Goal: Task Accomplishment & Management: Complete application form

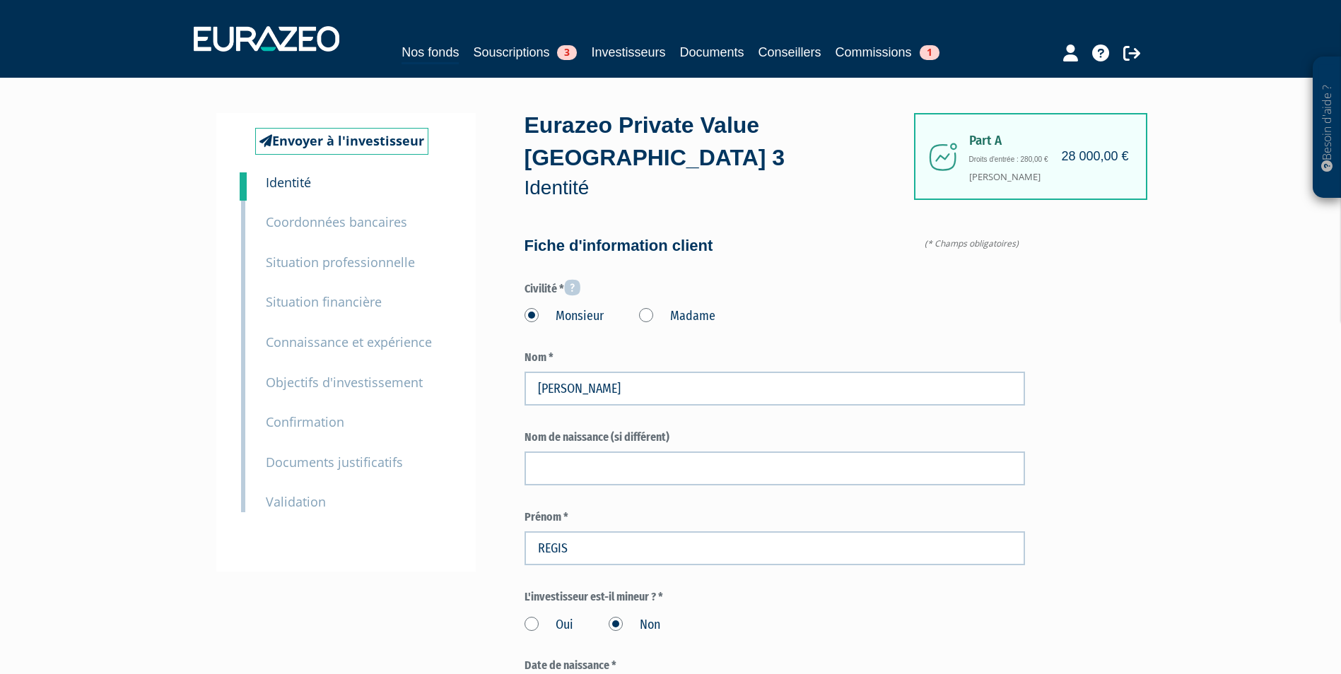
scroll to position [1060, 0]
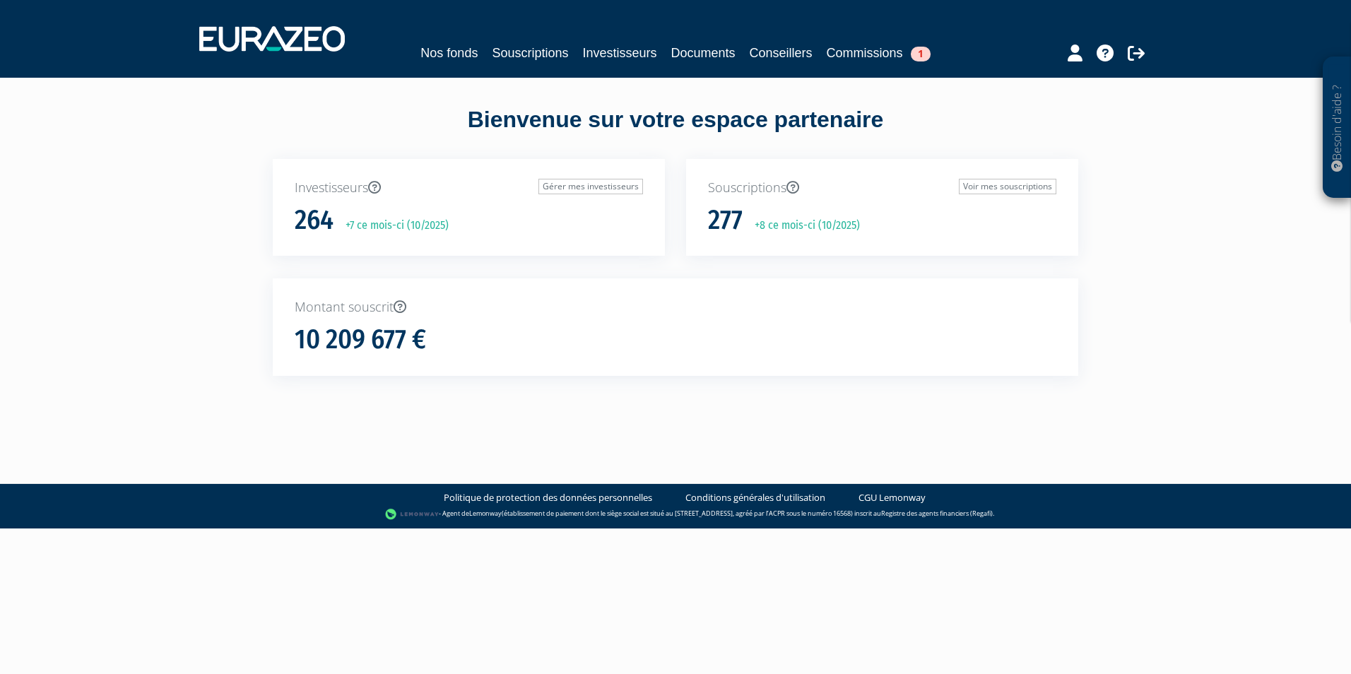
click at [575, 48] on div "Nos fonds Souscriptions Investisseurs Documents Conseillers Commissions 1" at bounding box center [675, 53] width 649 height 20
click at [561, 52] on link "Souscriptions" at bounding box center [530, 53] width 76 height 20
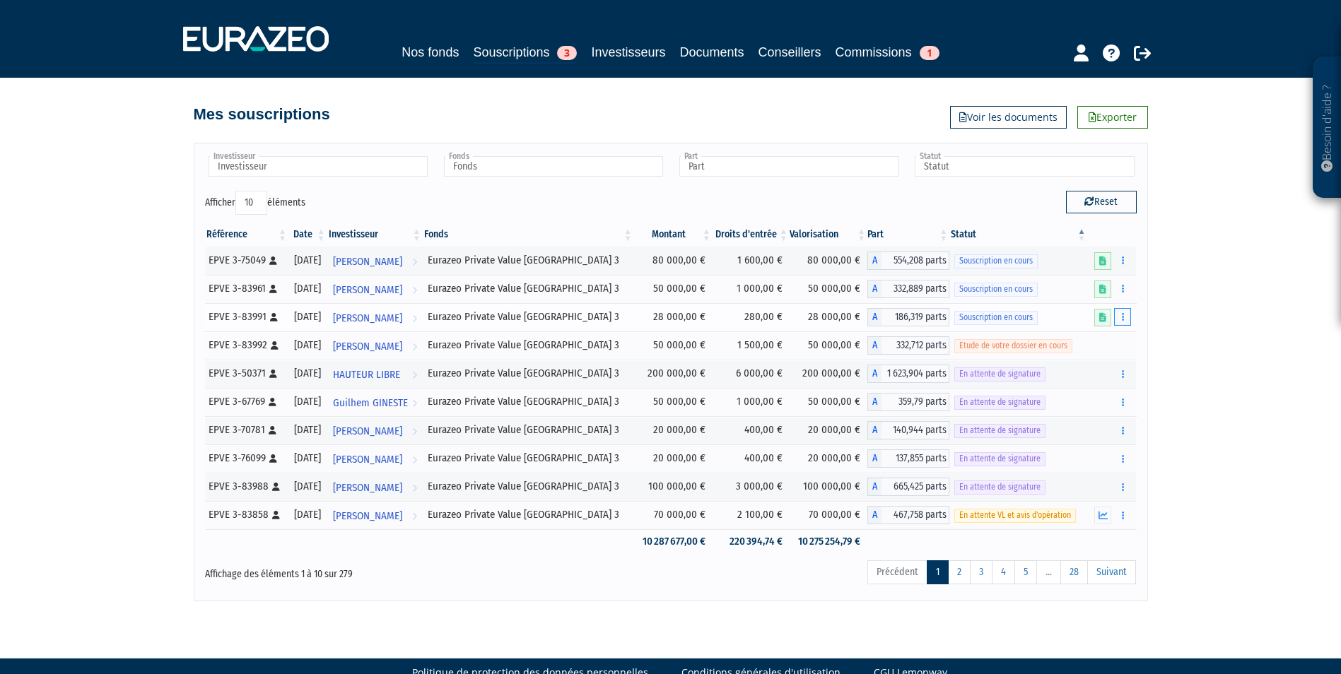
click at [1120, 322] on button "button" at bounding box center [1122, 317] width 17 height 18
click at [1102, 365] on link "Compléter" at bounding box center [1081, 369] width 92 height 23
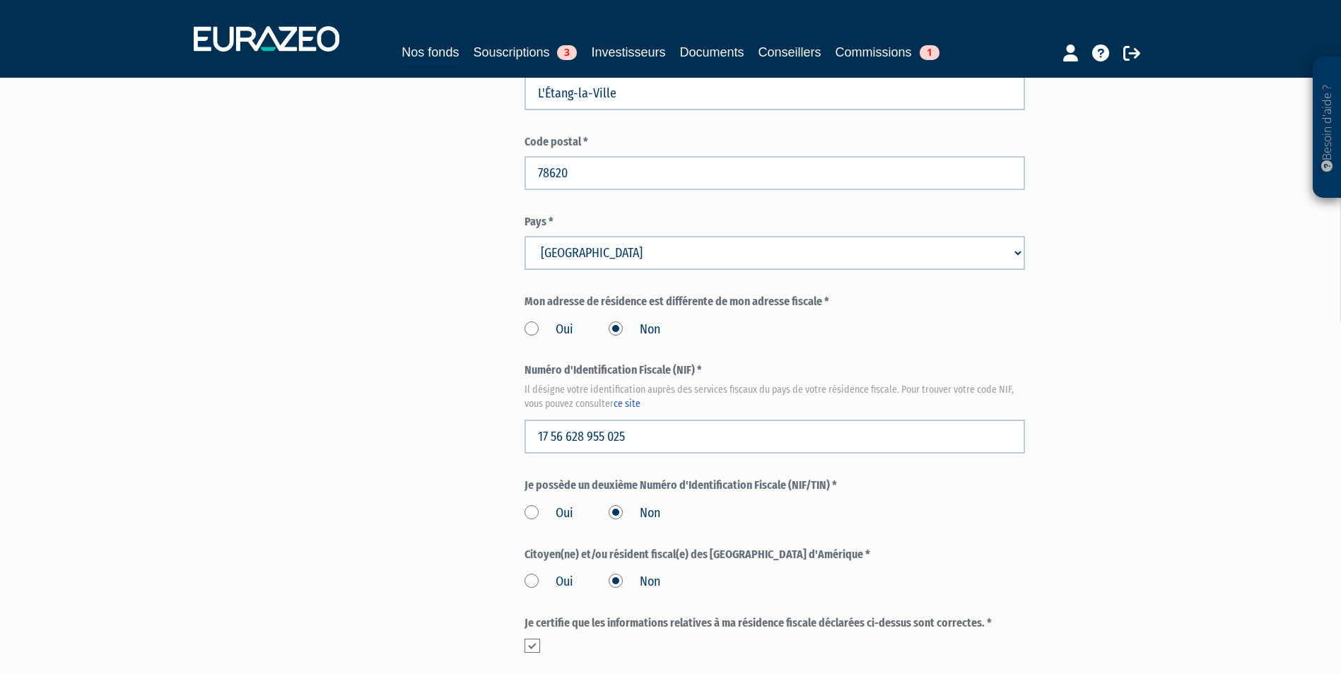
scroll to position [1565, 0]
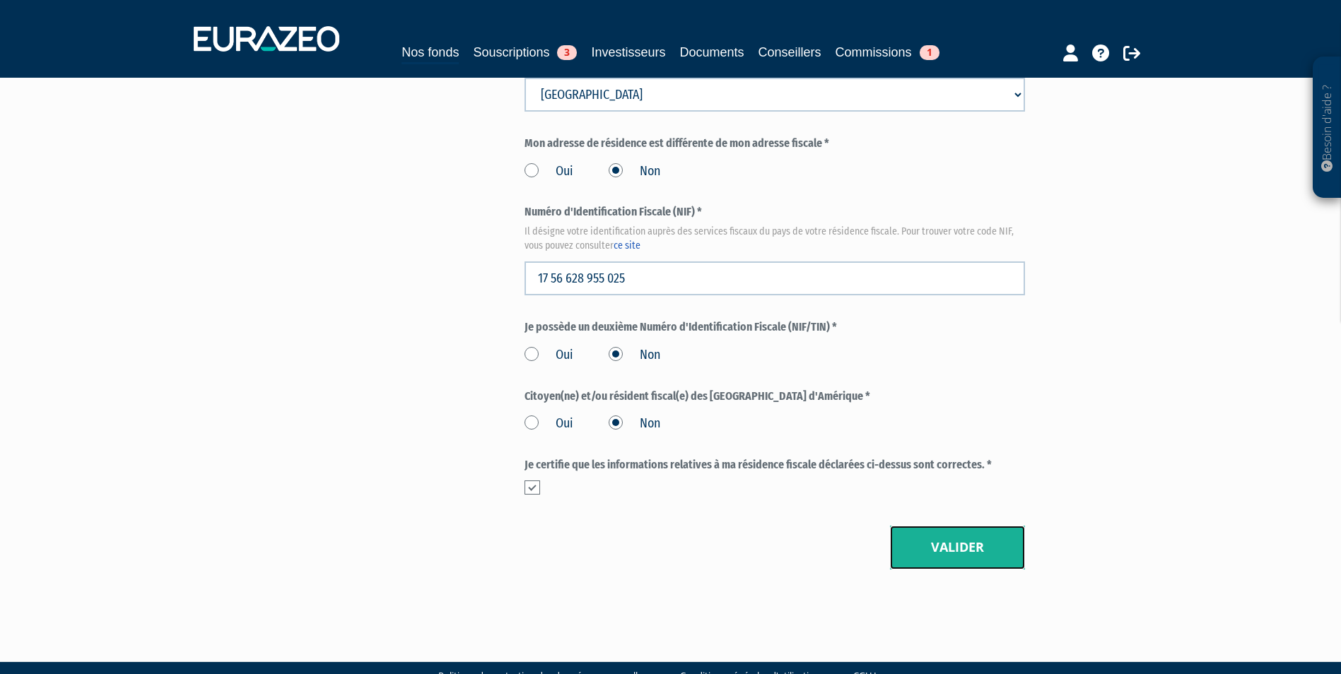
click at [948, 526] on button "Valider" at bounding box center [957, 548] width 135 height 44
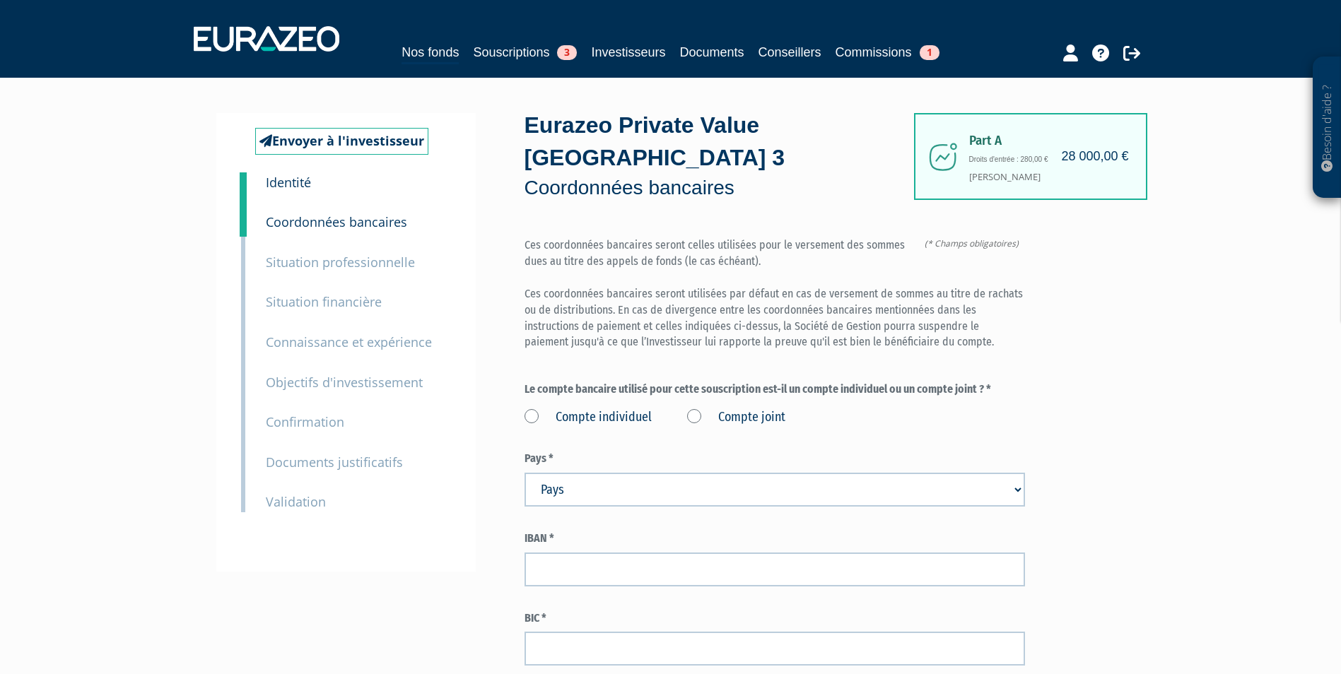
click at [616, 408] on label "Compte individuel" at bounding box center [587, 417] width 127 height 18
click at [0, 0] on individuel "Compte individuel" at bounding box center [0, 0] width 0 height 0
click at [616, 473] on select "Pays Afghanistan Afrique du Sud Albanie Algérie Allemagne Andorre" at bounding box center [774, 490] width 500 height 34
select select "75"
click at [524, 473] on select "Pays Afghanistan Afrique du Sud Albanie Algérie Allemagne Andorre" at bounding box center [774, 490] width 500 height 34
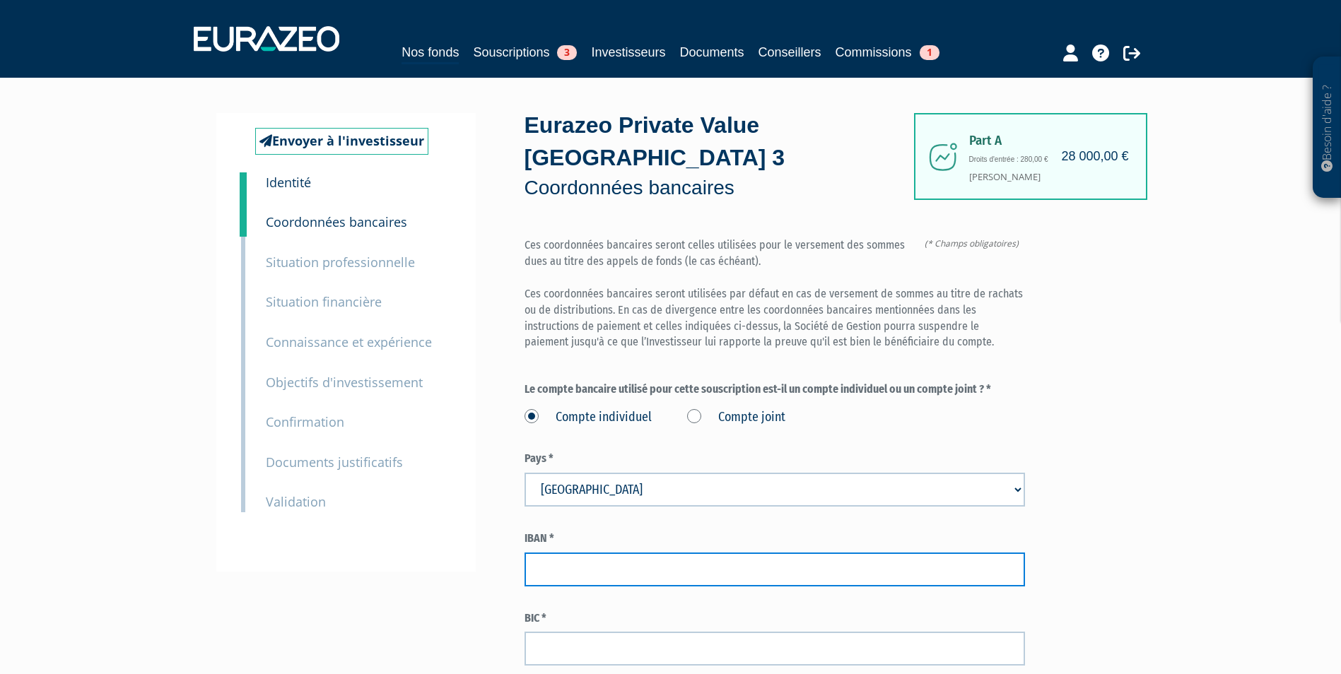
paste input "FR76 1382 5002 0004 8263 6746 347"
click at [656, 553] on input "text" at bounding box center [774, 570] width 500 height 34
type input "FR76 1382 5002 0004 8263 6746 347"
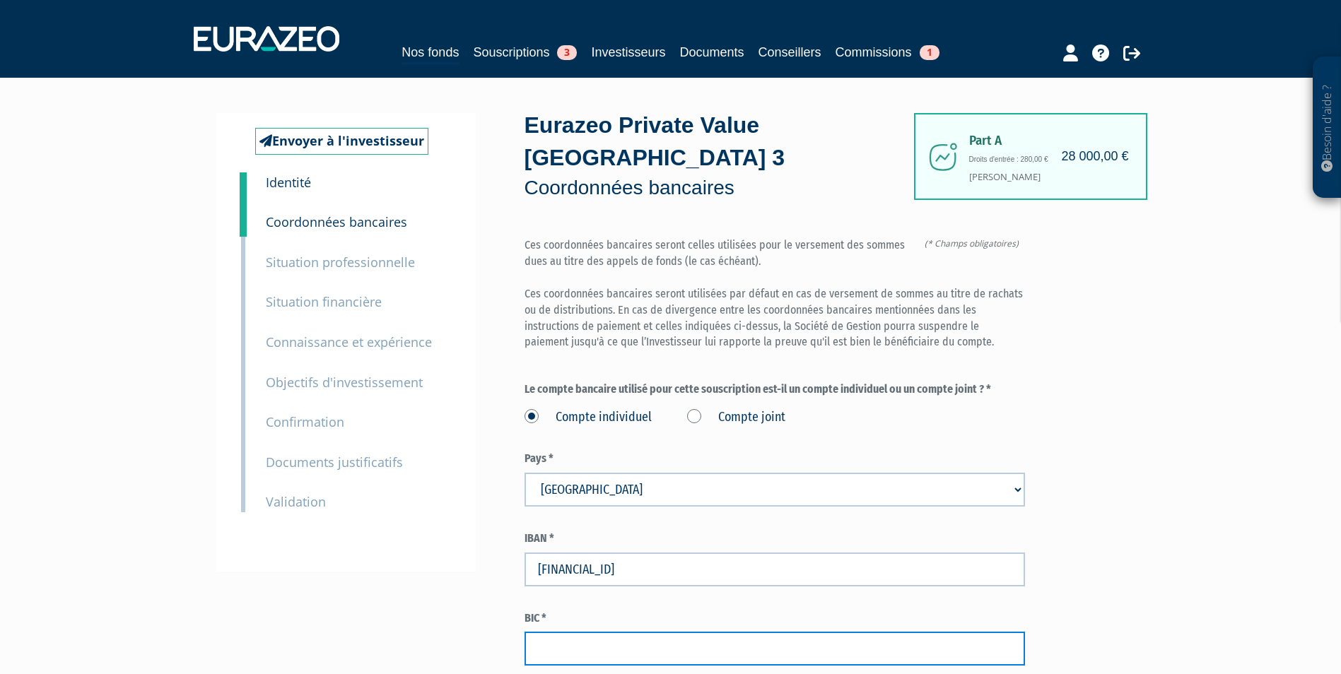
paste input "CEPAFRPP382"
click at [725, 632] on input "text" at bounding box center [774, 649] width 500 height 34
type input "CEPAFRPP382"
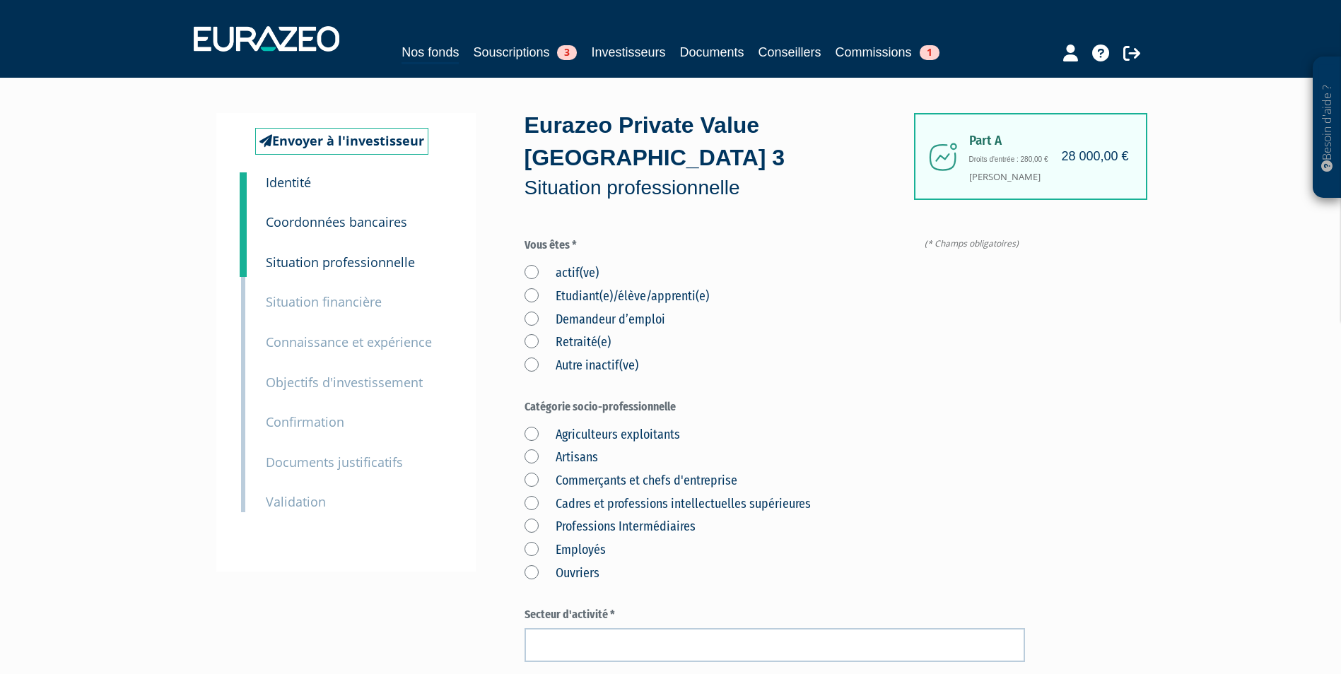
click at [557, 264] on label "actif(ve)" at bounding box center [561, 273] width 74 height 18
click at [0, 0] on input "actif(ve)" at bounding box center [0, 0] width 0 height 0
click at [613, 495] on label "Cadres et professions intellectuelles supérieures" at bounding box center [667, 504] width 286 height 18
click at [0, 0] on supérieures "Cadres et professions intellectuelles supérieures" at bounding box center [0, 0] width 0 height 0
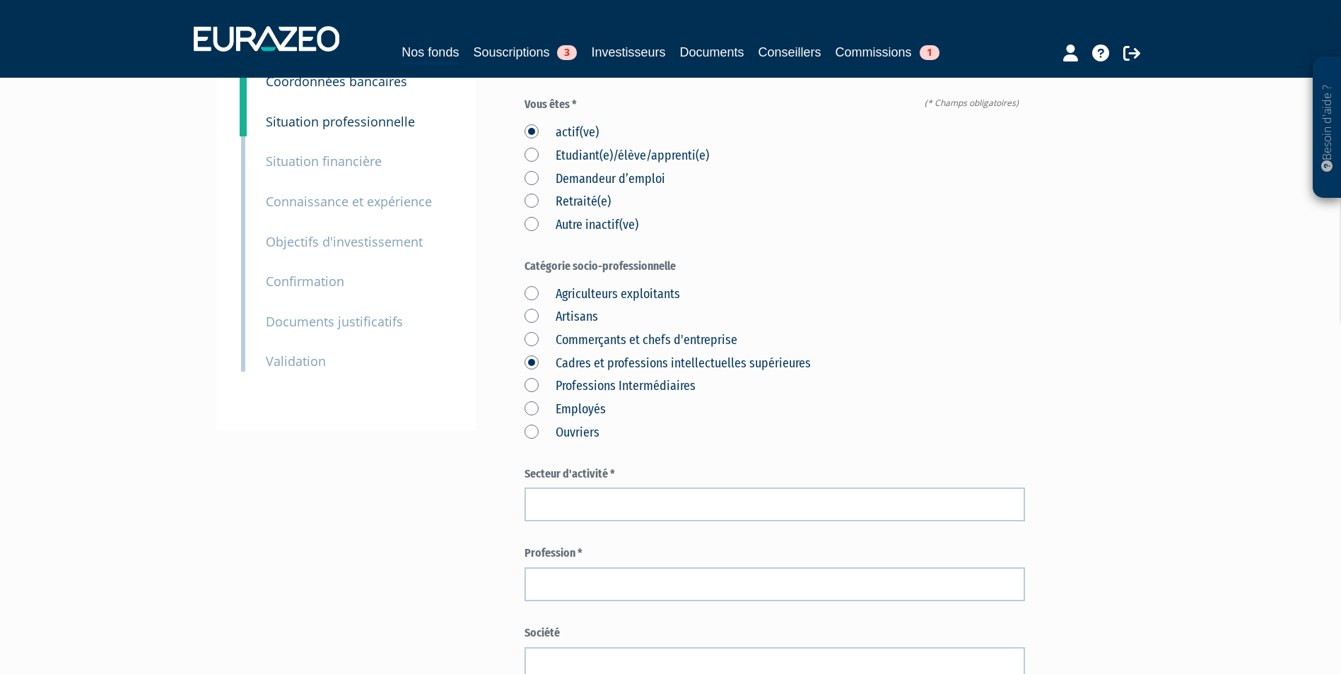
scroll to position [141, 0]
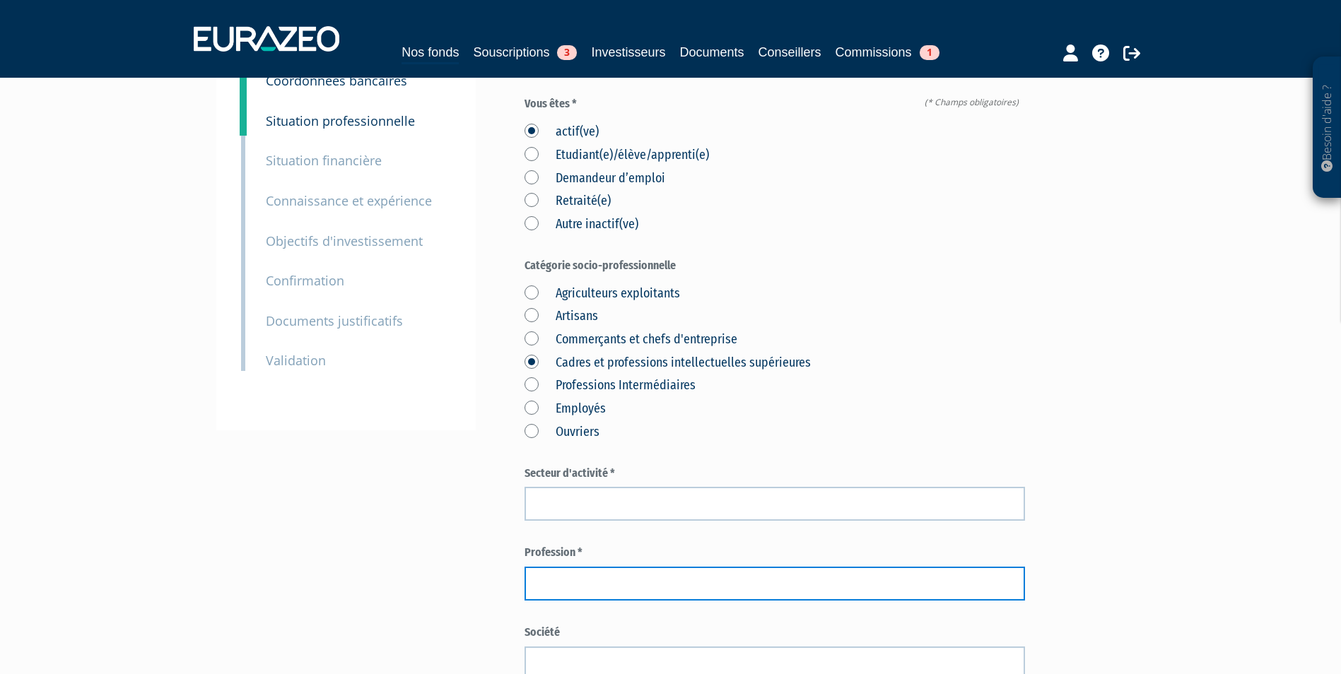
click at [847, 567] on input "text" at bounding box center [774, 584] width 500 height 34
paste input "PDG CBRE GWS"
type input "PDG CBRE GWS"
drag, startPoint x: 634, startPoint y: 554, endPoint x: 564, endPoint y: 547, distance: 70.3
click at [564, 567] on input "PDG CBRE GWS" at bounding box center [774, 584] width 500 height 34
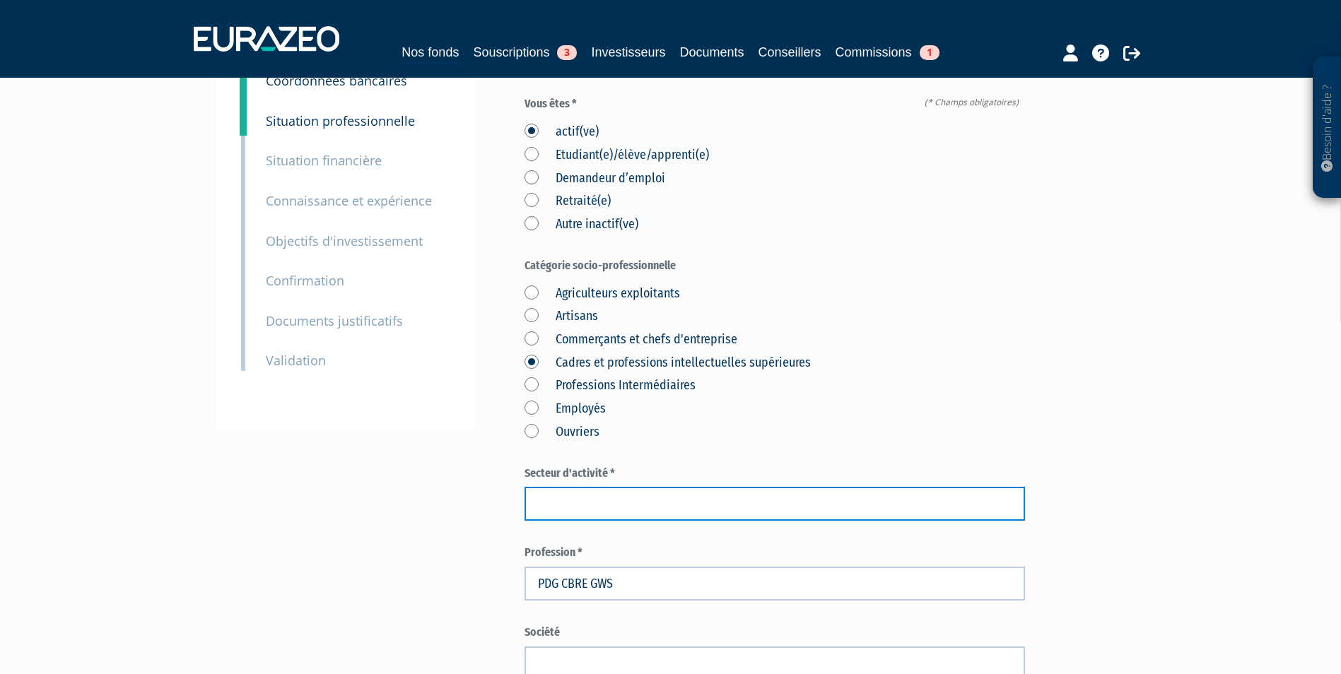
paste input "autre mise à disposition de ressources humaines."
click at [616, 487] on input "autre mise à disposition de ressources humaines." at bounding box center [774, 504] width 500 height 34
drag, startPoint x: 545, startPoint y: 471, endPoint x: 529, endPoint y: 469, distance: 15.8
click at [529, 487] on input "autre mise à disposition de ressources humaines." at bounding box center [774, 504] width 500 height 34
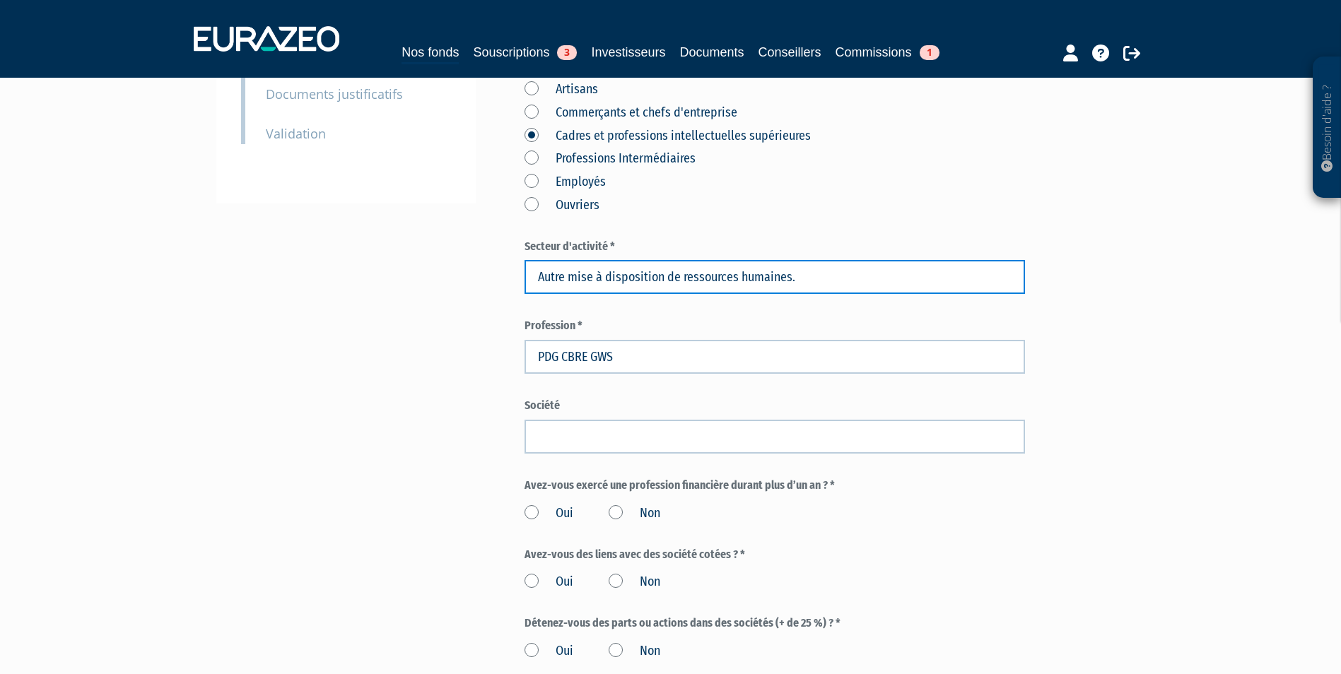
scroll to position [424, 0]
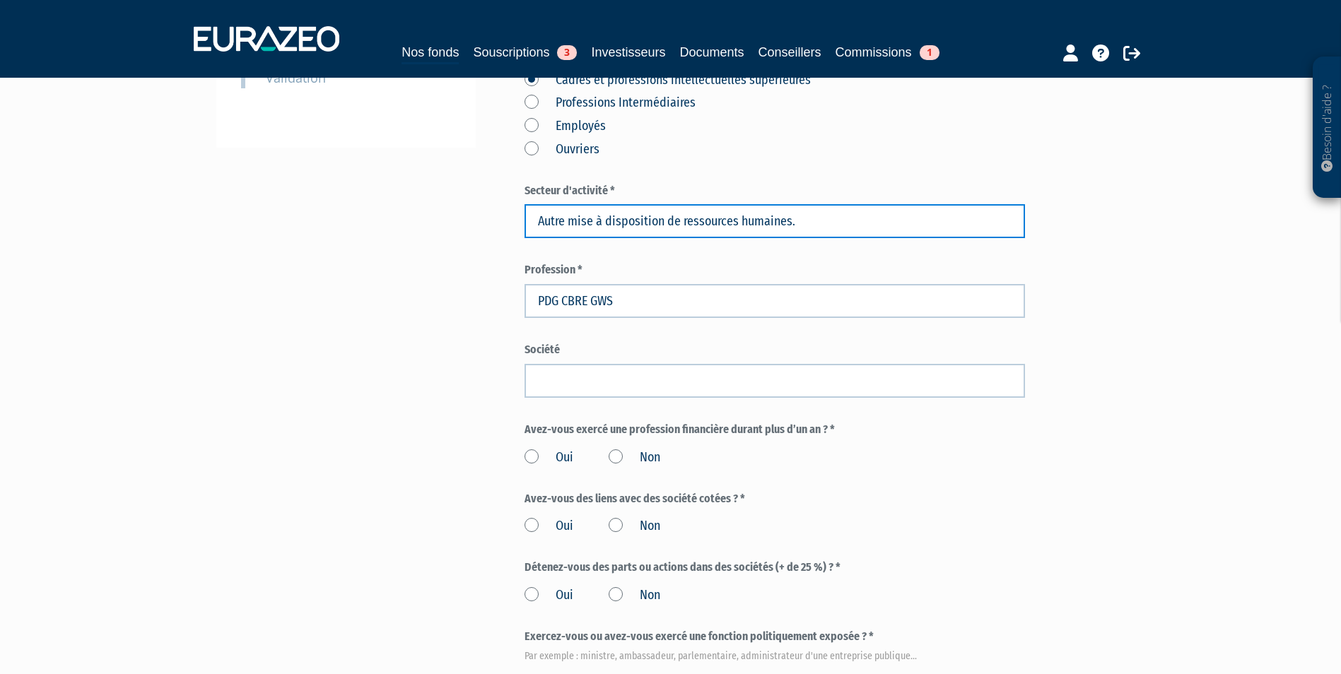
type input "Autre mise à disposition de ressources humaines."
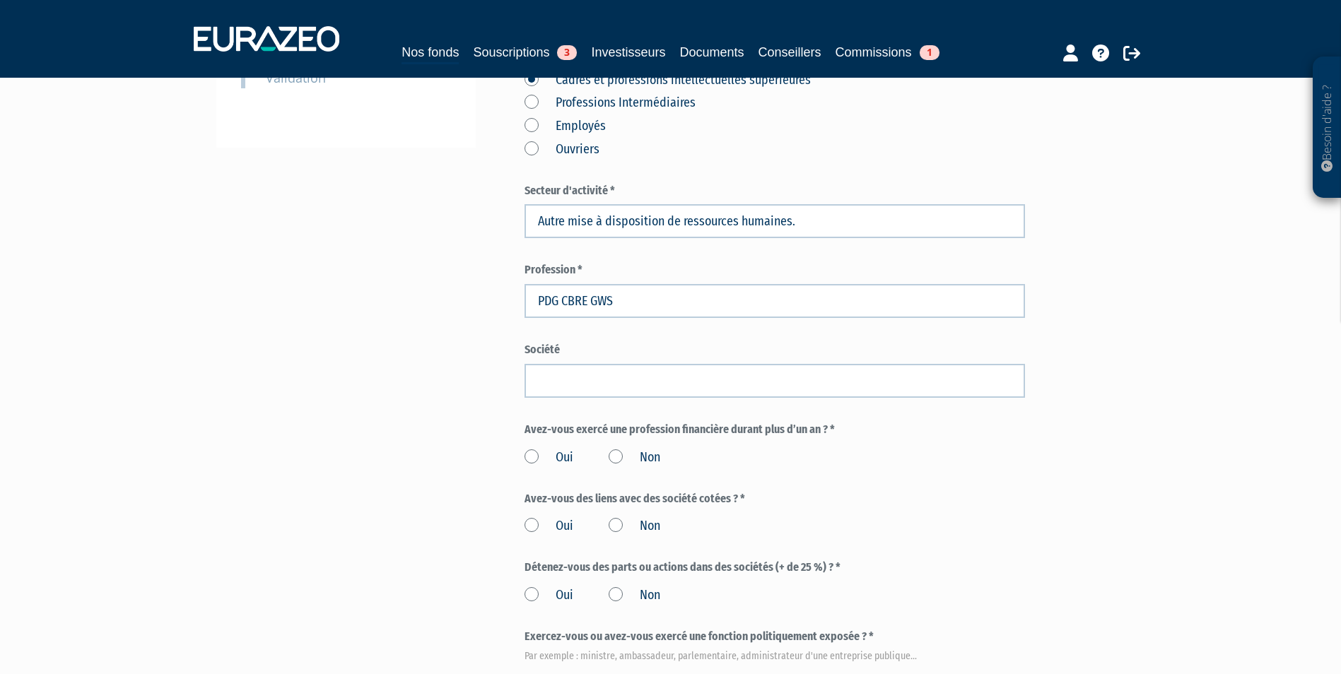
click at [616, 449] on label "Non" at bounding box center [634, 458] width 52 height 18
click at [0, 0] on input "Non" at bounding box center [0, 0] width 0 height 0
click at [616, 517] on label "Non" at bounding box center [634, 526] width 52 height 18
click at [0, 0] on input "Non" at bounding box center [0, 0] width 0 height 0
click at [623, 582] on div "Oui Non" at bounding box center [774, 593] width 500 height 23
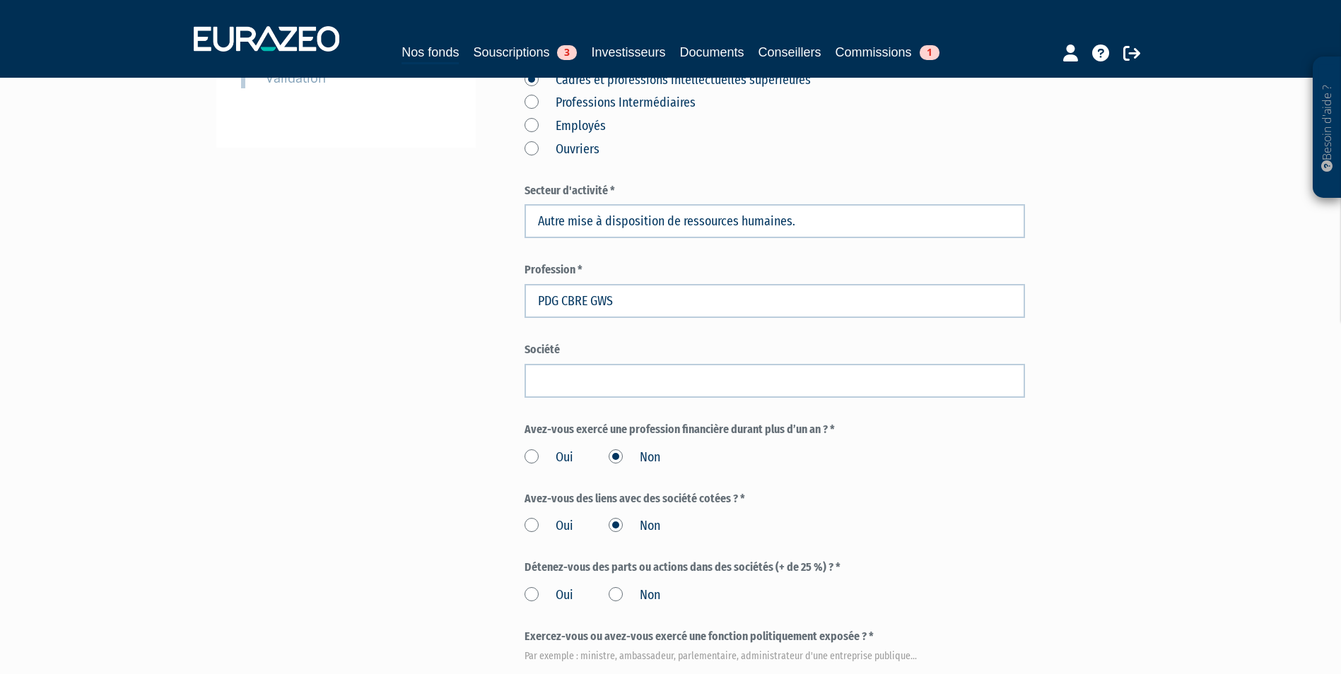
click at [623, 673] on label "Non" at bounding box center [634, 686] width 52 height 18
click at [0, 0] on input "Non" at bounding box center [0, 0] width 0 height 0
click at [614, 587] on label "Non" at bounding box center [634, 596] width 52 height 18
click at [0, 0] on input "Non" at bounding box center [0, 0] width 0 height 0
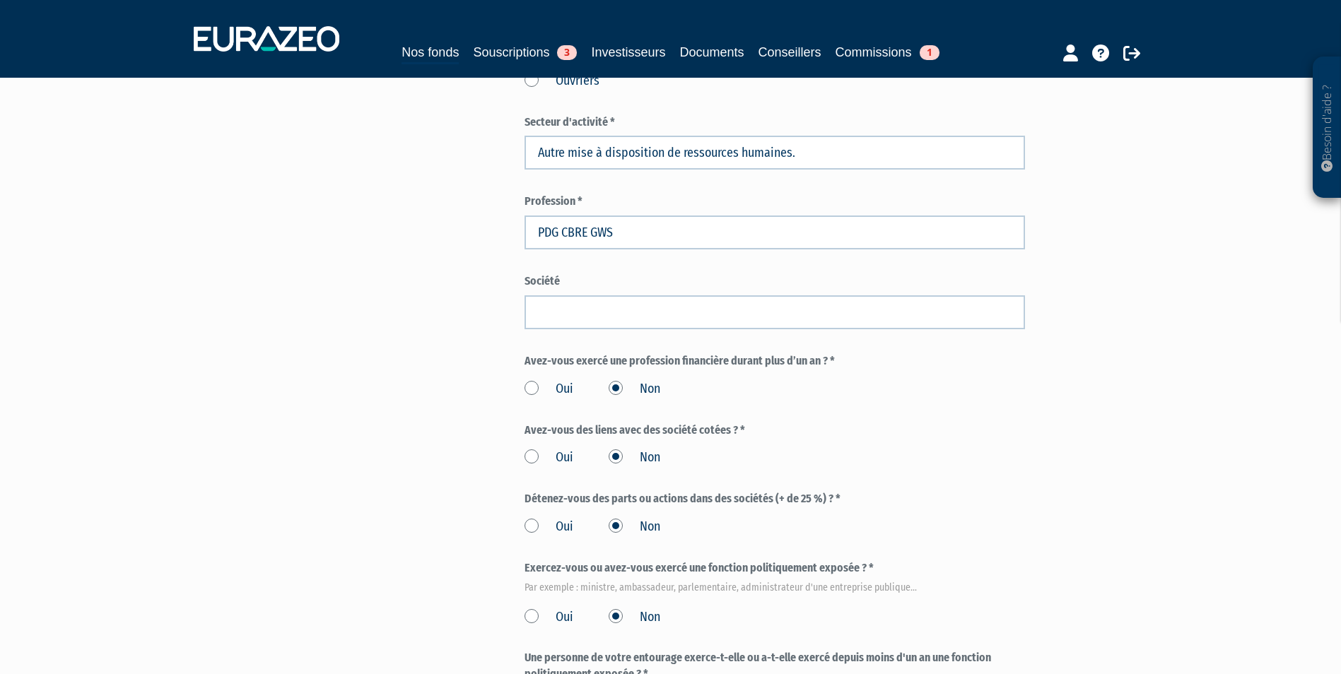
scroll to position [636, 0]
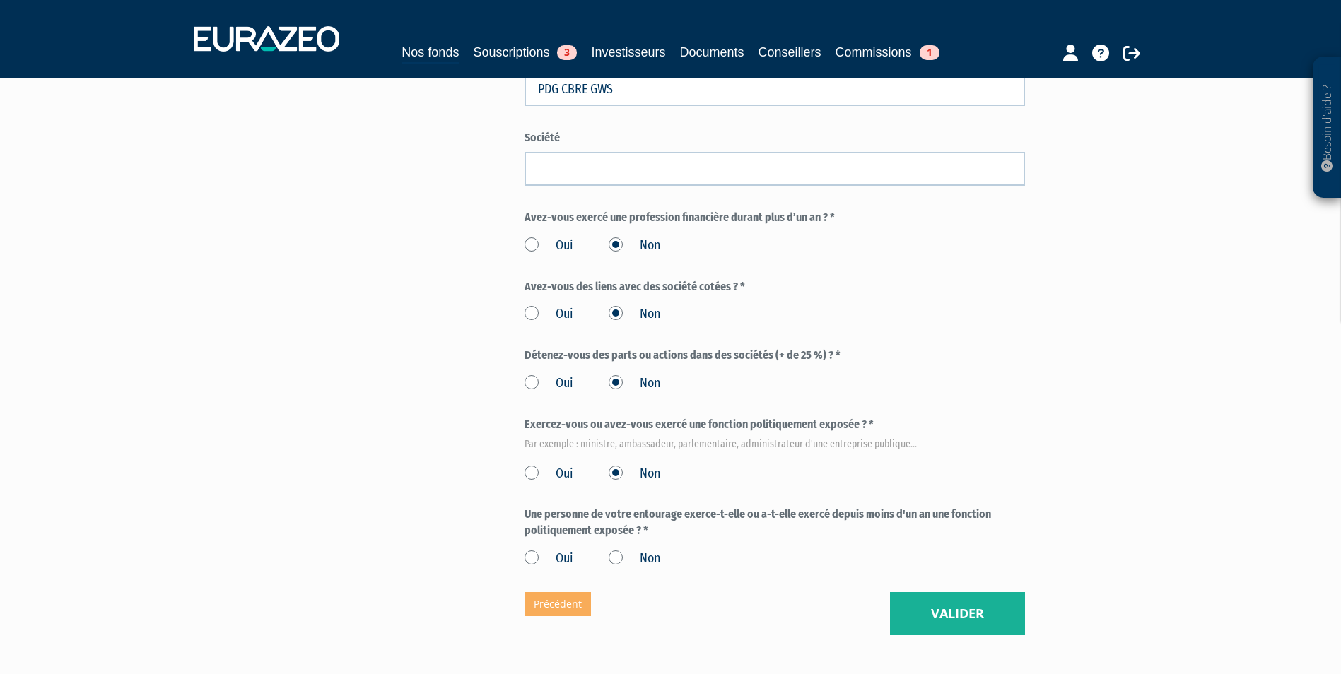
click at [614, 545] on div "Oui Non" at bounding box center [774, 556] width 500 height 23
click at [616, 550] on label "Non" at bounding box center [634, 559] width 52 height 18
click at [0, 0] on input "Non" at bounding box center [0, 0] width 0 height 0
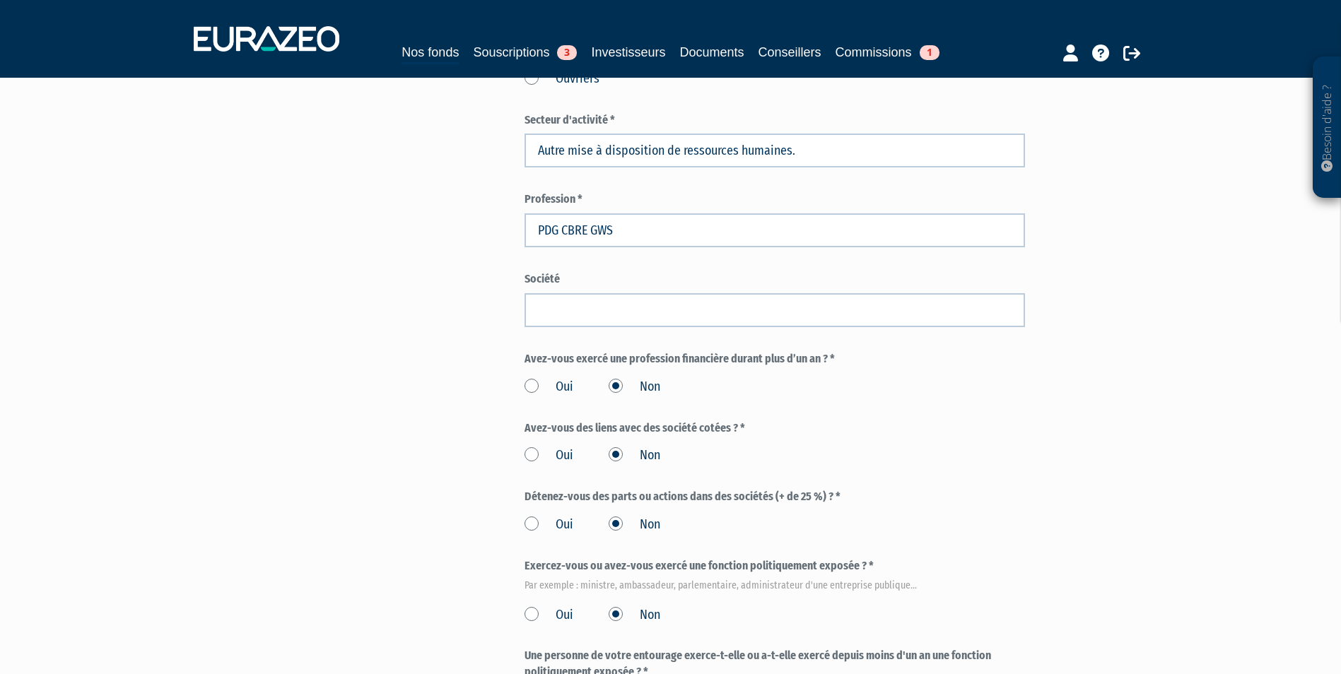
scroll to position [702, 0]
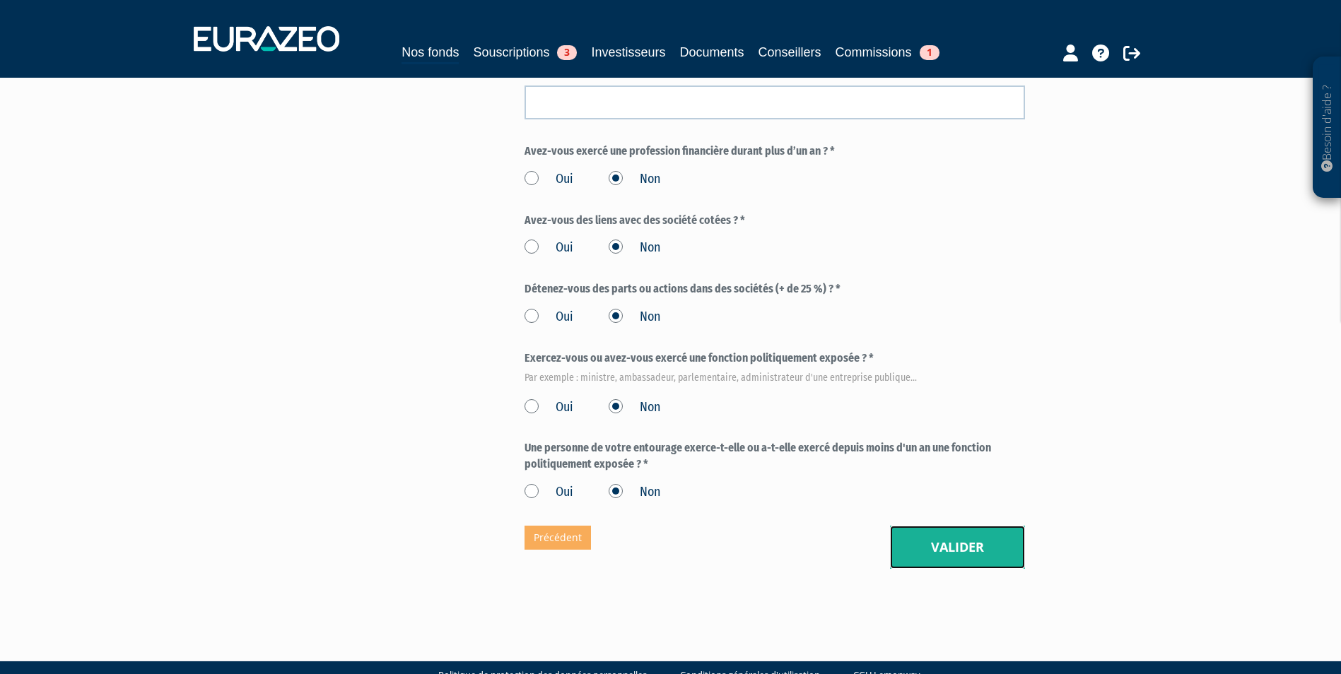
click at [989, 526] on button "Valider" at bounding box center [957, 548] width 135 height 44
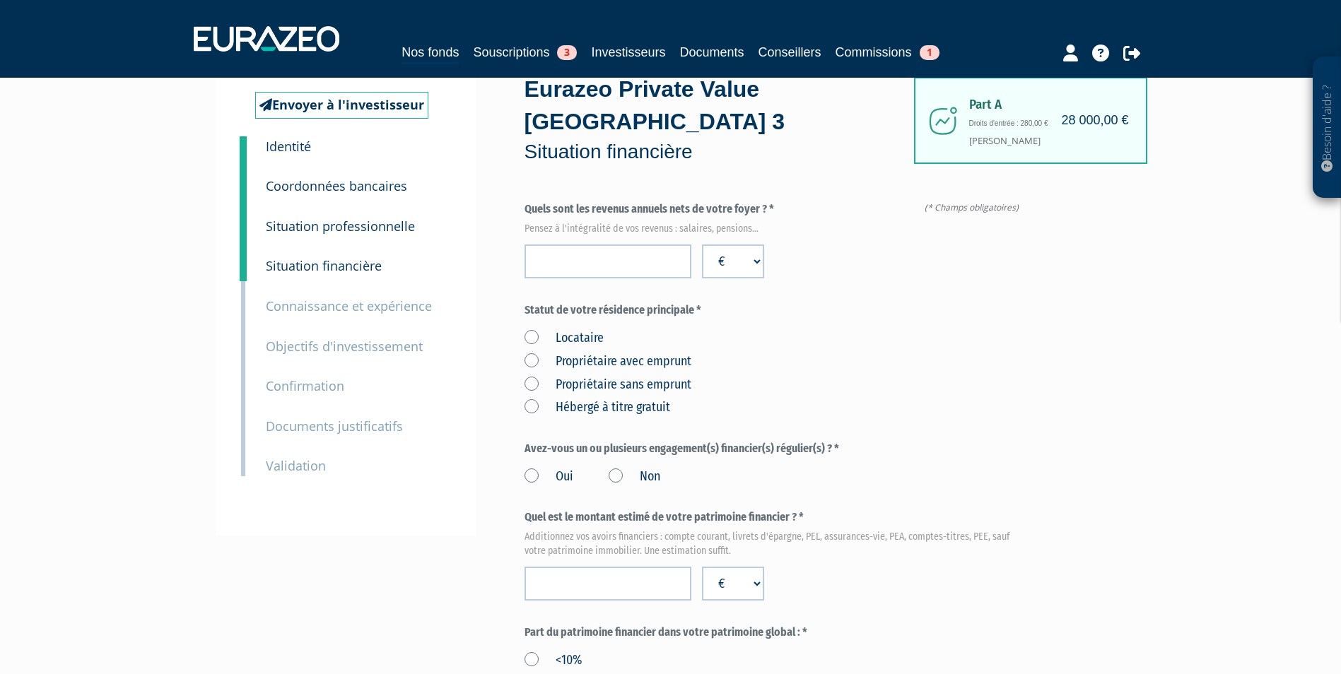
scroll to position [71, 0]
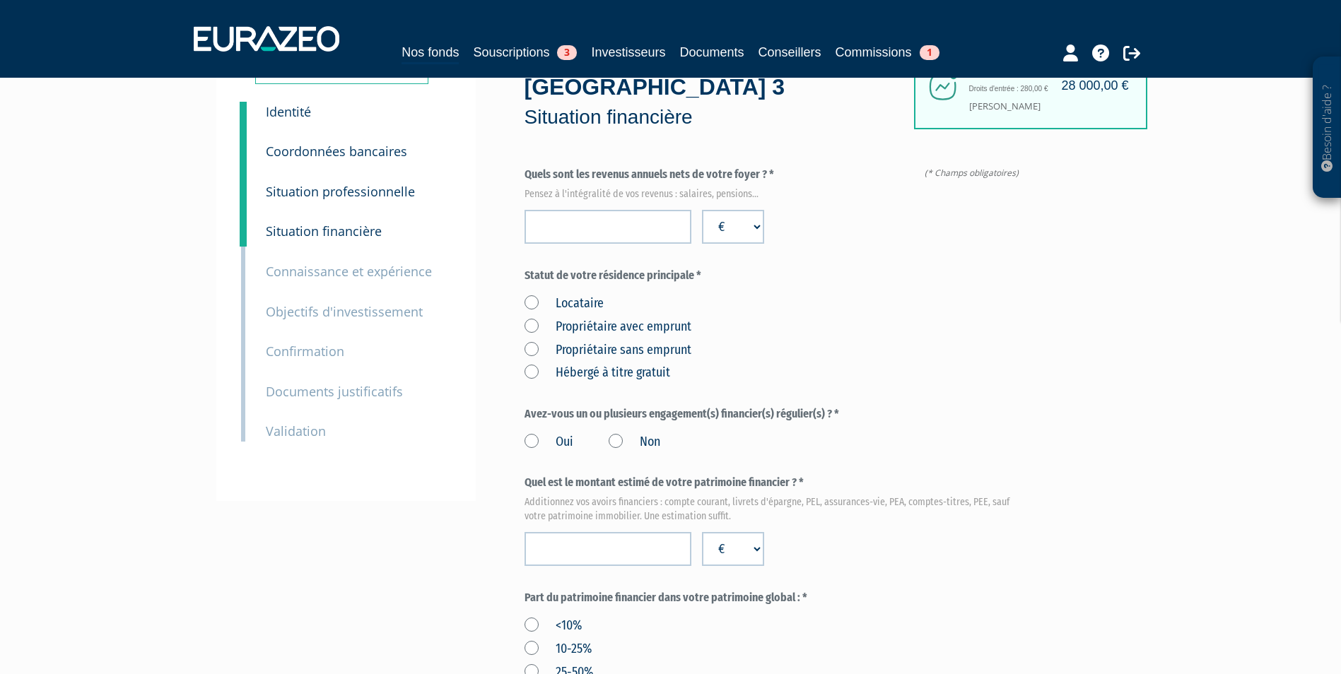
click at [536, 318] on label "Propriétaire avec emprunt" at bounding box center [607, 327] width 167 height 18
click at [0, 0] on emprunt "Propriétaire avec emprunt" at bounding box center [0, 0] width 0 height 0
click at [646, 532] on input "number" at bounding box center [607, 549] width 167 height 34
type input "195203"
click at [1141, 325] on div "Besoin d'aide ? × J'ai besoin d'aide Si vous avez une question à propos du fonc…" at bounding box center [670, 605] width 1341 height 1352
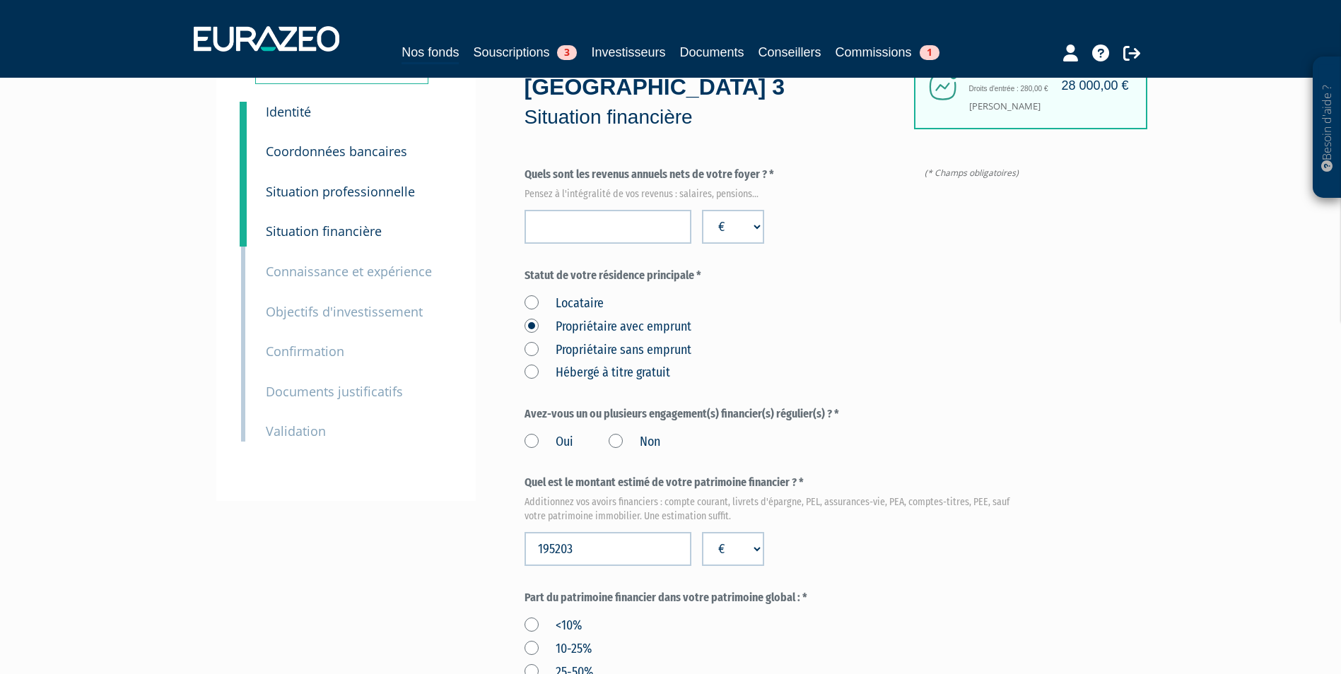
click at [525, 640] on label "10-25%" at bounding box center [557, 649] width 67 height 18
click at [0, 0] on input "10-25%" at bounding box center [0, 0] width 0 height 0
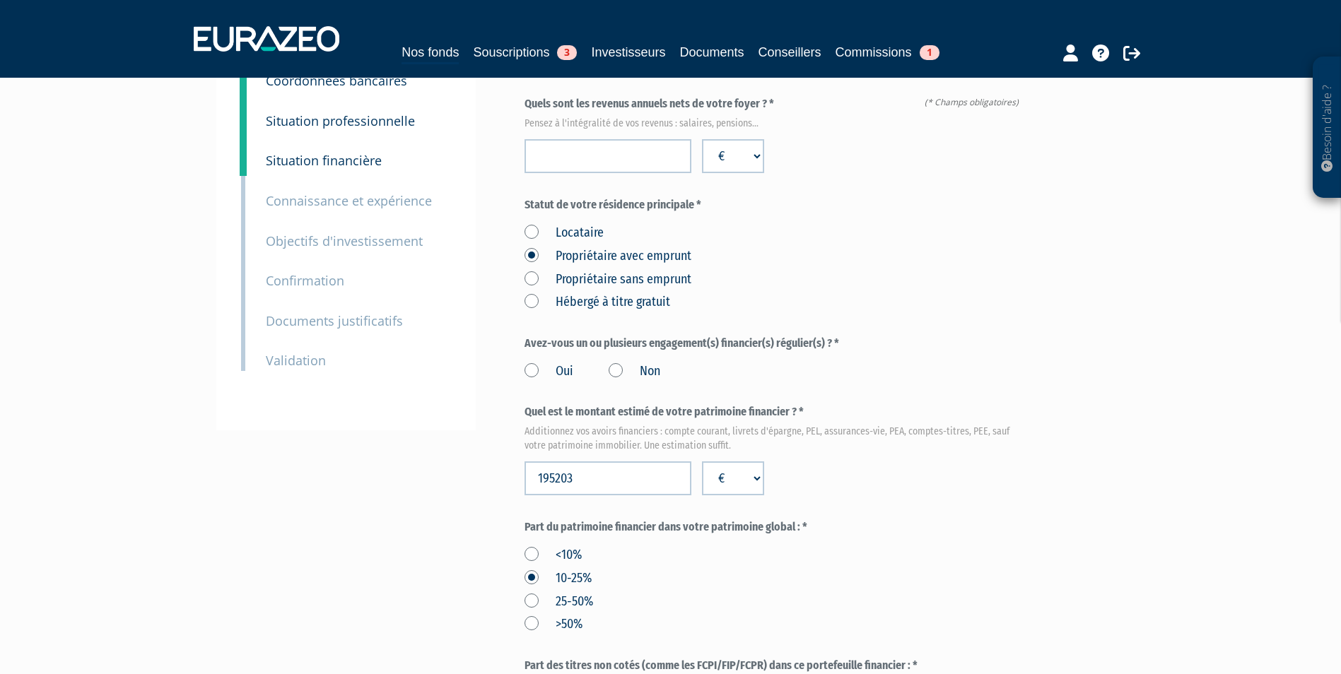
scroll to position [212, 0]
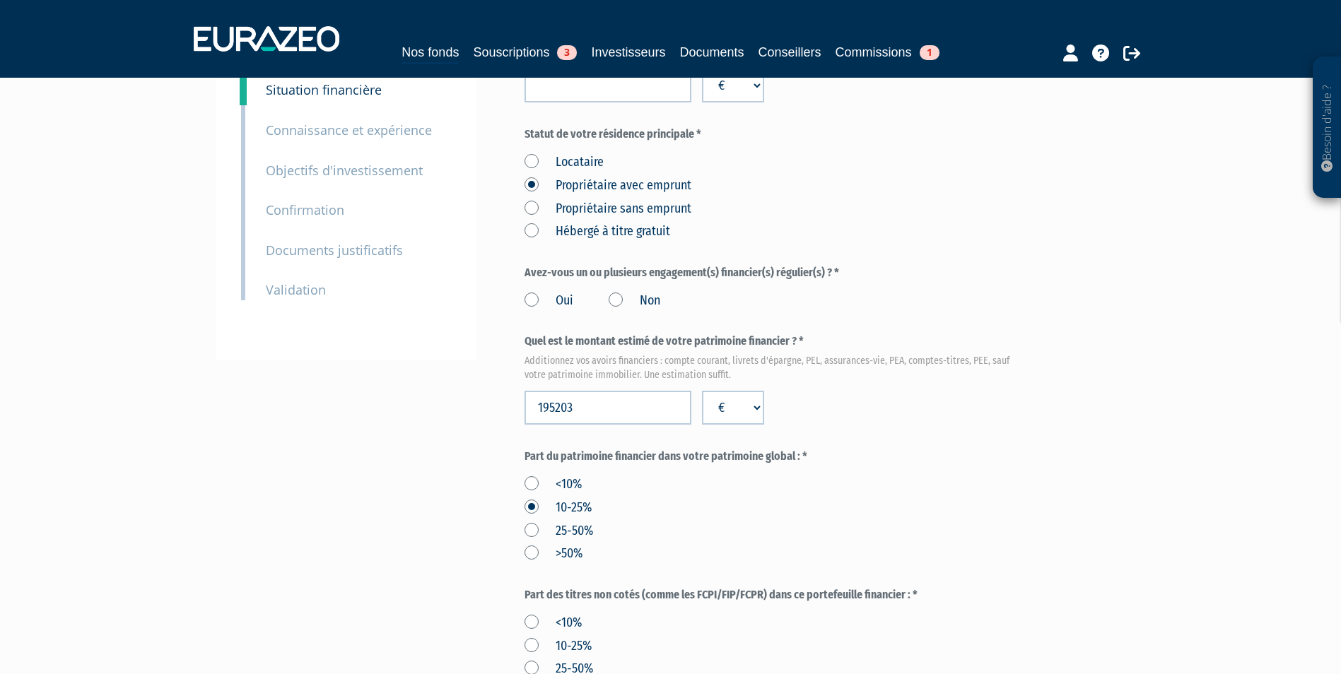
drag, startPoint x: 1136, startPoint y: 589, endPoint x: 912, endPoint y: 632, distance: 228.3
click at [1136, 589] on div "Besoin d'aide ? × J'ai besoin d'aide Si vous avez une question à propos du fonc…" at bounding box center [670, 464] width 1341 height 1352
click at [570, 614] on label "<10%" at bounding box center [552, 623] width 57 height 18
click at [0, 0] on input "<10%" at bounding box center [0, 0] width 0 height 0
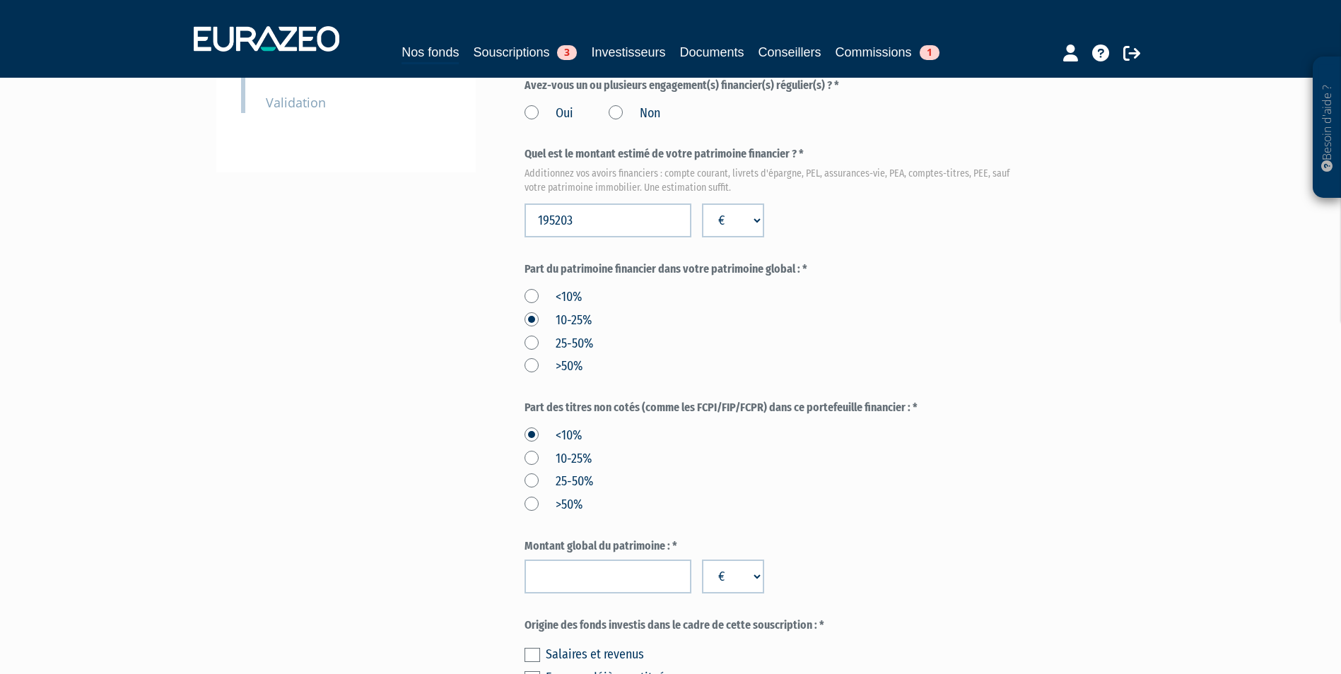
scroll to position [424, 0]
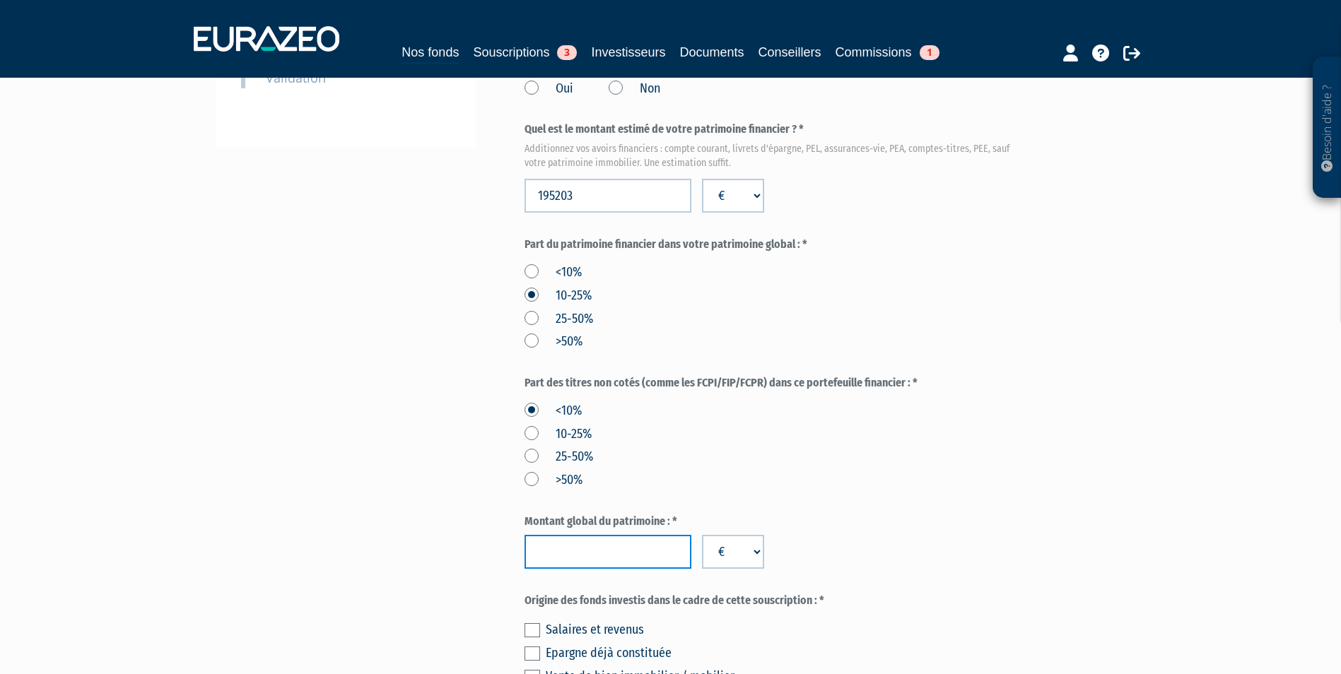
click at [621, 535] on input "number" at bounding box center [607, 552] width 167 height 34
type input "1640203"
click at [531, 623] on label at bounding box center [532, 630] width 16 height 14
click at [0, 0] on input "checkbox" at bounding box center [0, 0] width 0 height 0
click at [531, 647] on label at bounding box center [532, 654] width 16 height 14
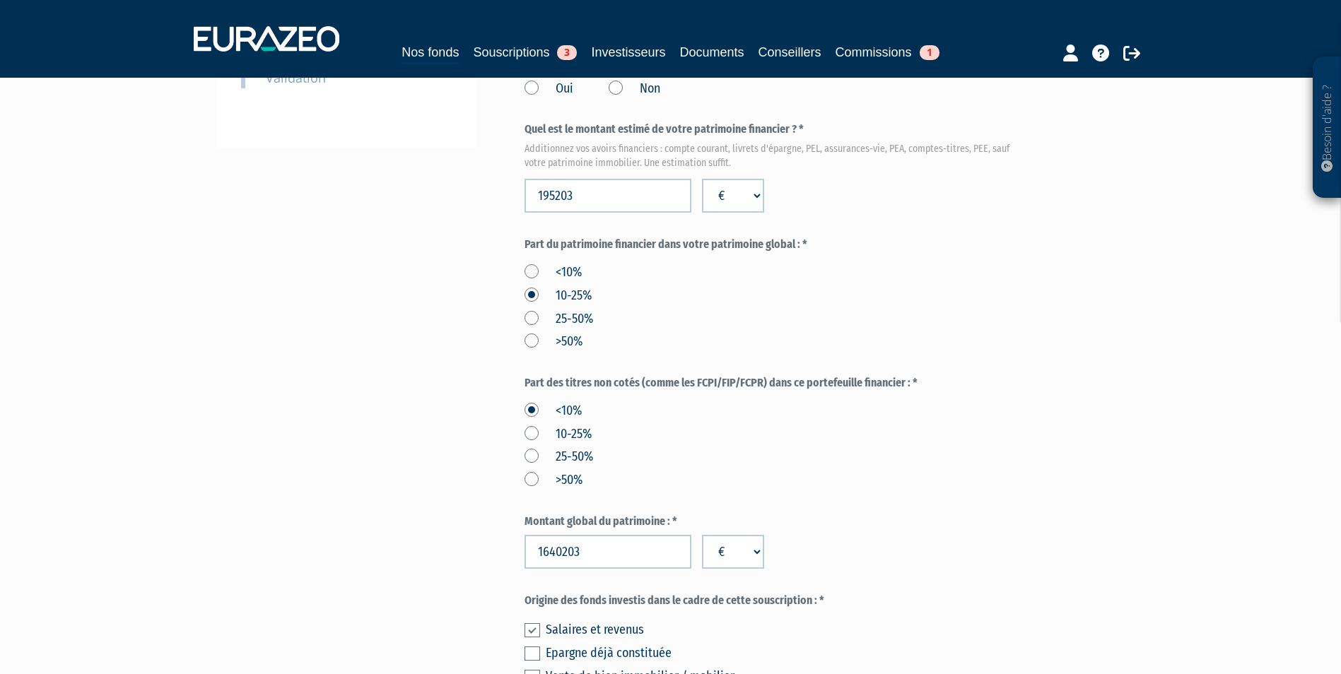
click at [0, 0] on input "checkbox" at bounding box center [0, 0] width 0 height 0
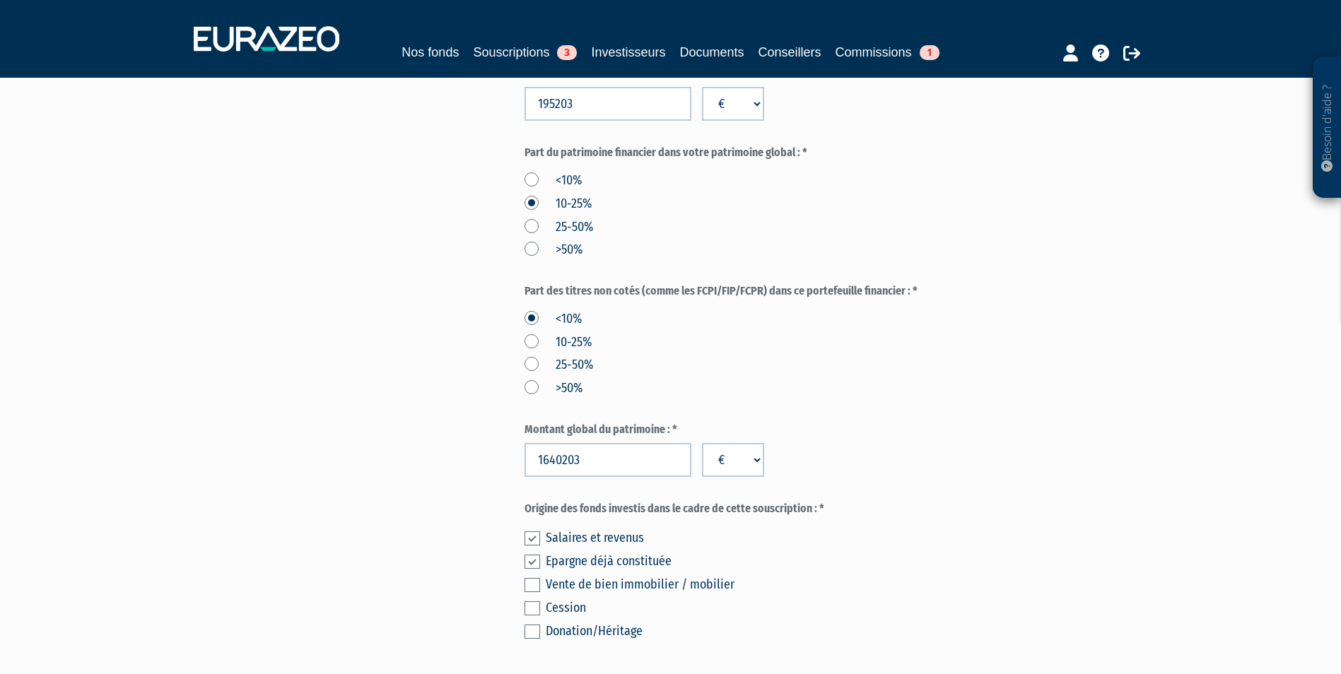
scroll to position [636, 0]
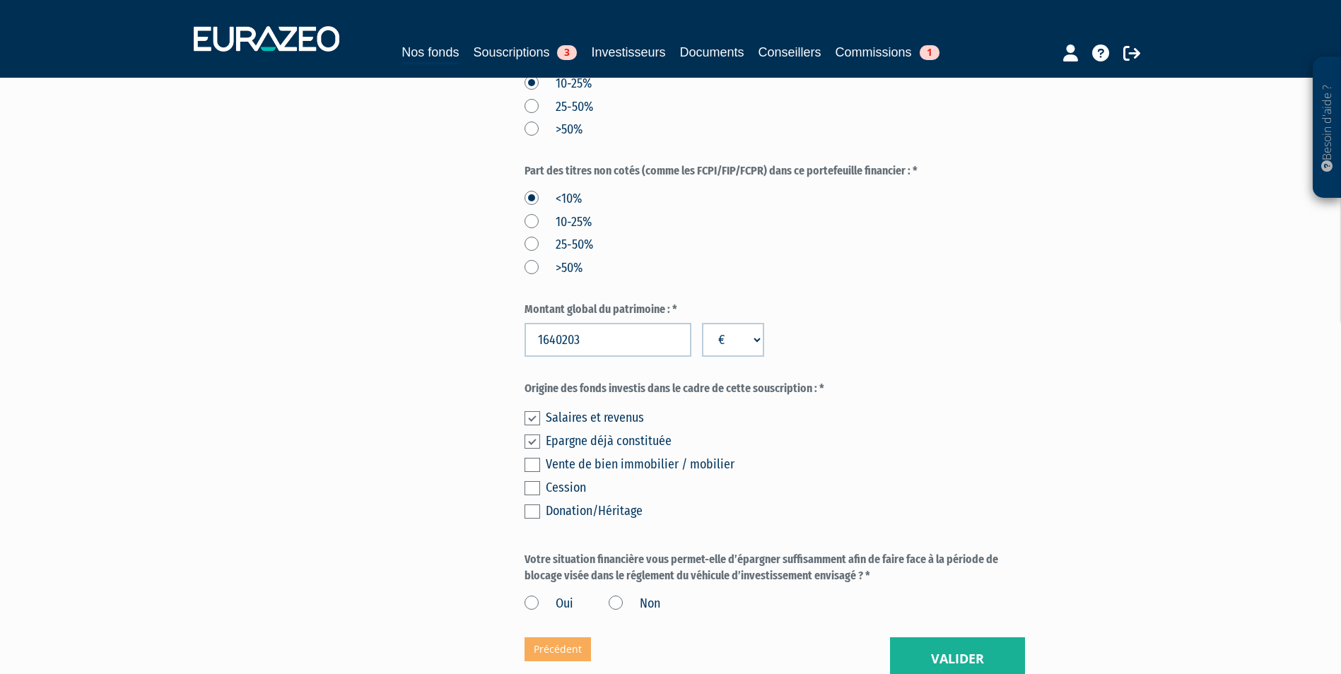
click at [548, 595] on label "Oui" at bounding box center [548, 604] width 49 height 18
click at [0, 0] on input "Oui" at bounding box center [0, 0] width 0 height 0
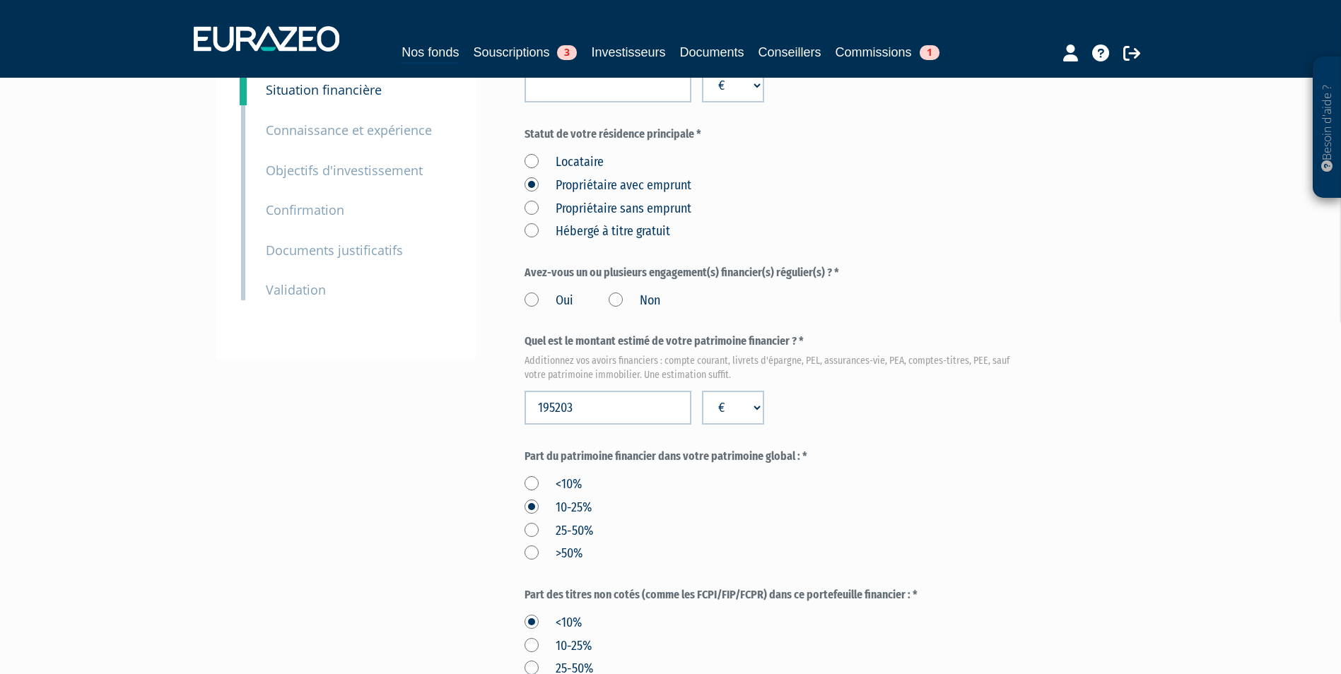
scroll to position [0, 0]
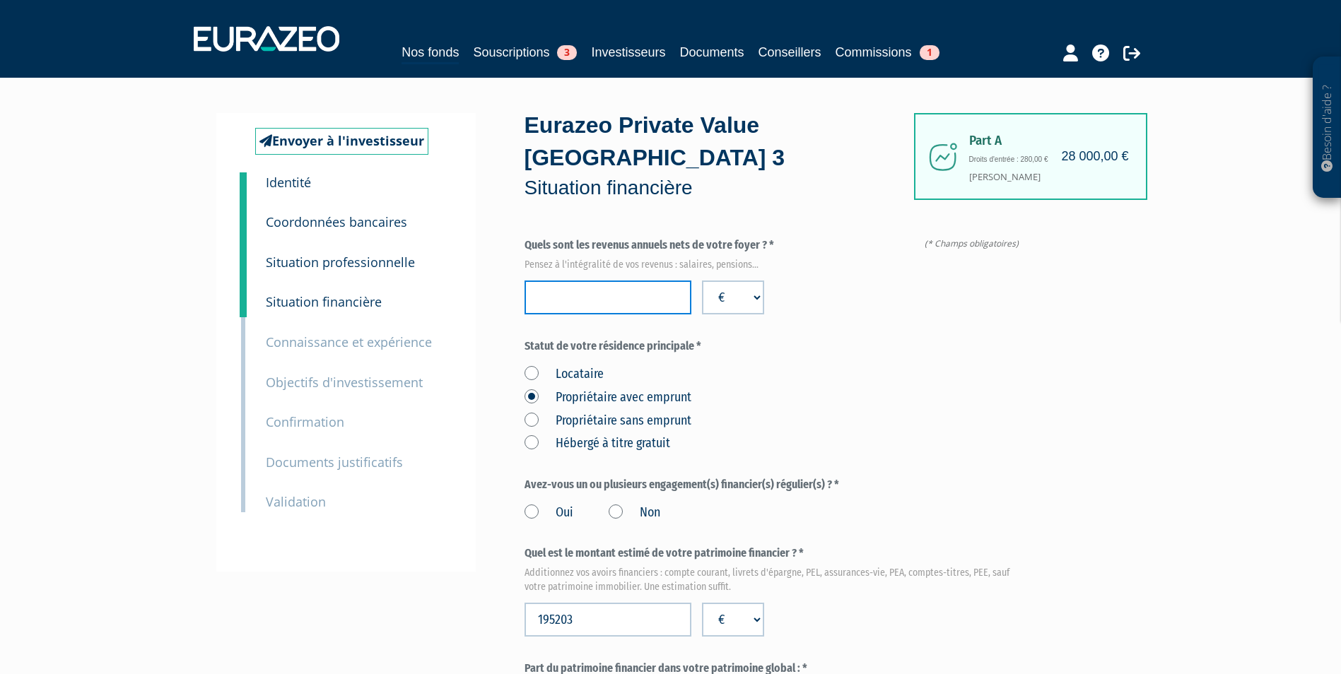
click at [649, 281] on input "number" at bounding box center [607, 298] width 167 height 34
type input "161644"
click at [536, 504] on label "Oui" at bounding box center [548, 513] width 49 height 18
click at [0, 0] on input "Oui" at bounding box center [0, 0] width 0 height 0
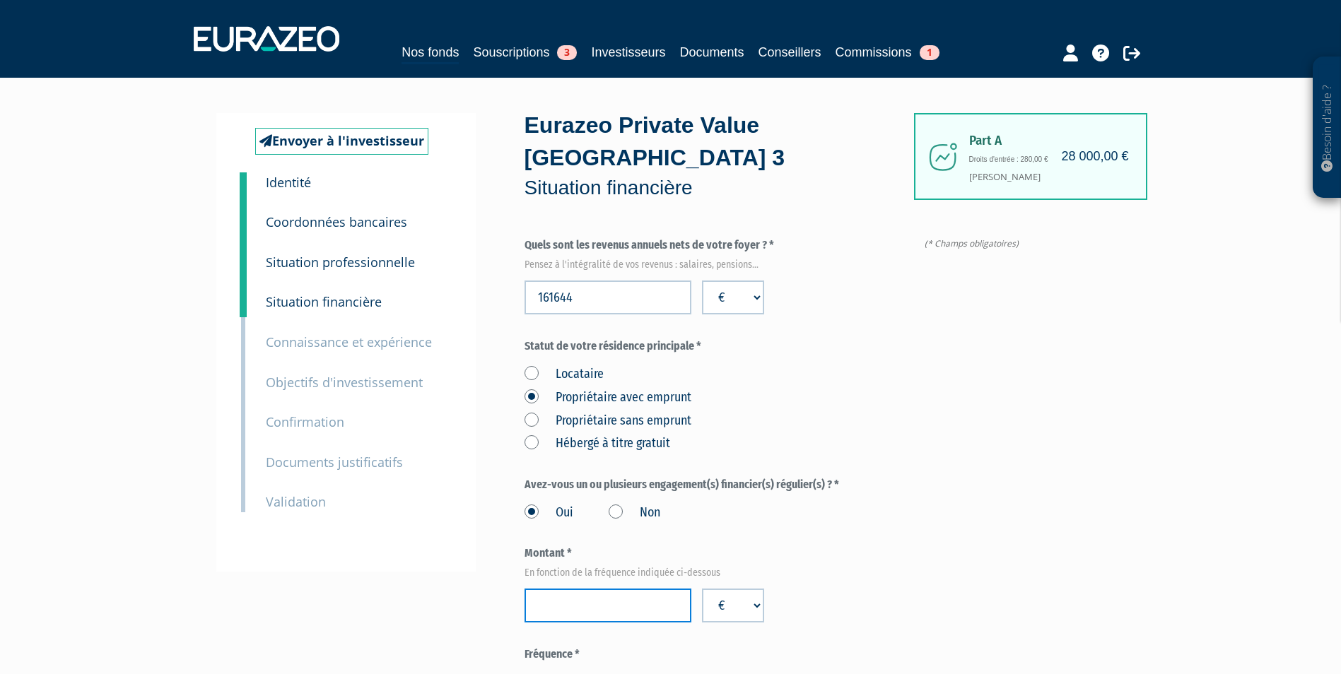
click at [528, 589] on input "number" at bounding box center [607, 606] width 167 height 34
type input "73416"
click at [641, 673] on label "Annuel" at bounding box center [668, 682] width 66 height 18
click at [0, 0] on Annuel "Annuel" at bounding box center [0, 0] width 0 height 0
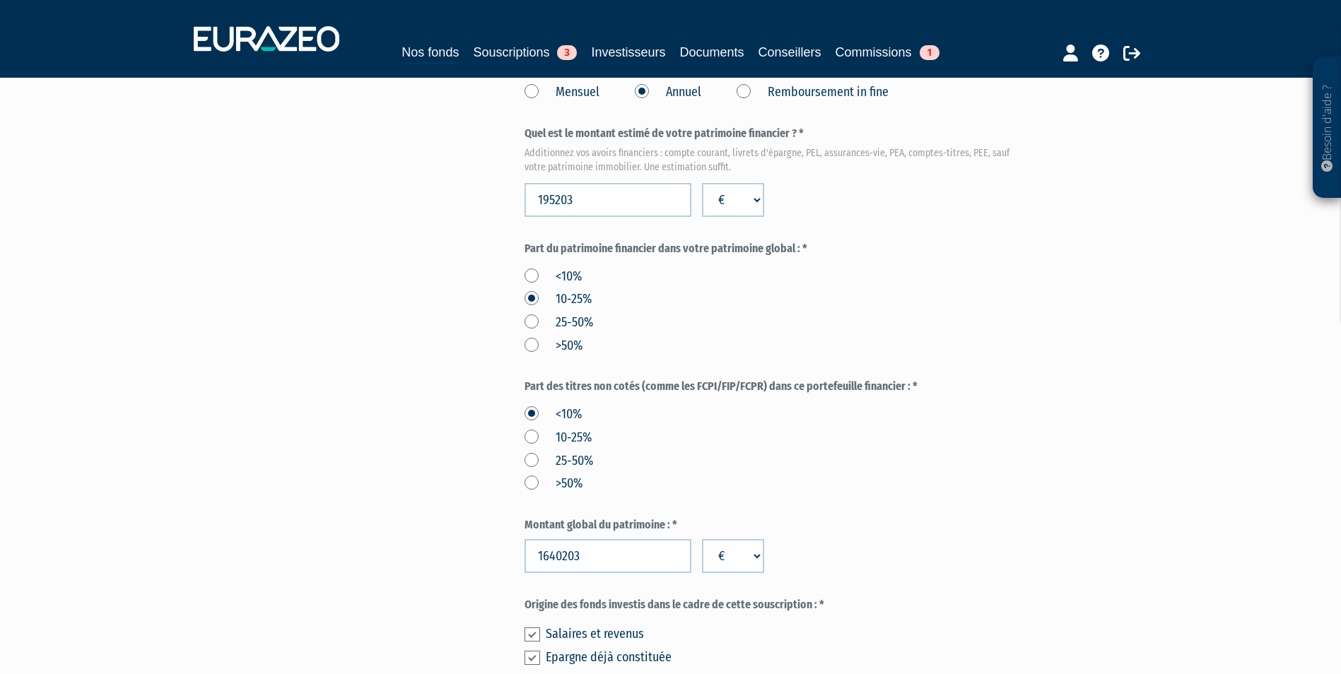
scroll to position [848, 0]
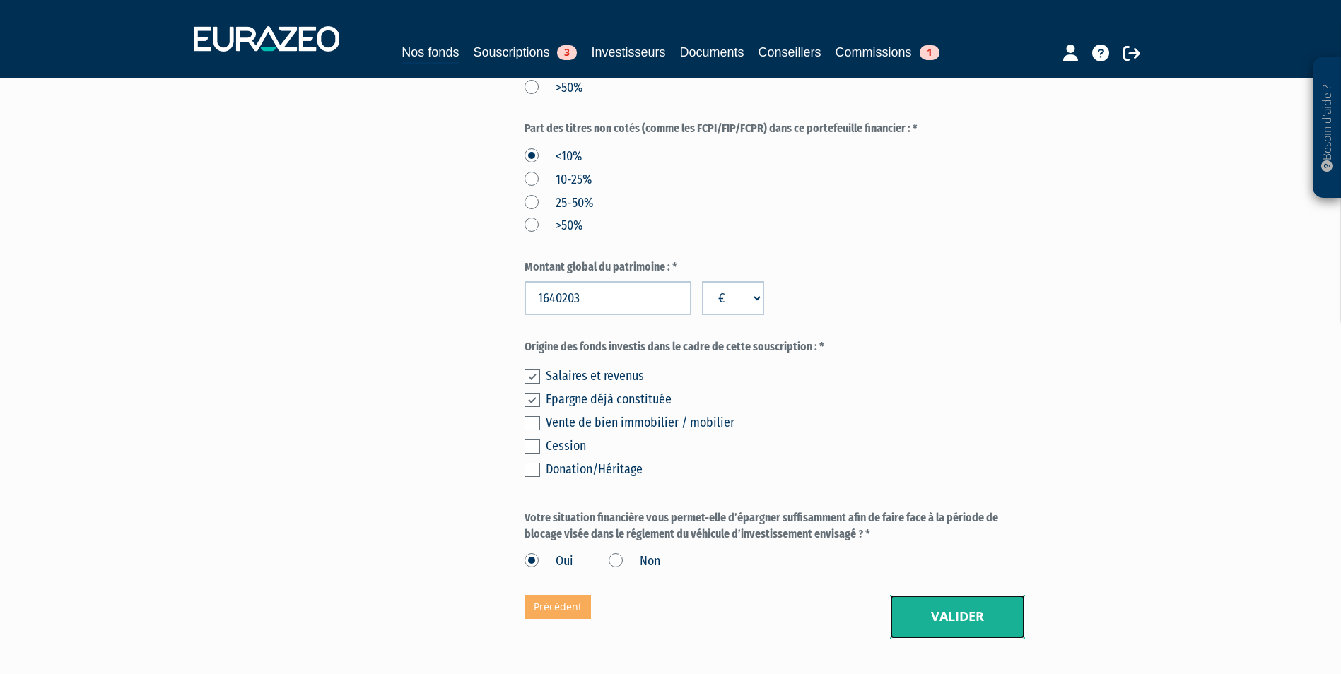
click at [944, 595] on button "Valider" at bounding box center [957, 617] width 135 height 44
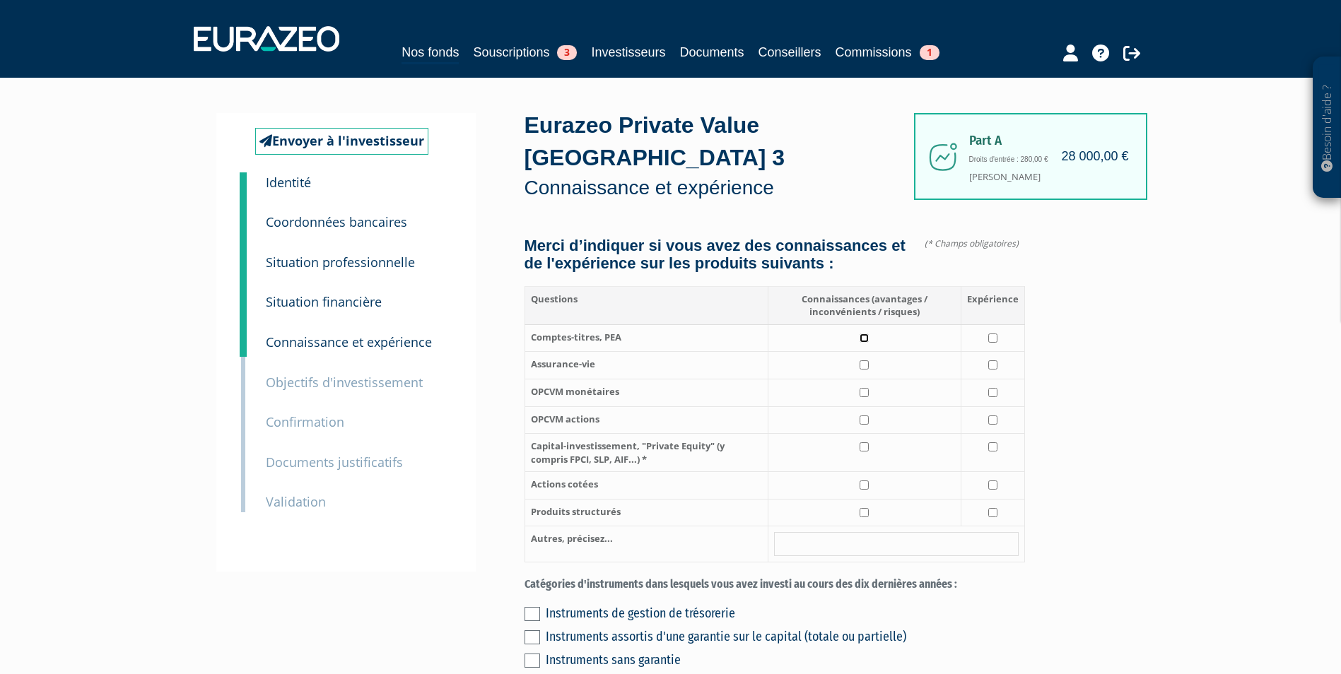
click at [864, 334] on input "checkbox" at bounding box center [863, 338] width 9 height 9
checkbox input "true"
click at [987, 324] on td at bounding box center [992, 338] width 64 height 28
checkbox input "true"
click at [860, 357] on td at bounding box center [863, 366] width 193 height 28
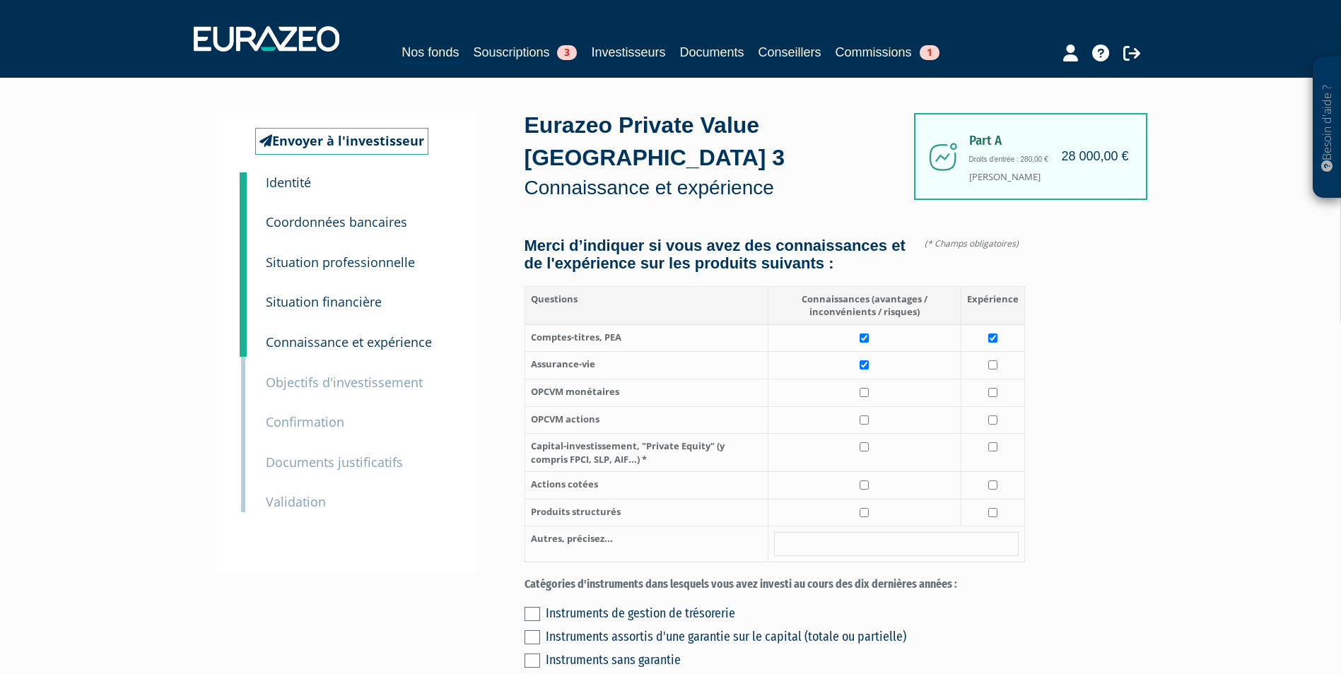
checkbox input "true"
click at [990, 360] on input "checkbox" at bounding box center [992, 364] width 9 height 9
checkbox input "true"
click at [866, 442] on input "checkbox" at bounding box center [863, 446] width 9 height 9
checkbox input "true"
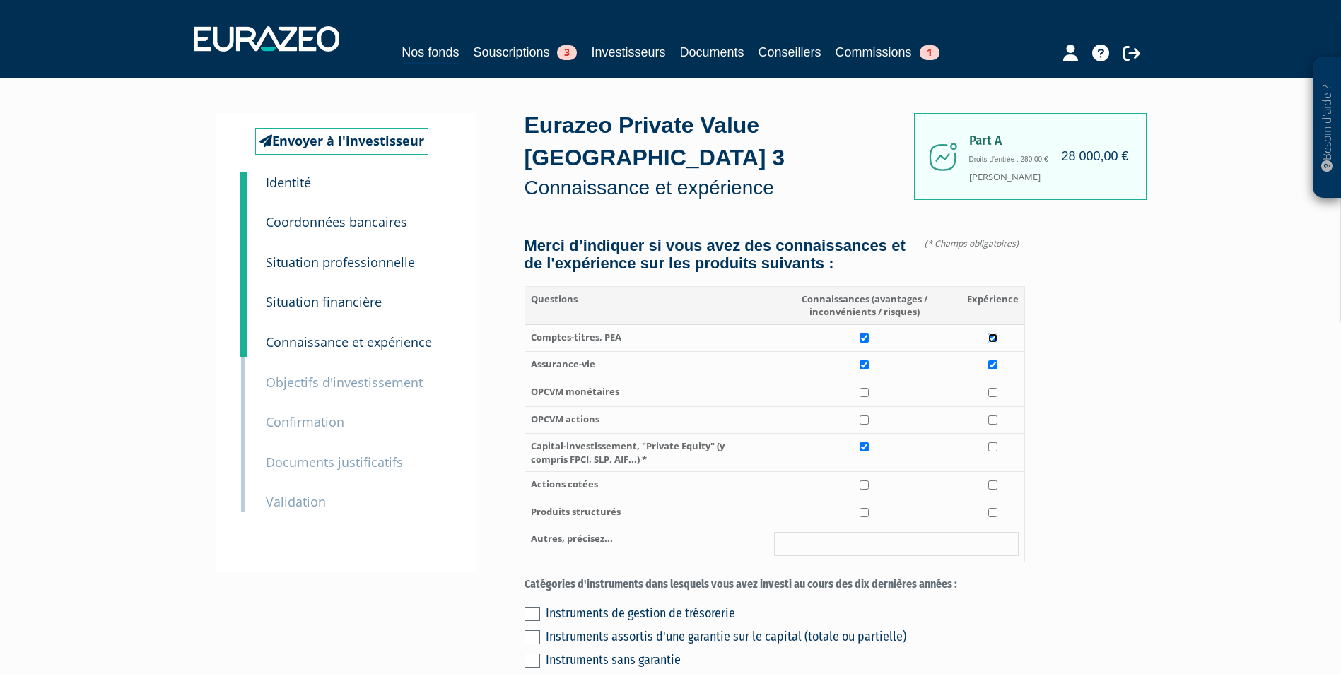
click at [992, 334] on input "checkbox" at bounding box center [992, 338] width 9 height 9
checkbox input "false"
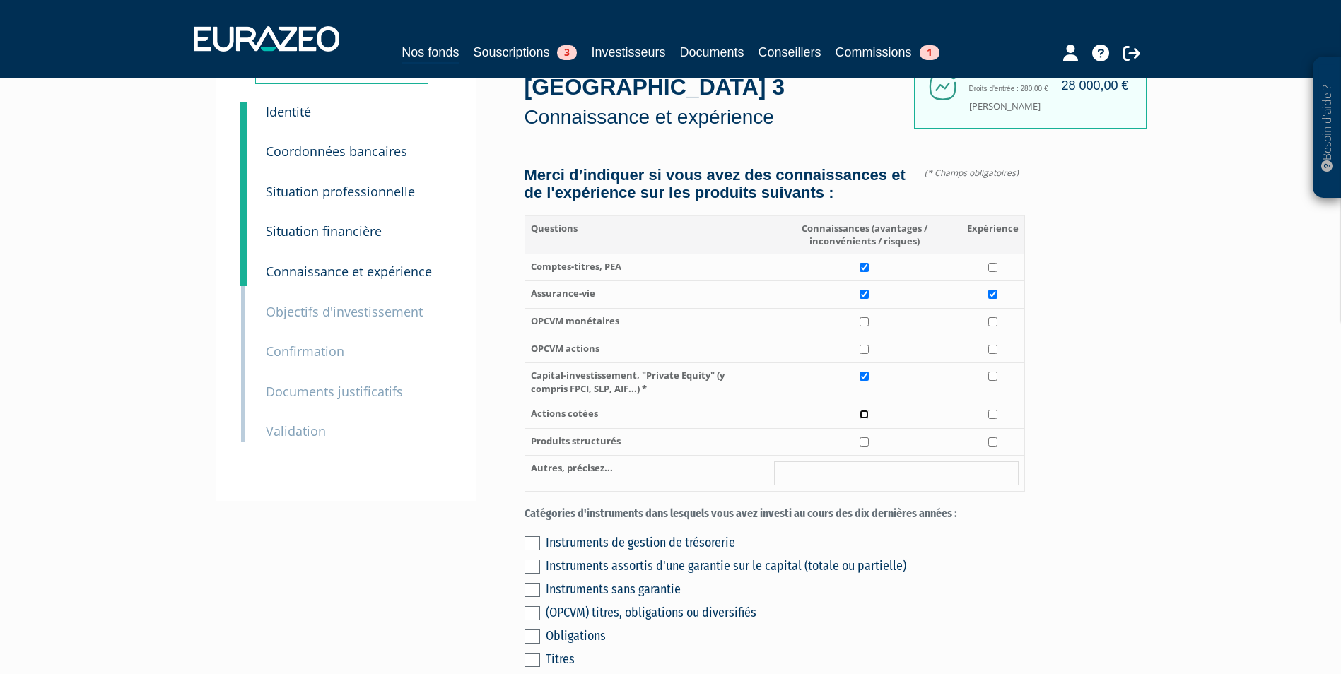
click at [864, 410] on input "checkbox" at bounding box center [863, 414] width 9 height 9
checkbox input "true"
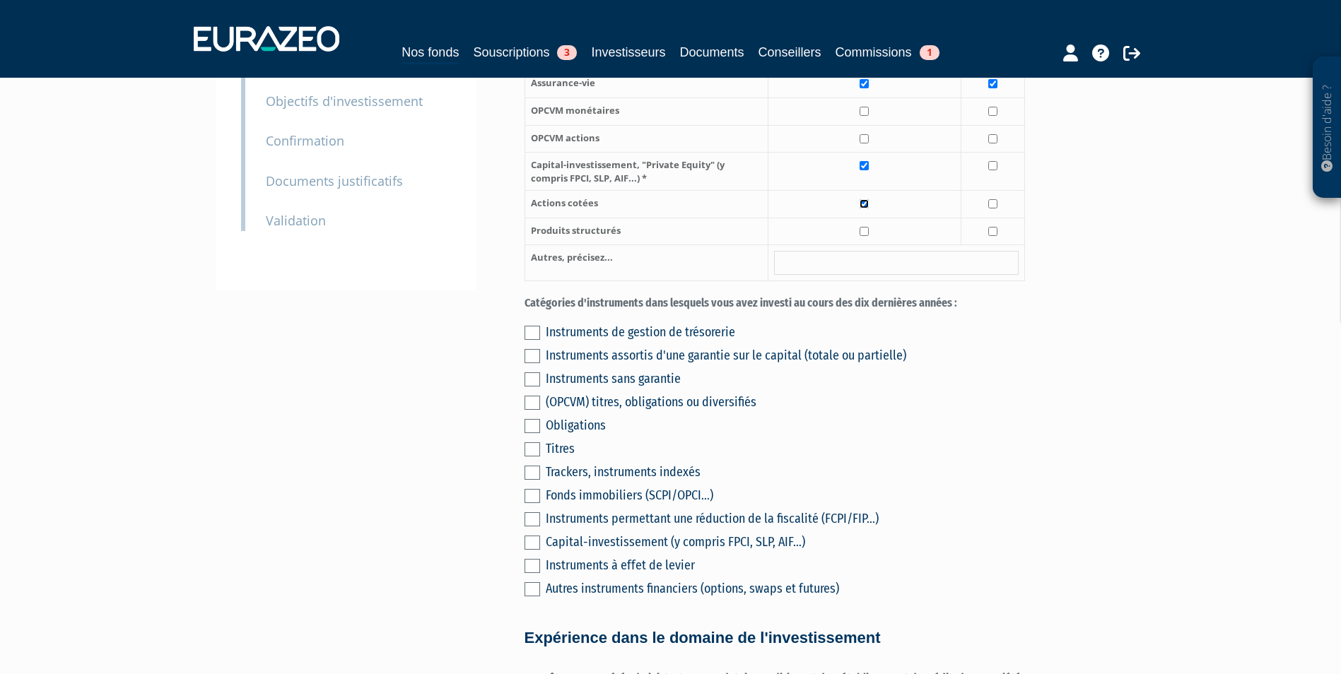
scroll to position [283, 0]
click at [529, 324] on label at bounding box center [532, 331] width 16 height 14
click at [0, 0] on input "checkbox" at bounding box center [0, 0] width 0 height 0
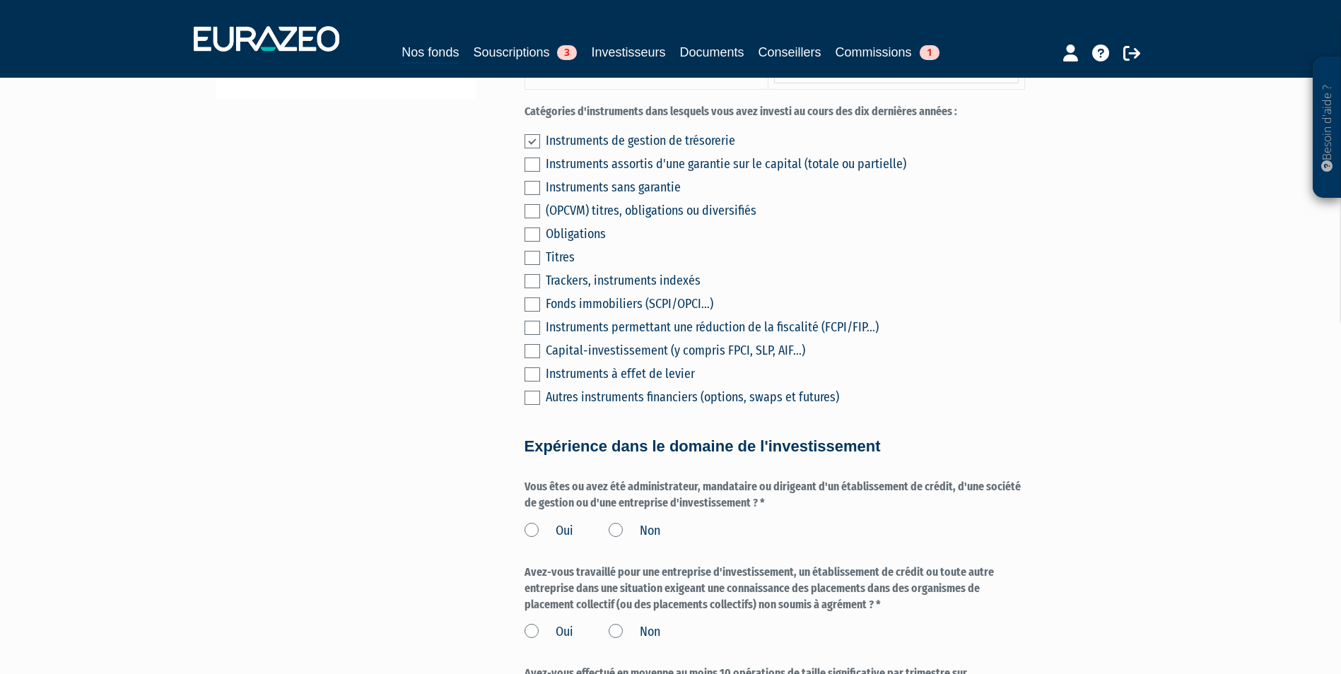
scroll to position [495, 0]
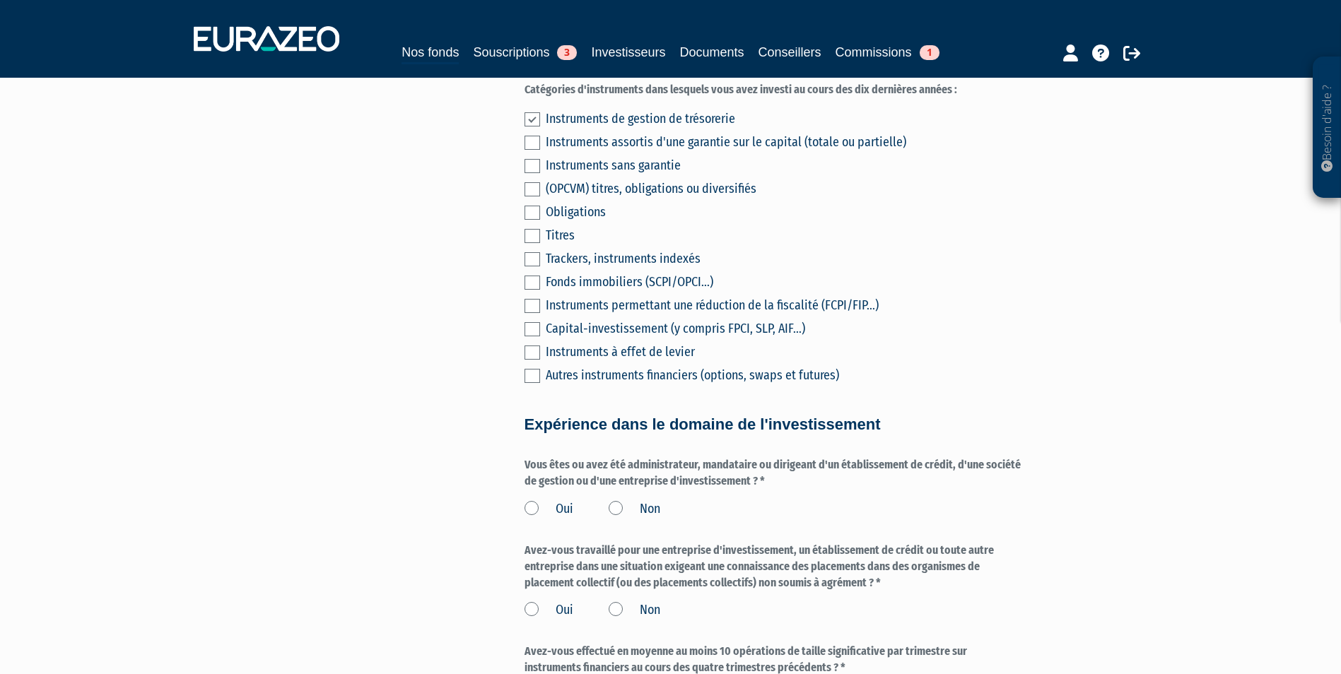
click at [650, 495] on div "Oui Non" at bounding box center [774, 506] width 500 height 23
click at [645, 500] on label "Non" at bounding box center [634, 509] width 52 height 18
click at [0, 0] on input "Non" at bounding box center [0, 0] width 0 height 0
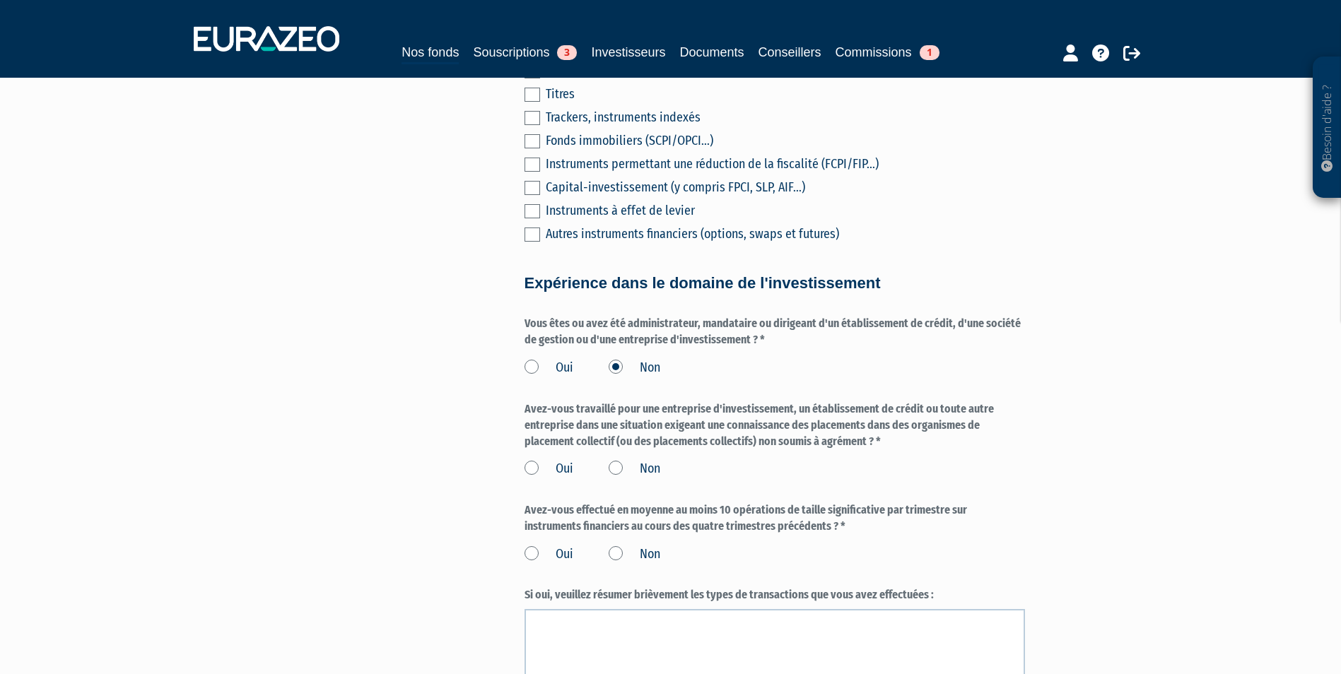
click at [625, 460] on label "Non" at bounding box center [634, 469] width 52 height 18
click at [0, 0] on input "Non" at bounding box center [0, 0] width 0 height 0
click at [642, 546] on label "Non" at bounding box center [634, 555] width 52 height 18
click at [0, 0] on input "Non" at bounding box center [0, 0] width 0 height 0
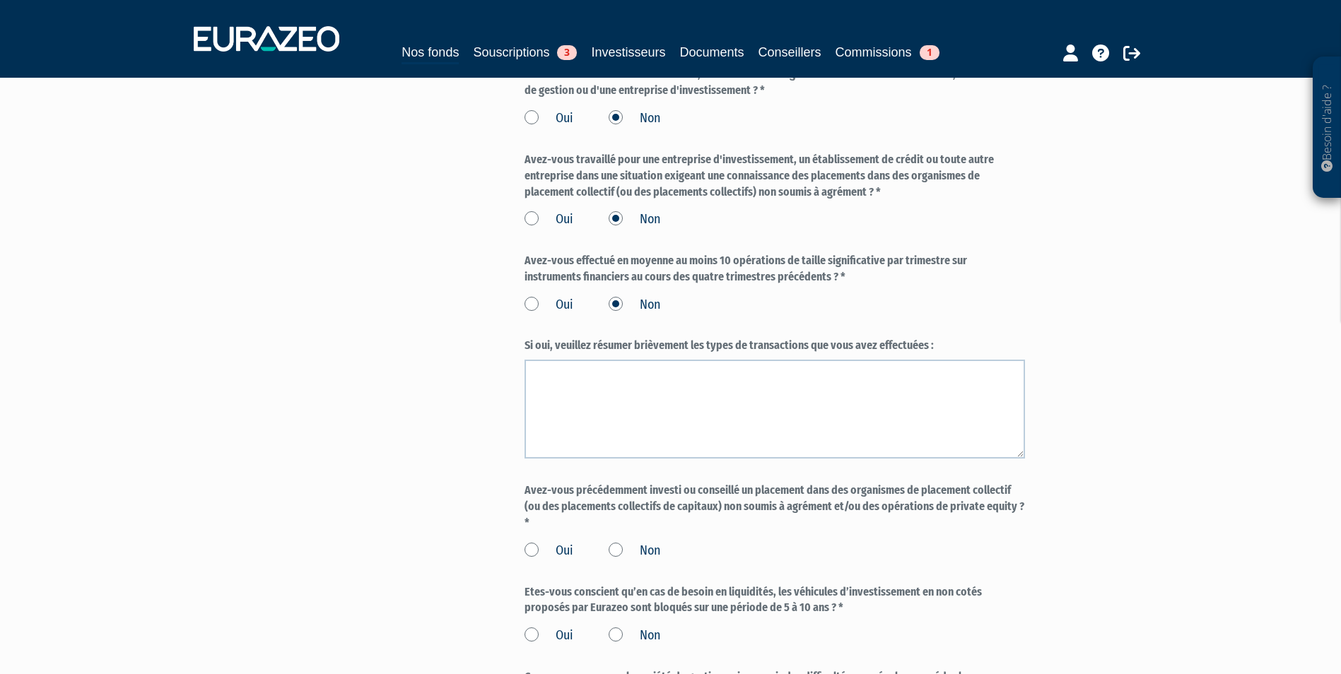
scroll to position [919, 0]
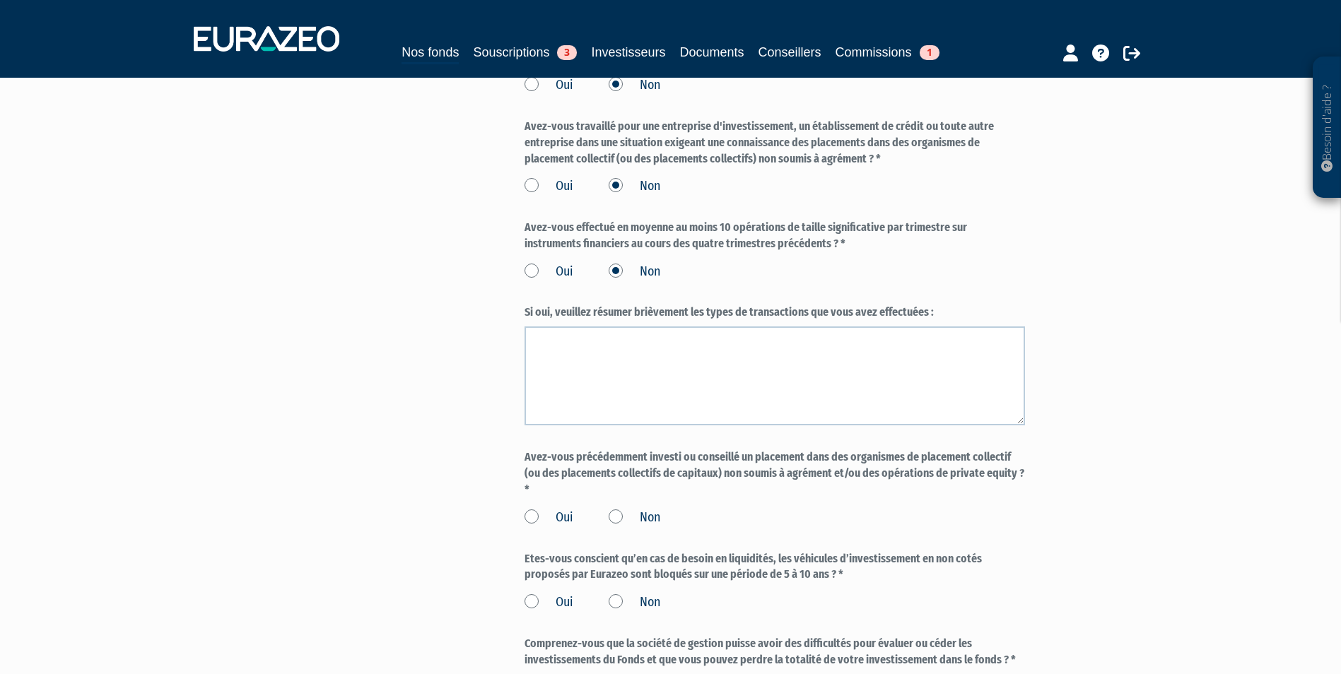
click at [630, 509] on label "Non" at bounding box center [634, 518] width 52 height 18
click at [0, 0] on input "Non" at bounding box center [0, 0] width 0 height 0
click at [561, 594] on label "Oui" at bounding box center [548, 603] width 49 height 18
click at [0, 0] on input "Oui" at bounding box center [0, 0] width 0 height 0
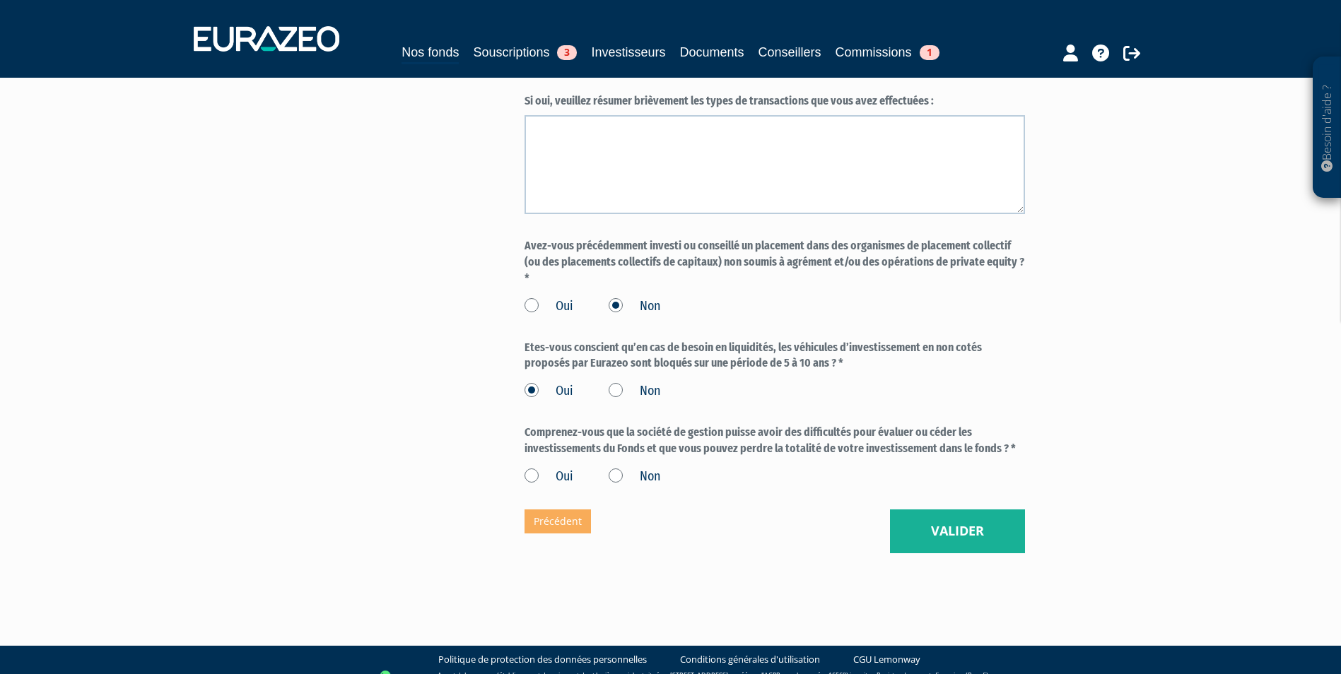
scroll to position [1131, 0]
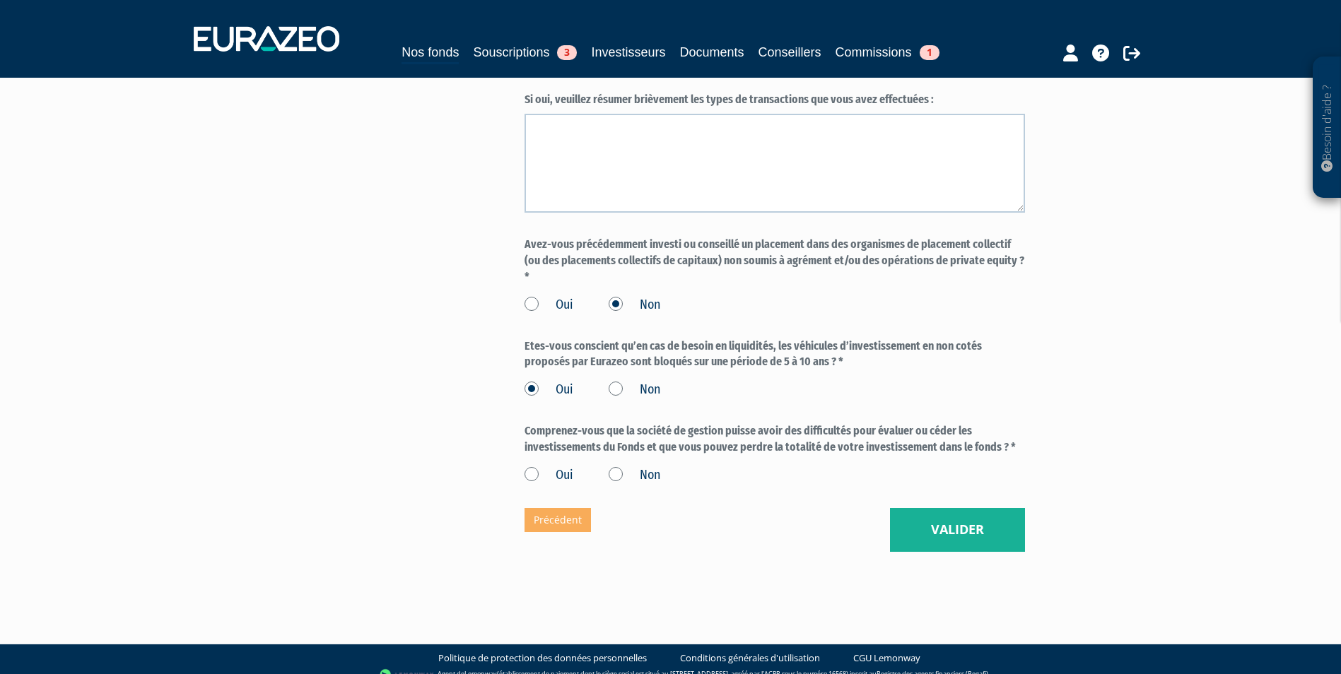
click at [546, 466] on label "Oui" at bounding box center [548, 475] width 49 height 18
click at [0, 0] on input "Oui" at bounding box center [0, 0] width 0 height 0
click at [965, 508] on button "Valider" at bounding box center [957, 530] width 135 height 44
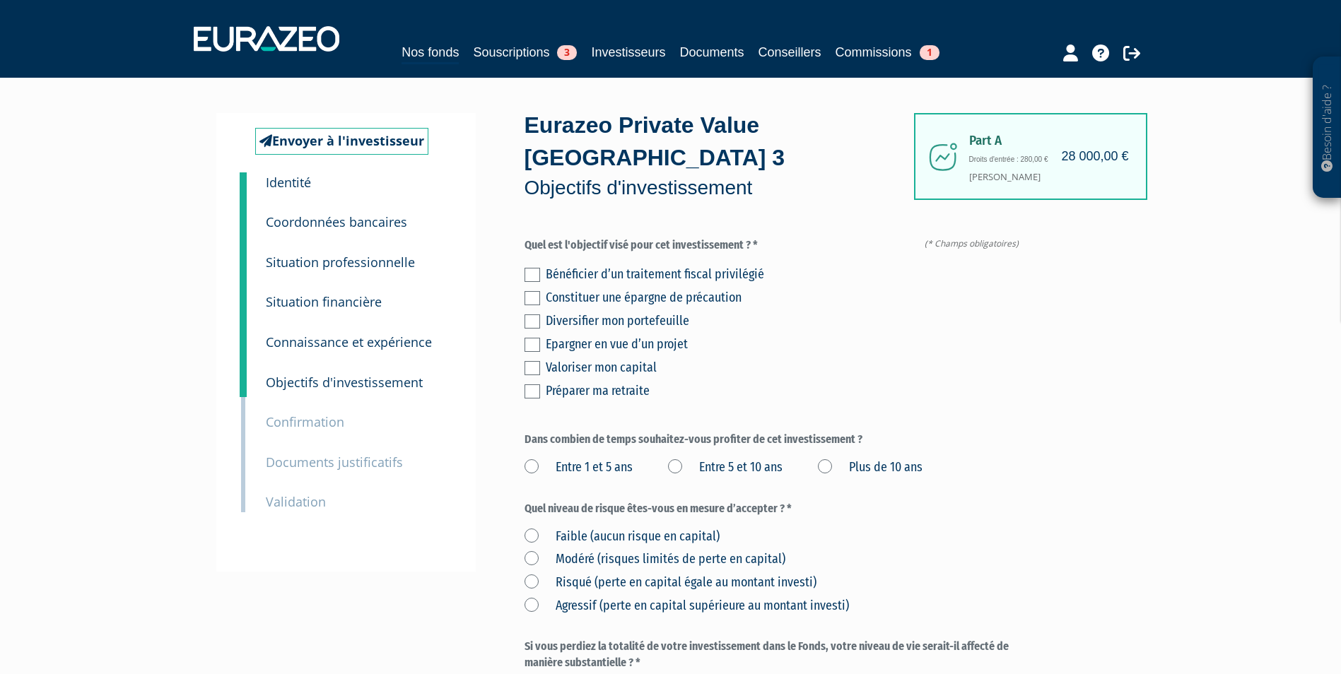
click at [529, 314] on label at bounding box center [532, 321] width 16 height 14
click at [0, 0] on input "checkbox" at bounding box center [0, 0] width 0 height 0
click at [828, 459] on label "Plus de 10 ans" at bounding box center [870, 468] width 105 height 18
click at [0, 0] on ans "Plus de 10 ans" at bounding box center [0, 0] width 0 height 0
click at [546, 574] on label "Risqué (perte en capital égale au montant investi)" at bounding box center [670, 583] width 292 height 18
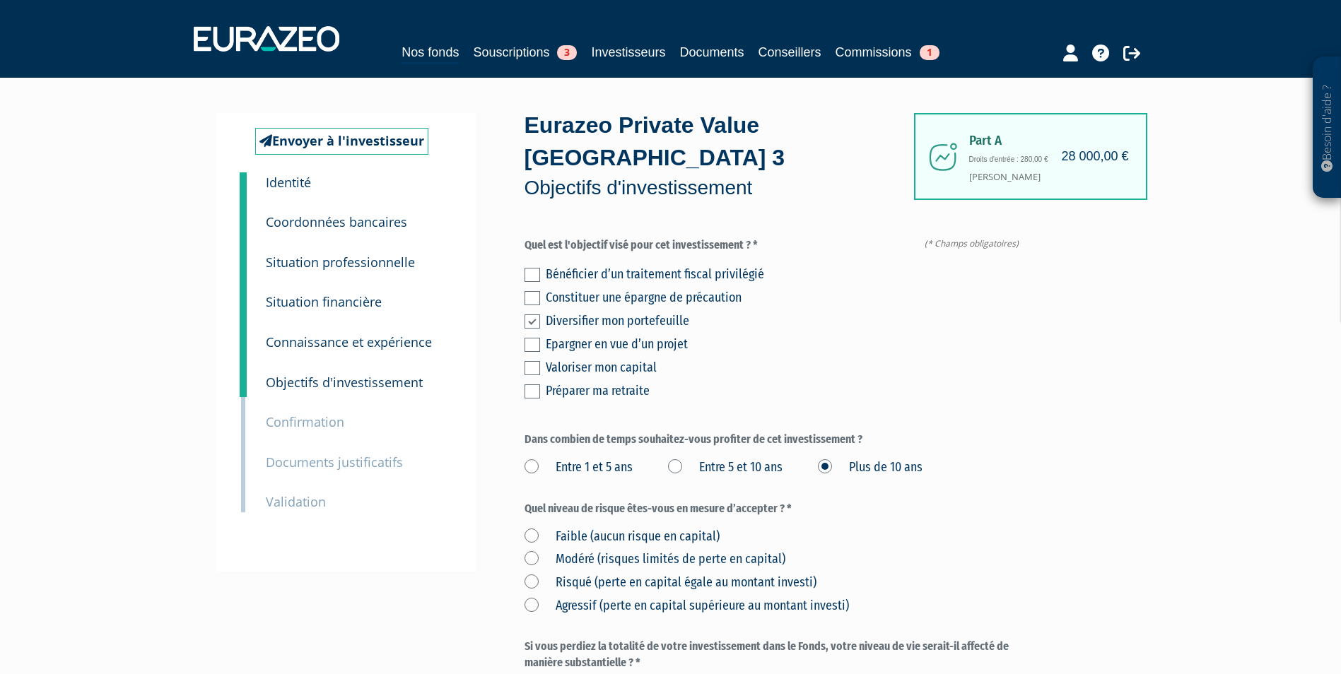
click at [0, 0] on investi\) "Risqué (perte en capital égale au montant investi)" at bounding box center [0, 0] width 0 height 0
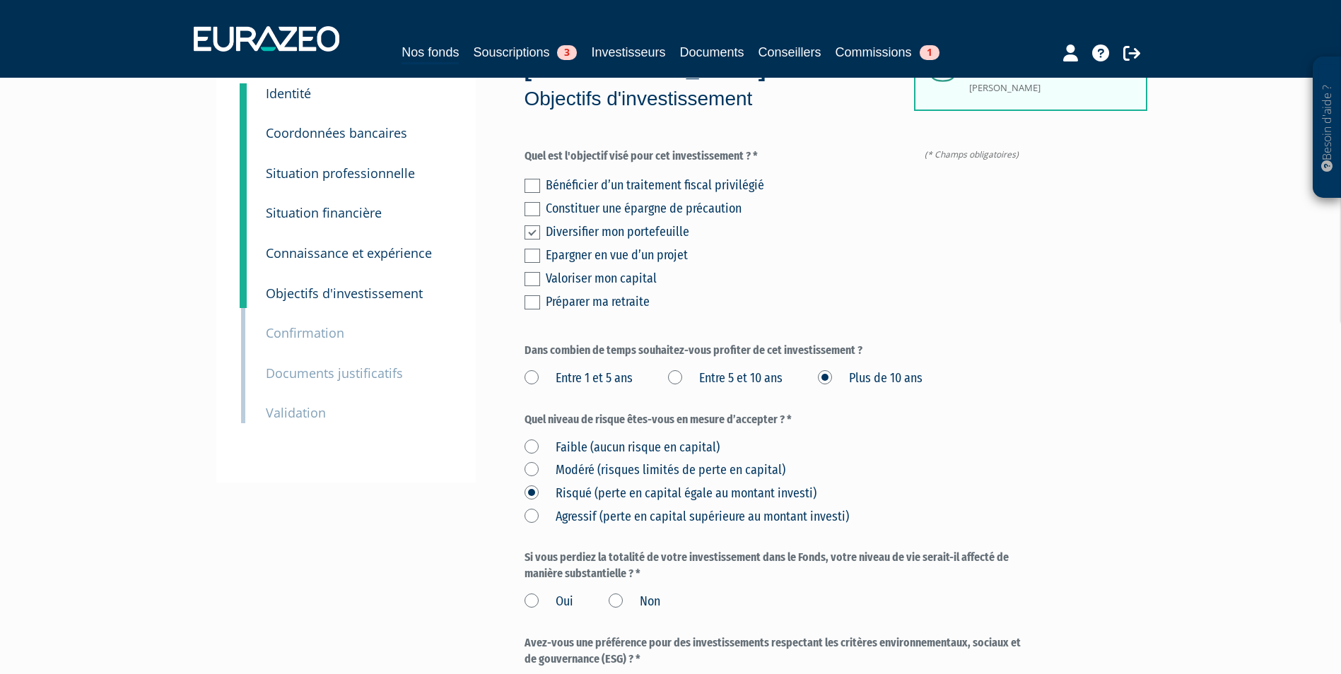
scroll to position [212, 0]
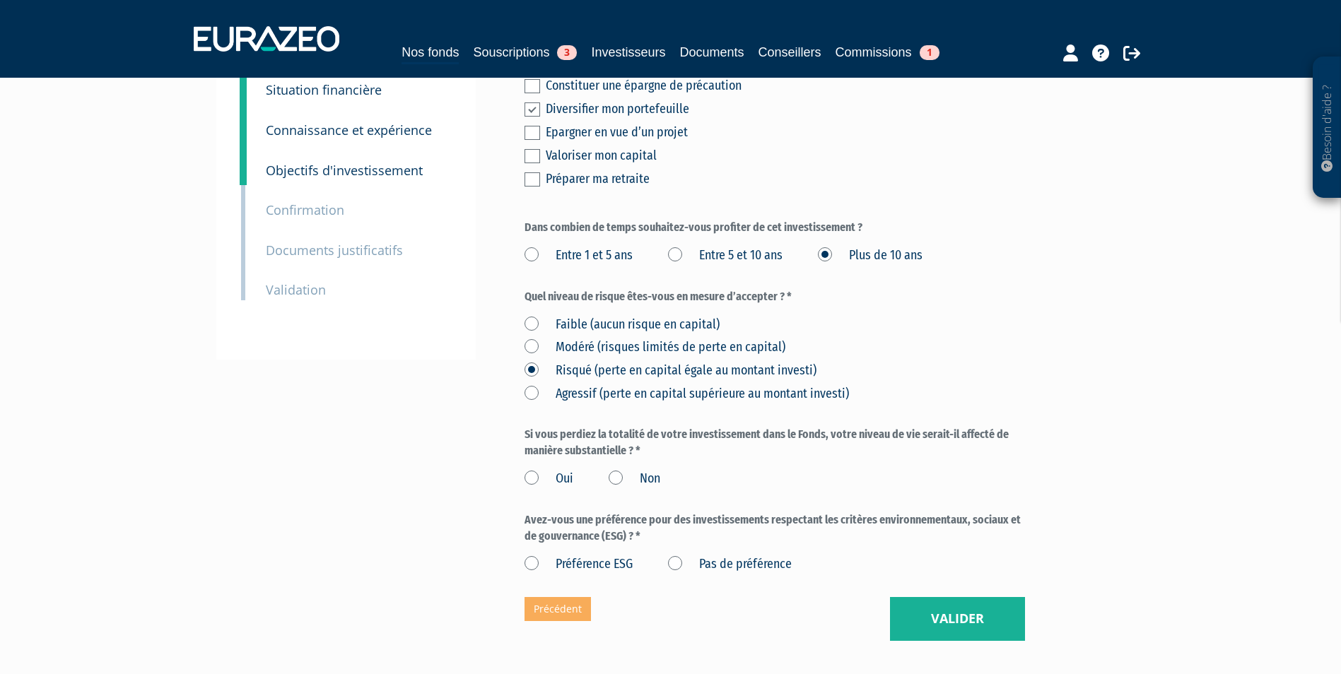
click at [609, 470] on label "Non" at bounding box center [634, 479] width 52 height 18
click at [0, 0] on input "Non" at bounding box center [0, 0] width 0 height 0
click at [678, 555] on label "Pas de préférence" at bounding box center [730, 564] width 124 height 18
click at [0, 0] on préférence "Pas de préférence" at bounding box center [0, 0] width 0 height 0
click at [932, 597] on button "Valider" at bounding box center [957, 619] width 135 height 44
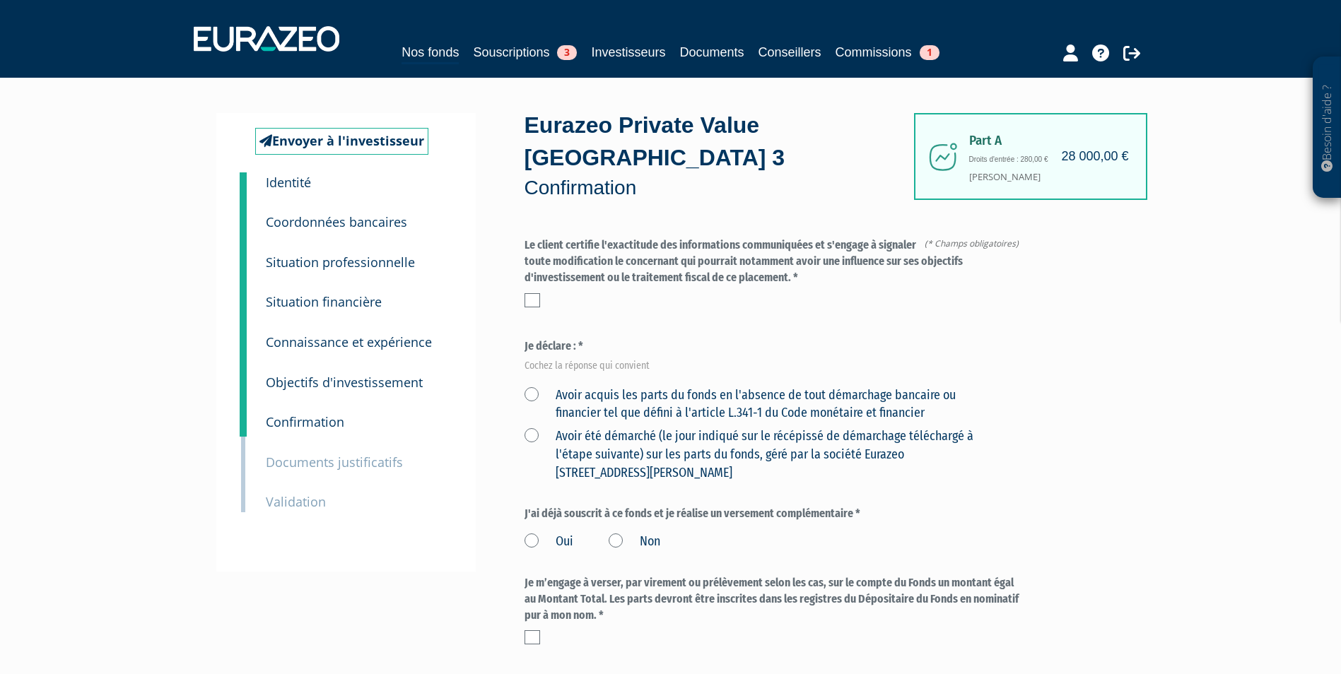
click at [532, 293] on label at bounding box center [532, 300] width 16 height 14
click at [0, 0] on input "checkbox" at bounding box center [0, 0] width 0 height 0
click at [526, 387] on label "Avoir acquis les parts du fonds en l'absence de tout démarchage bancaire ou fin…" at bounding box center [757, 405] width 467 height 36
click at [0, 0] on financier "Avoir acquis les parts du fonds en l'absence de tout démarchage bancaire ou fin…" at bounding box center [0, 0] width 0 height 0
click at [615, 533] on label "Non" at bounding box center [634, 542] width 52 height 18
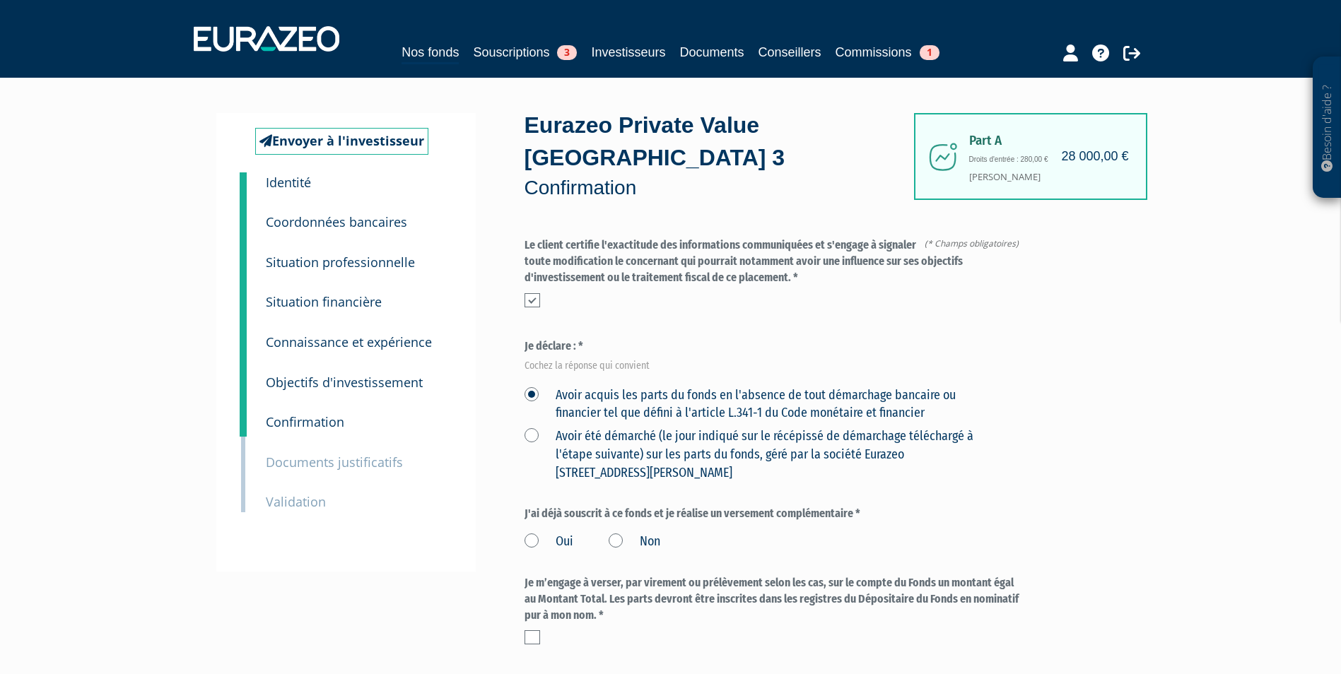
click at [0, 0] on input "Non" at bounding box center [0, 0] width 0 height 0
click at [529, 630] on label at bounding box center [532, 637] width 16 height 14
click at [0, 0] on input "checkbox" at bounding box center [0, 0] width 0 height 0
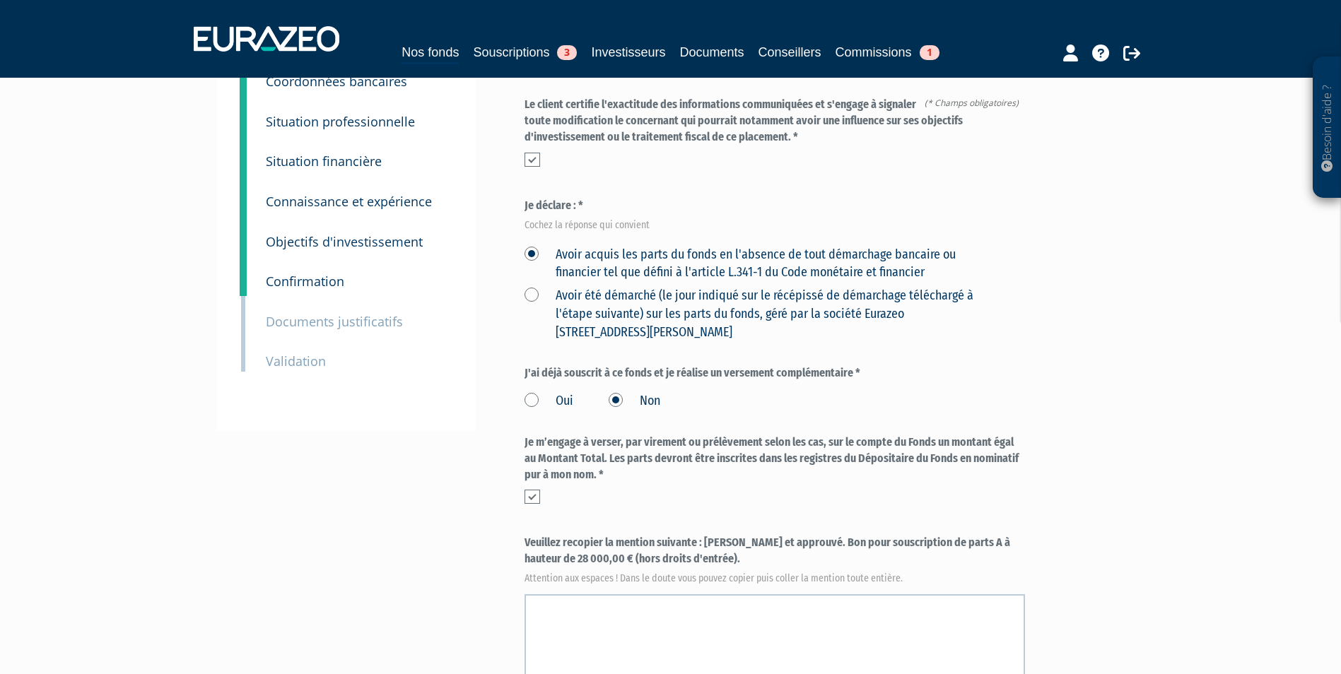
scroll to position [141, 0]
drag, startPoint x: 703, startPoint y: 509, endPoint x: 709, endPoint y: 525, distance: 17.2
click at [709, 534] on label "Veuillez recopier la mention suivante : Lu et approuvé. Bon pour souscription d…" at bounding box center [774, 557] width 500 height 47
copy label "Lu et approuvé. Bon pour souscription de parts A à hauteur de 28 000,00 € (hors…"
click at [654, 594] on textarea at bounding box center [774, 643] width 500 height 99
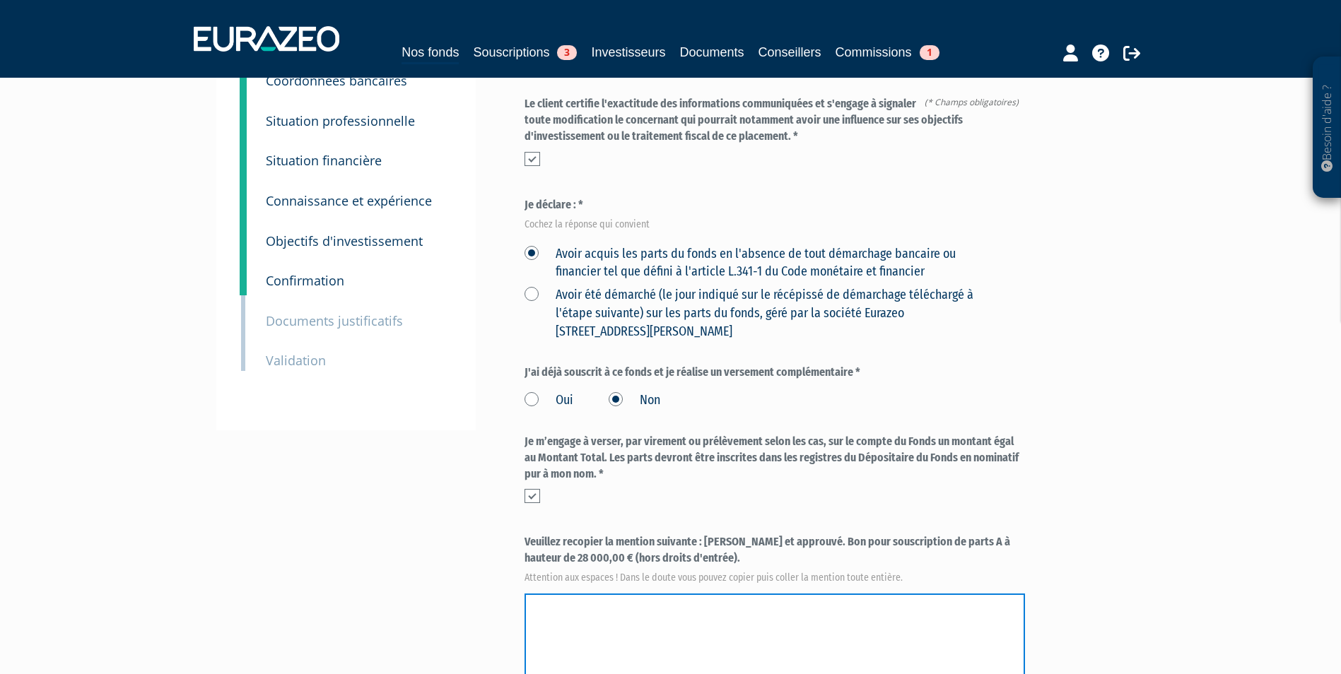
paste textarea "Lu et approuvé. Bon pour souscription de parts A à hauteur de 28 000,00 € (hors…"
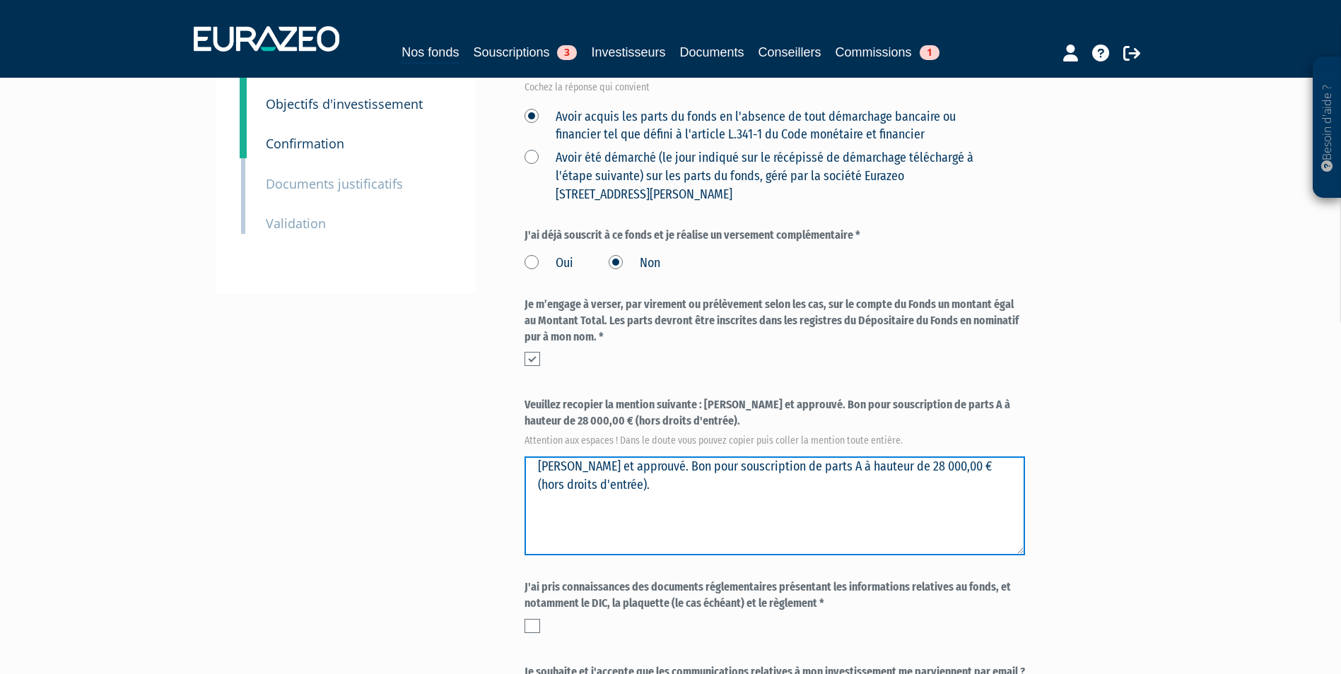
scroll to position [283, 0]
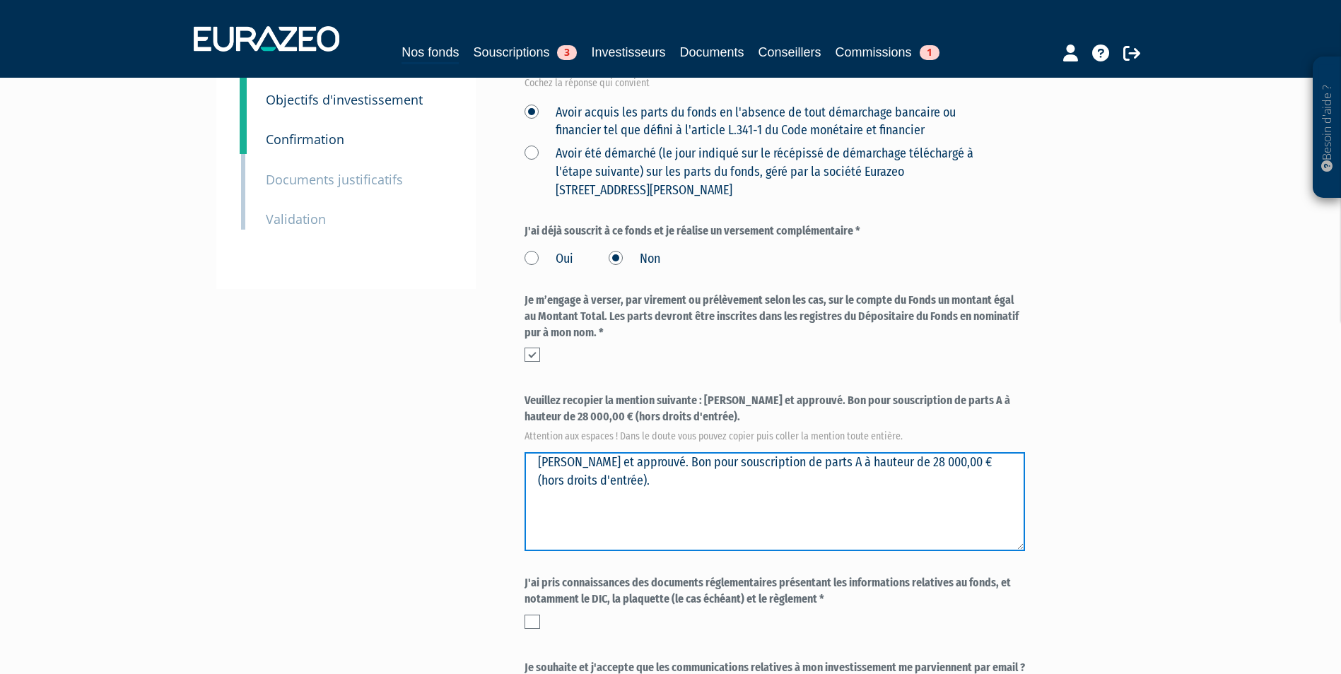
type textarea "Lu et approuvé. Bon pour souscription de parts A à hauteur de 28 000,00 € (hors…"
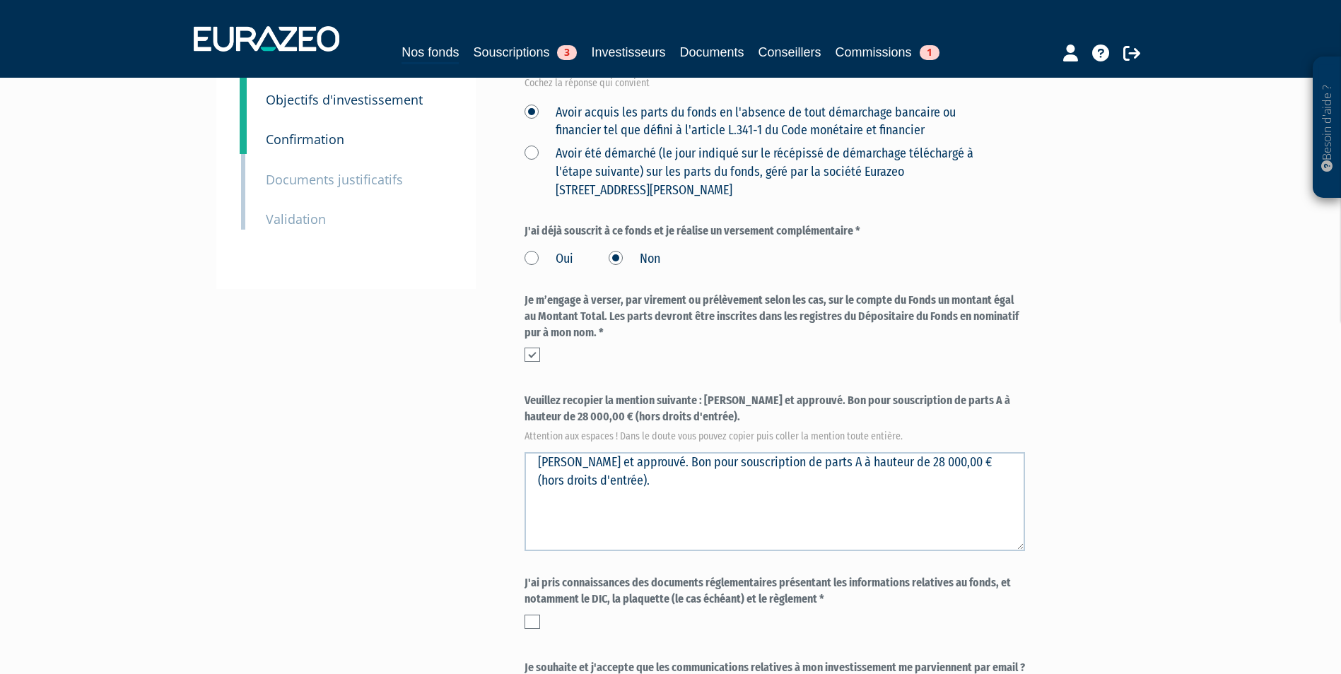
click at [533, 615] on label at bounding box center [532, 622] width 16 height 14
click at [0, 0] on input "checkbox" at bounding box center [0, 0] width 0 height 0
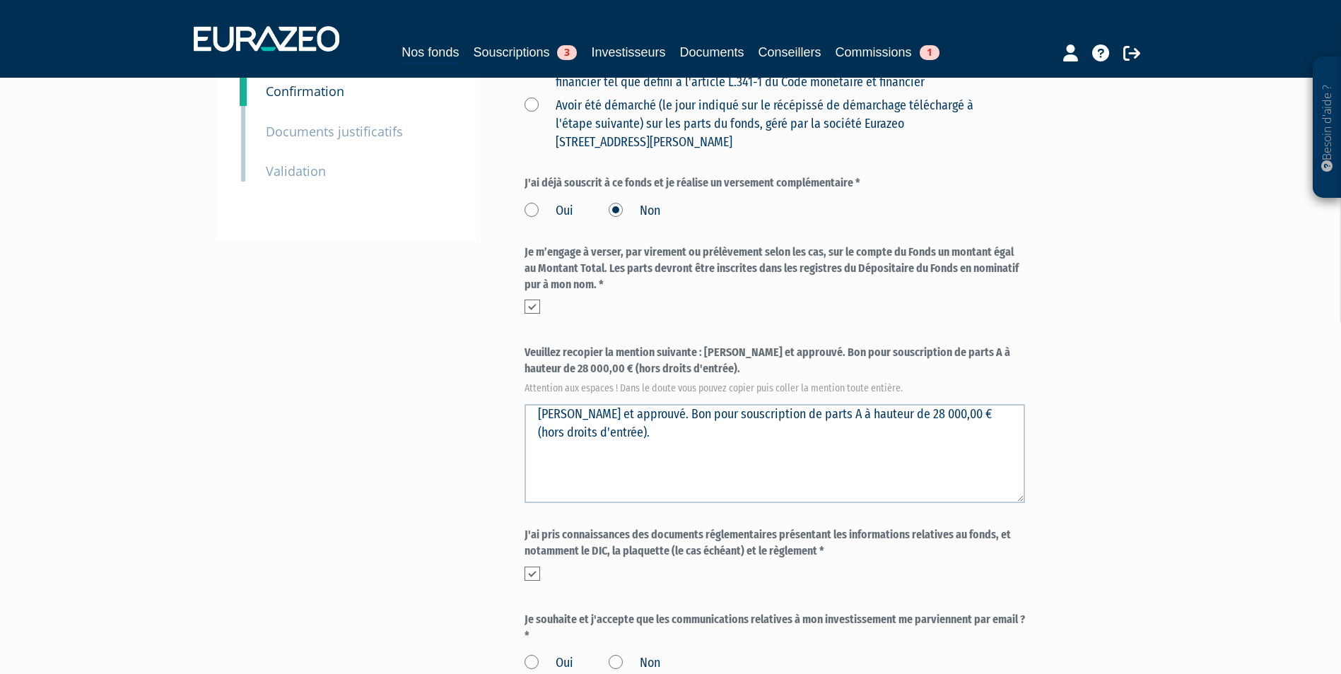
scroll to position [353, 0]
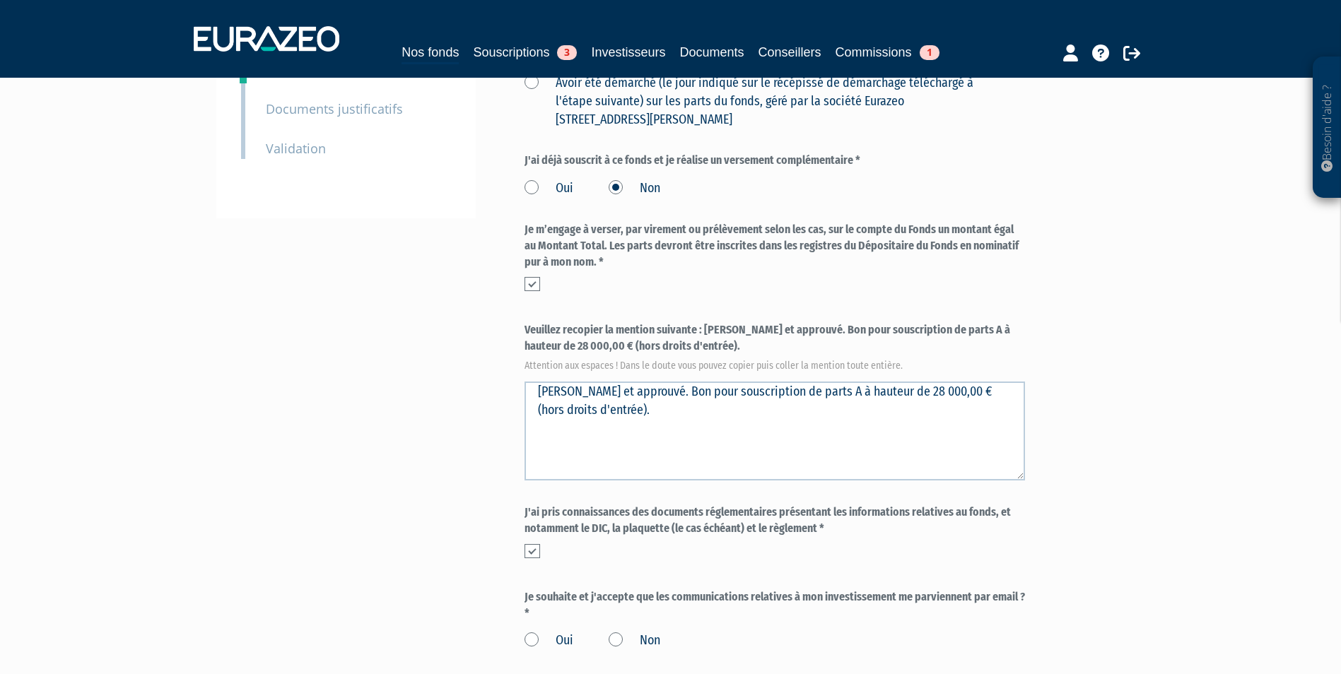
click at [567, 632] on label "Oui" at bounding box center [548, 641] width 49 height 18
click at [0, 0] on input "Oui" at bounding box center [0, 0] width 0 height 0
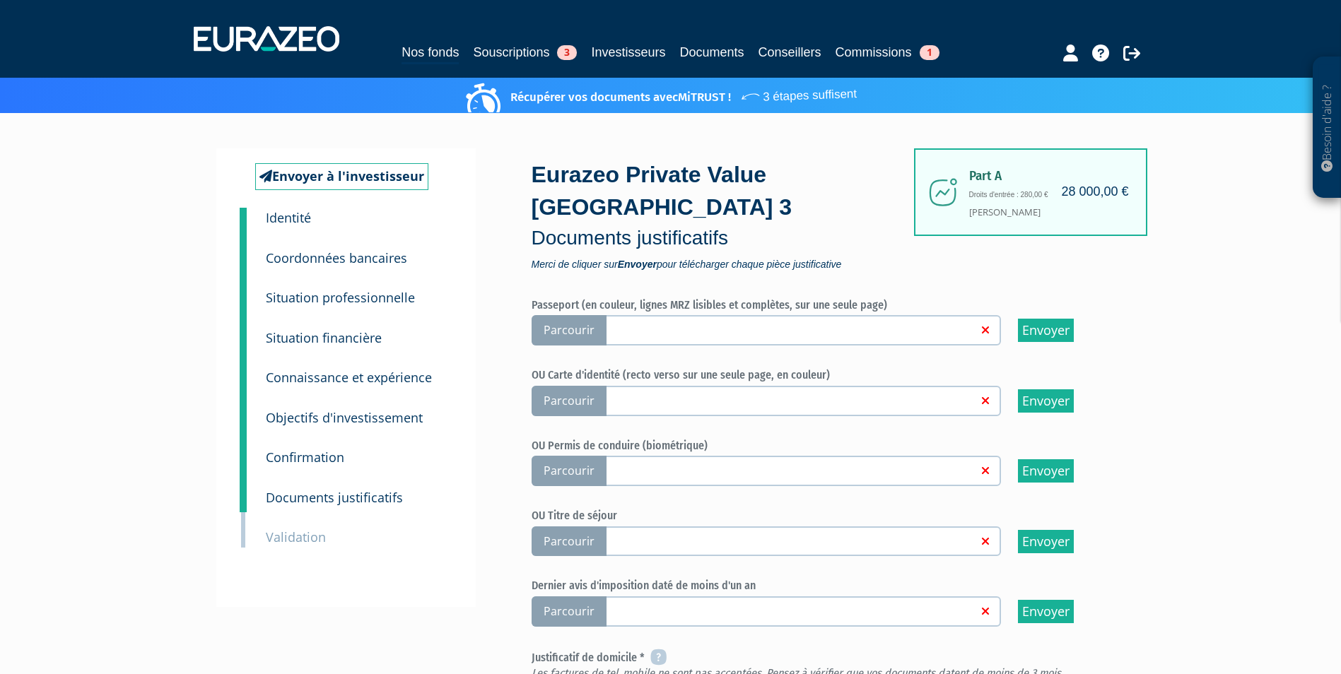
click at [567, 386] on span "Parcourir" at bounding box center [568, 401] width 75 height 30
click at [0, 0] on input "Parcourir" at bounding box center [0, 0] width 0 height 0
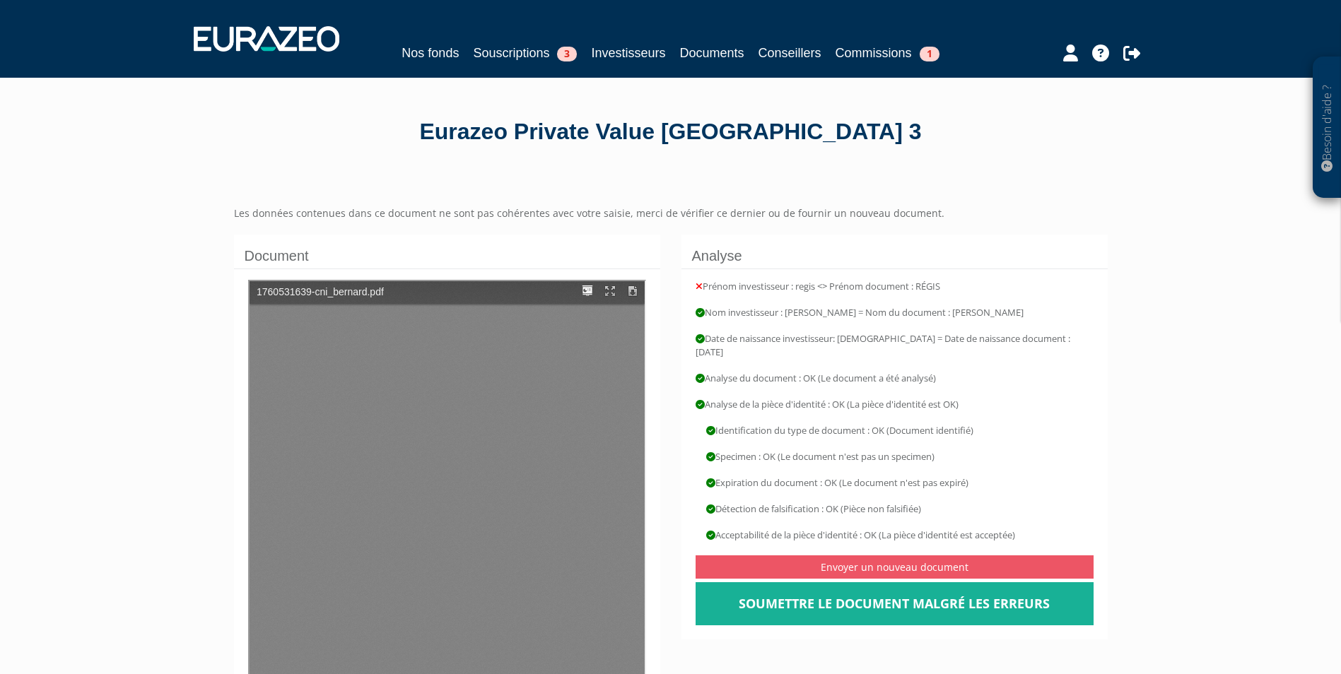
type input "1"
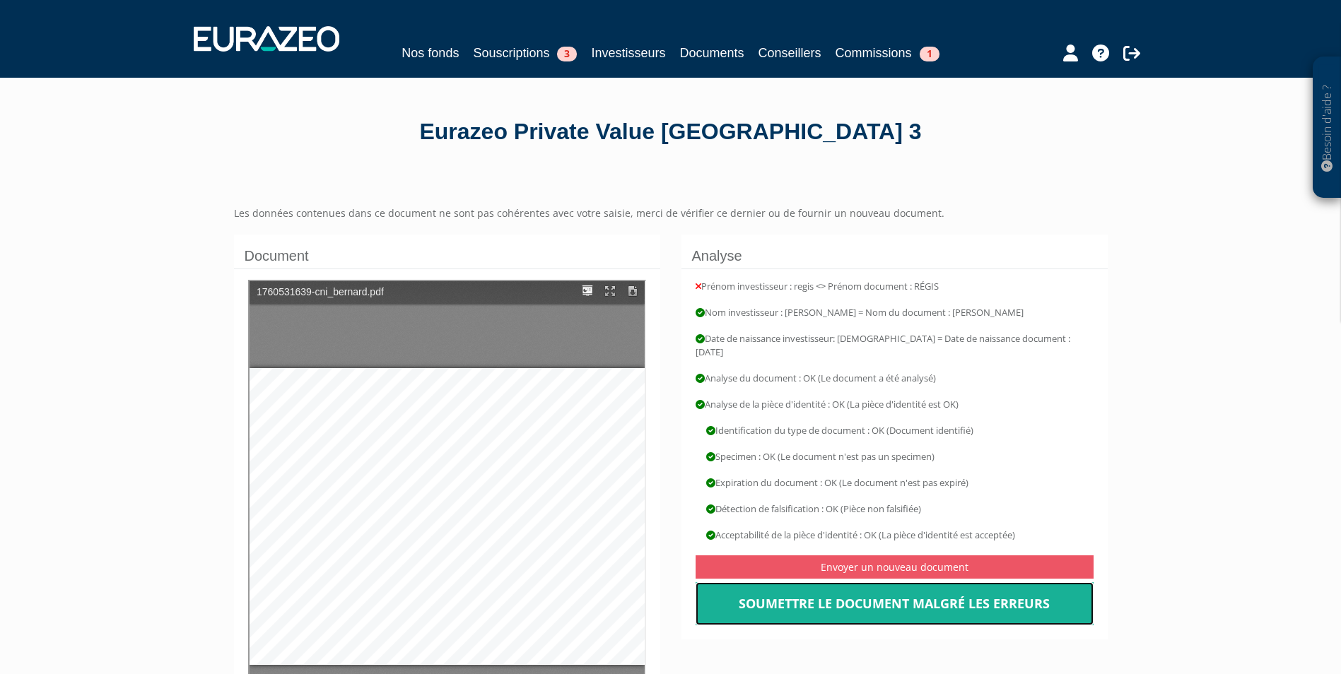
click at [970, 590] on link "Soumettre le document malgré les erreurs" at bounding box center [894, 604] width 398 height 44
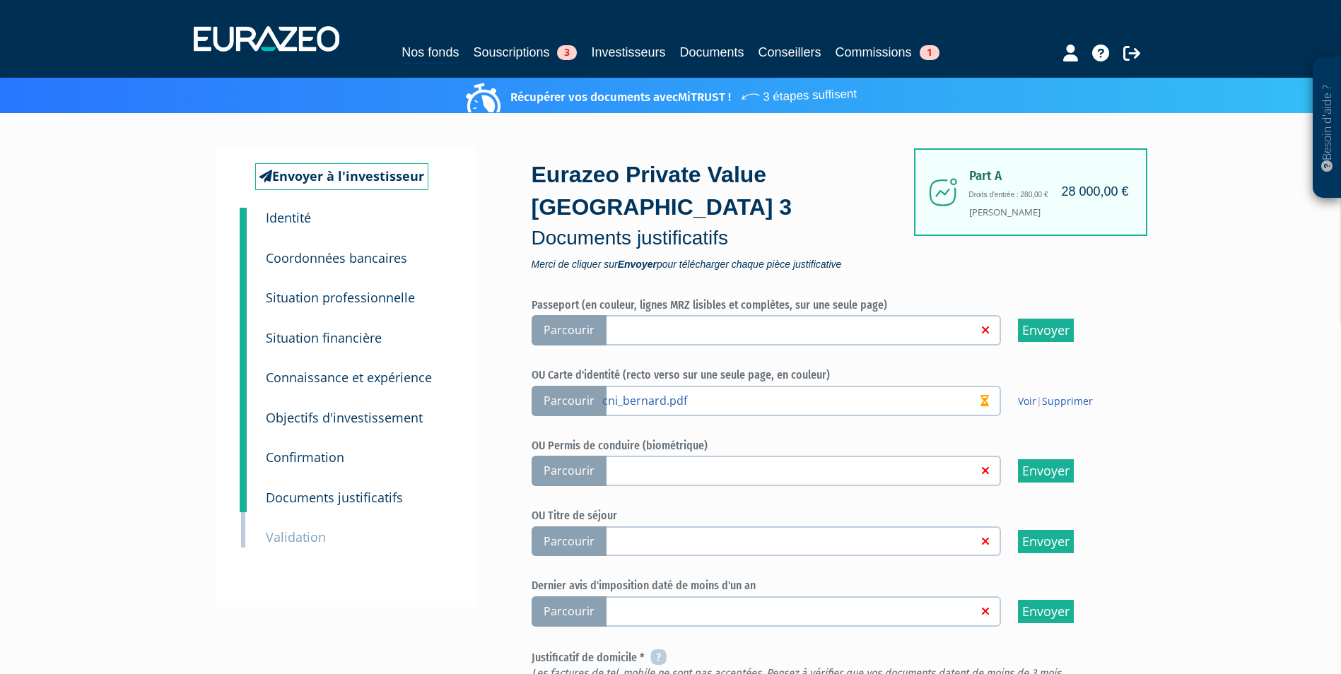
click at [0, 0] on input "Parcourir" at bounding box center [0, 0] width 0 height 0
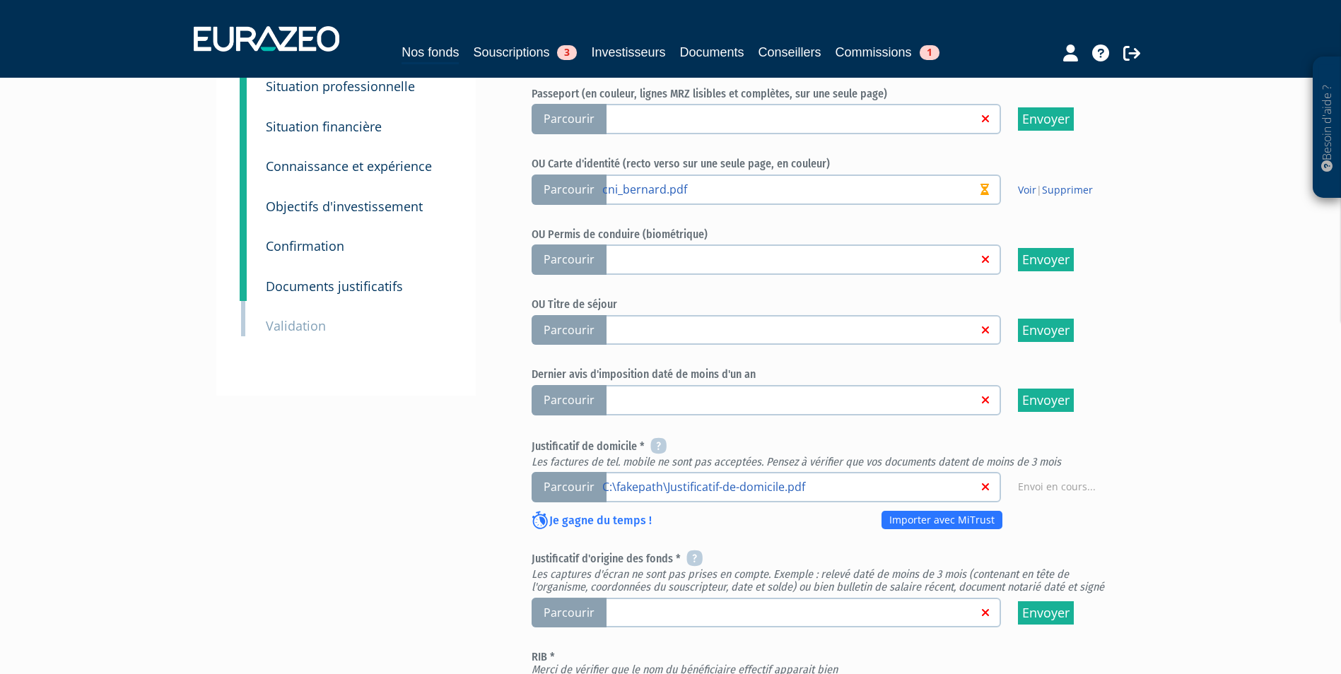
scroll to position [212, 0]
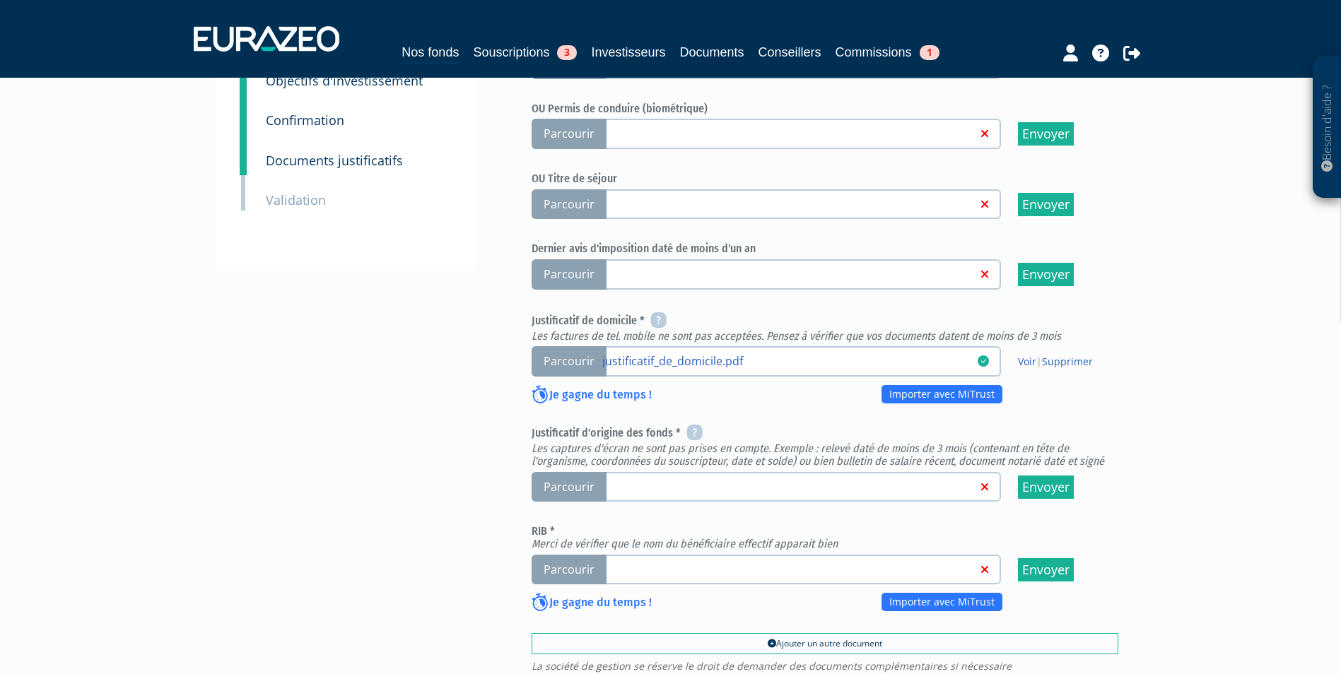
scroll to position [353, 0]
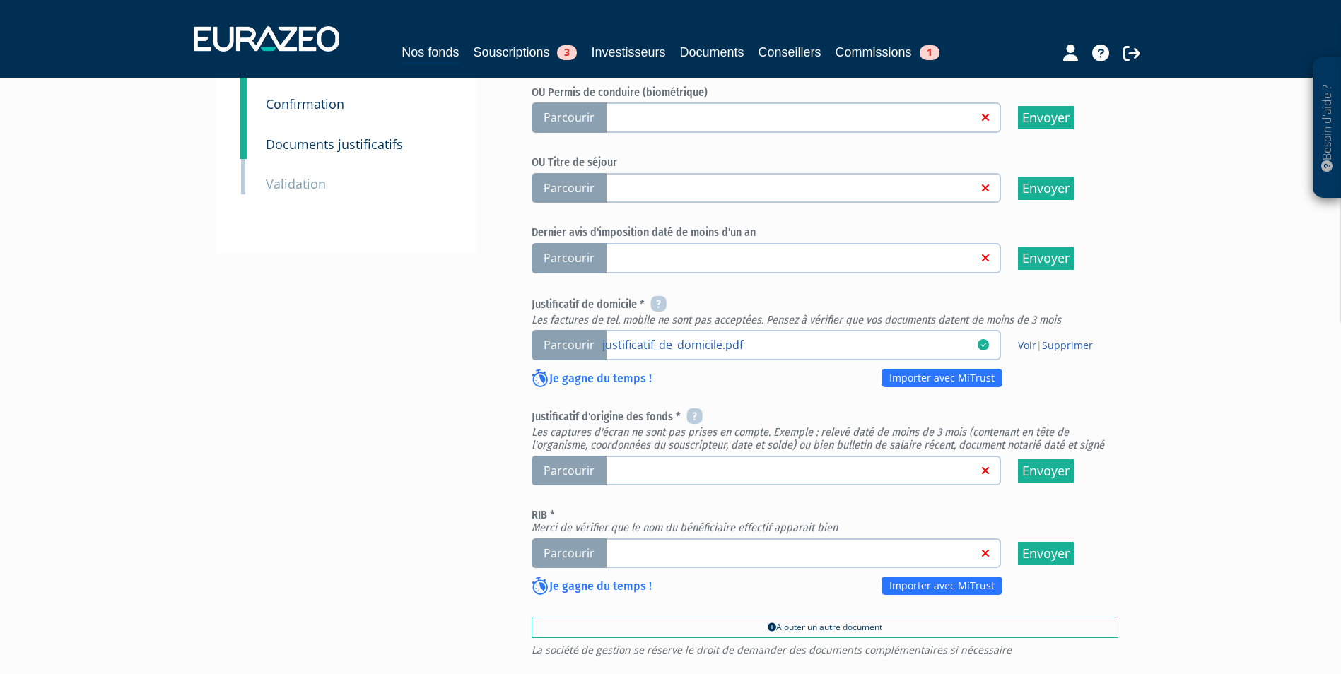
click at [578, 456] on span "Parcourir" at bounding box center [568, 471] width 75 height 30
click at [0, 0] on input "Parcourir" at bounding box center [0, 0] width 0 height 0
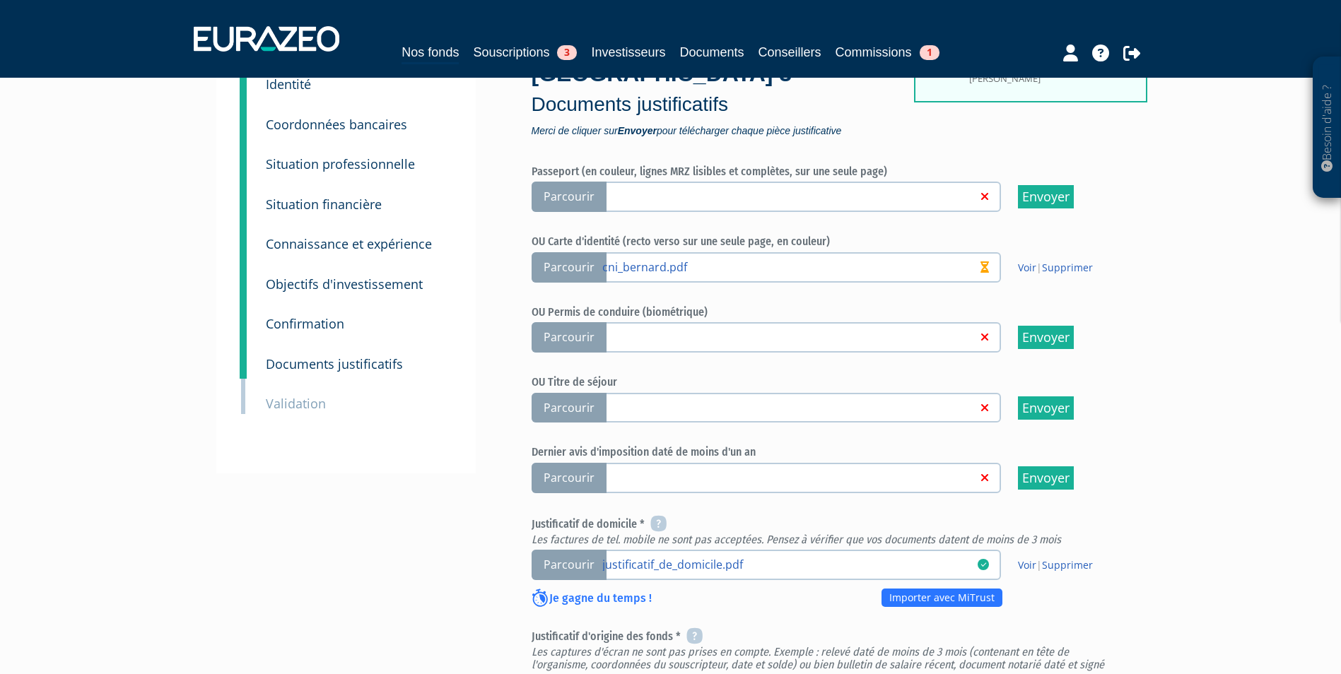
scroll to position [283, 0]
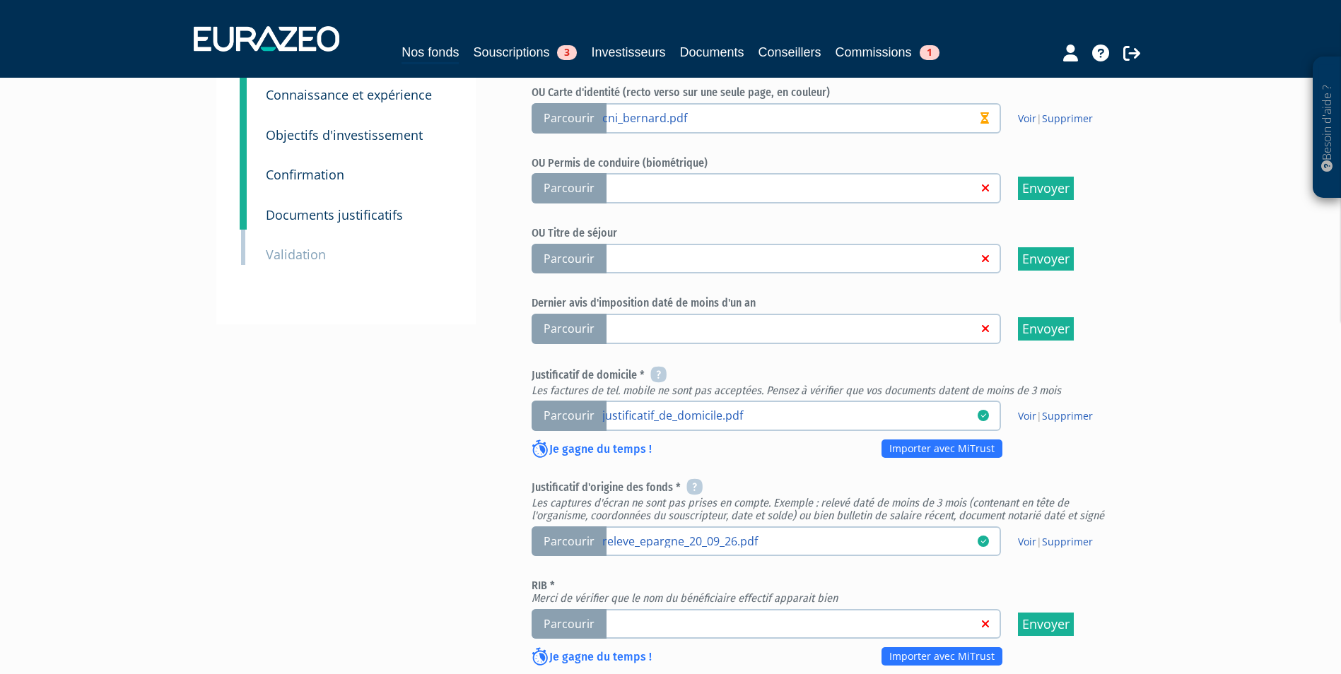
click at [578, 609] on span "Parcourir" at bounding box center [568, 624] width 75 height 30
click at [0, 0] on input "Parcourir" at bounding box center [0, 0] width 0 height 0
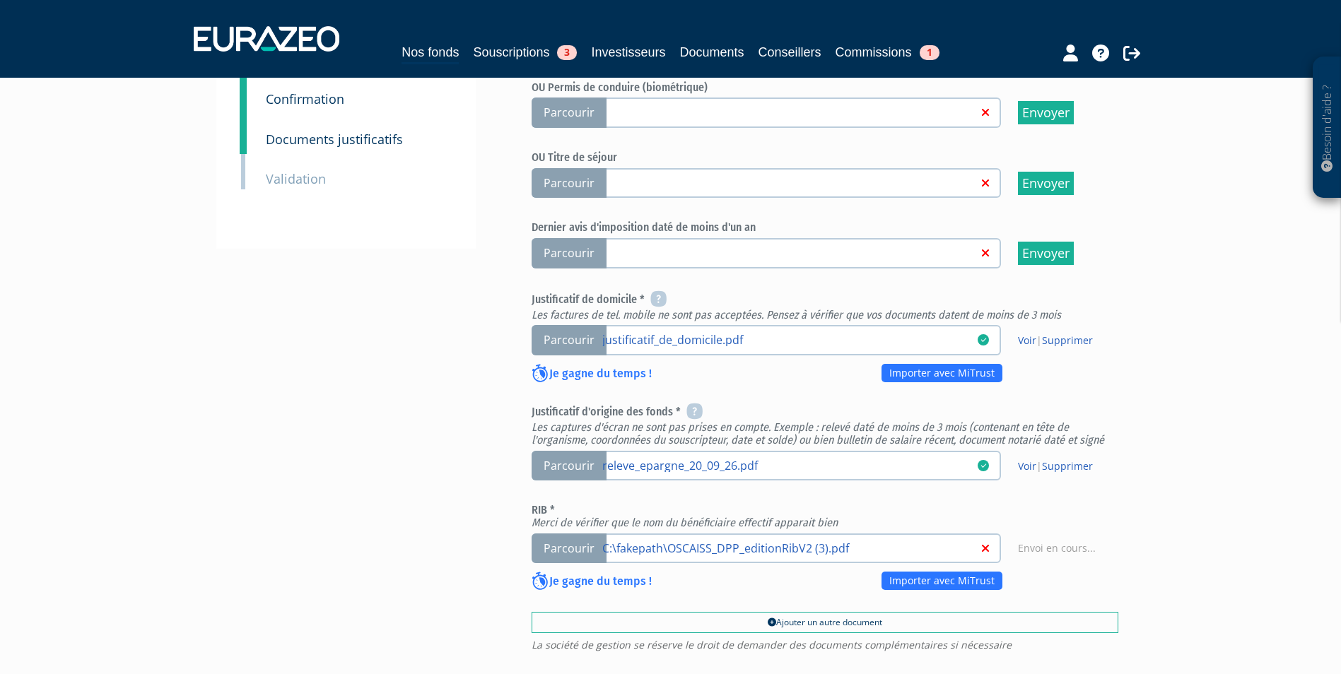
scroll to position [512, 0]
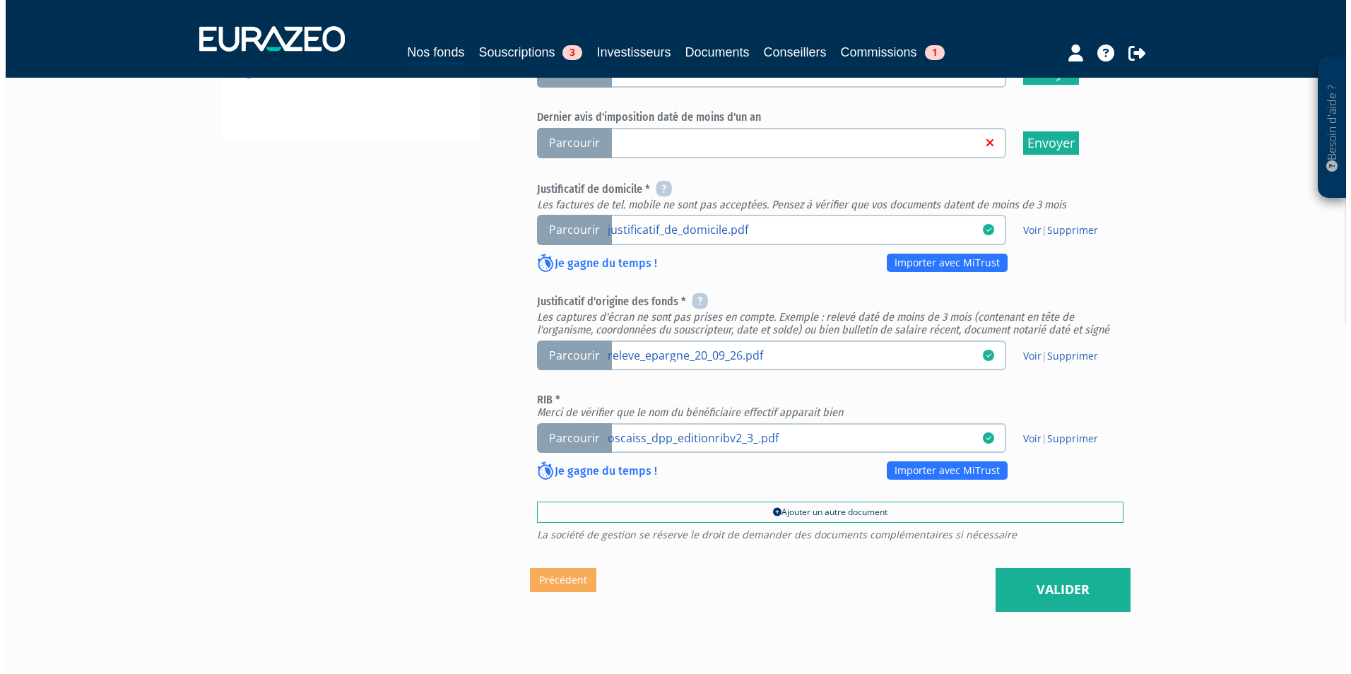
scroll to position [512, 0]
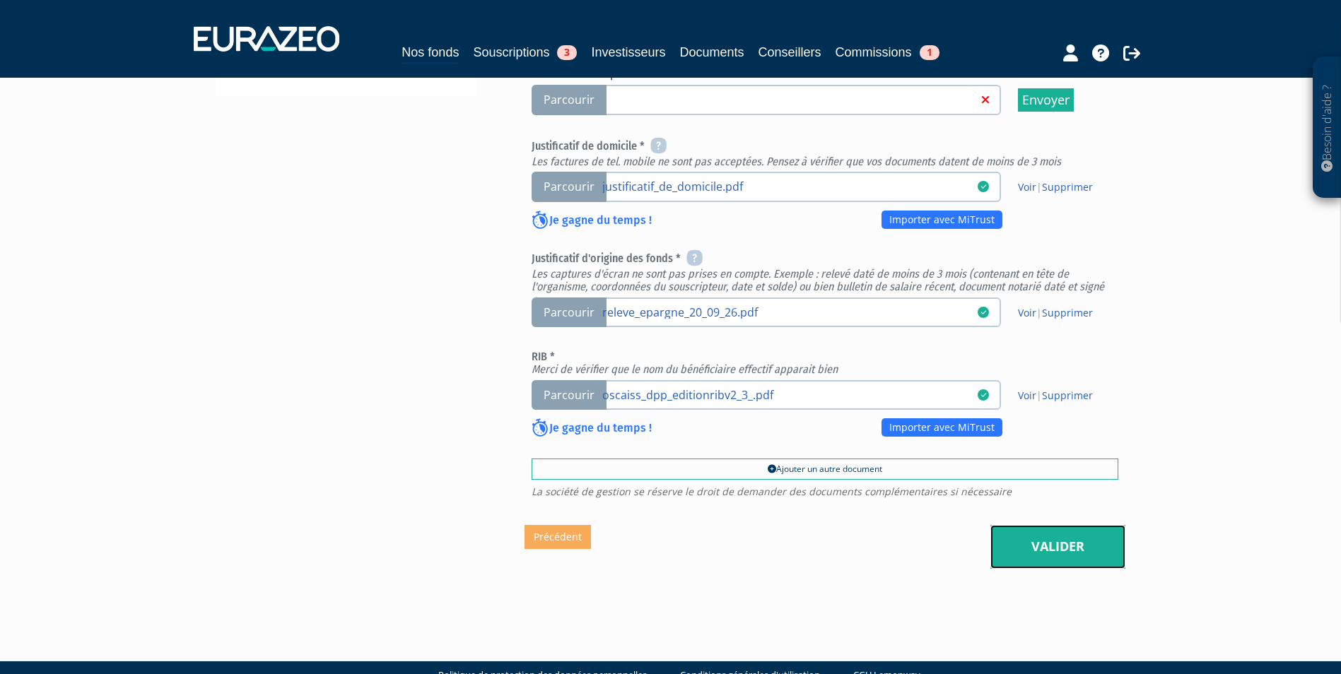
click at [1026, 525] on link "Valider" at bounding box center [1057, 547] width 135 height 44
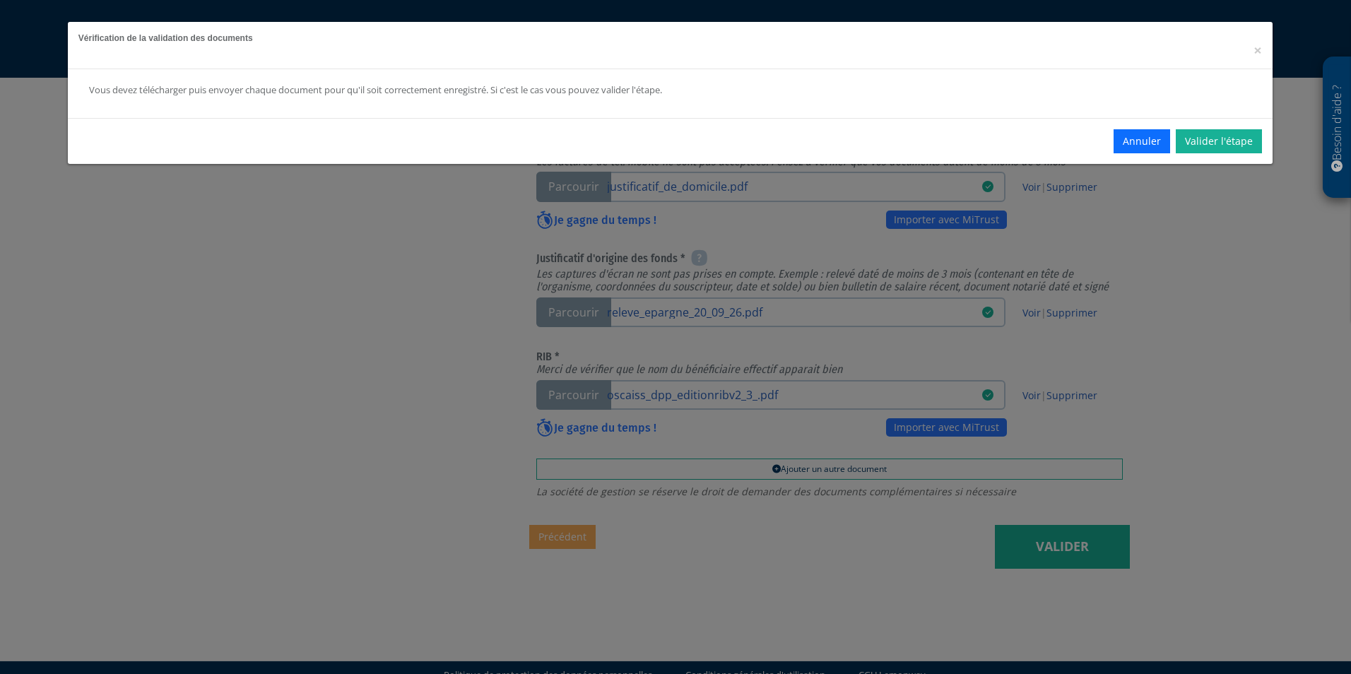
click at [1242, 112] on div "Vous devez télécharger puis envoyer chaque document pour qu'il soit correctemen…" at bounding box center [670, 93] width 1205 height 49
click at [1244, 133] on link "Valider l'étape" at bounding box center [1219, 141] width 86 height 24
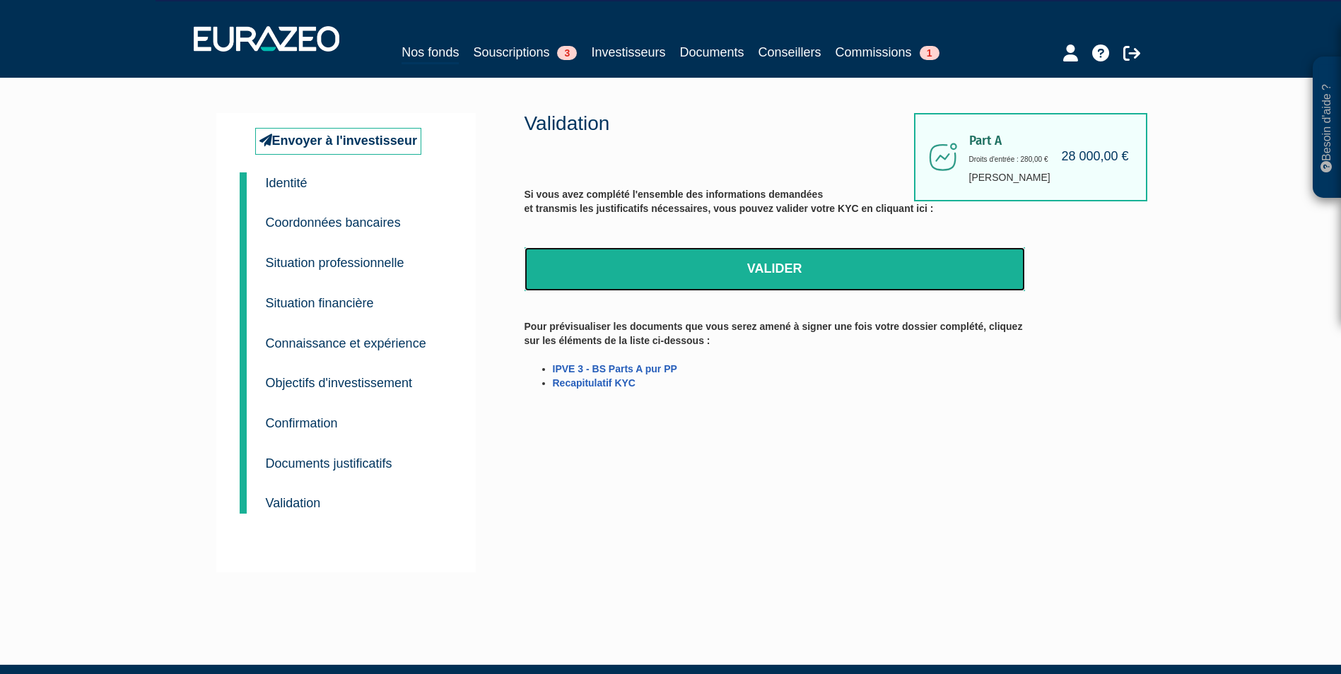
click at [738, 269] on link "Valider" at bounding box center [774, 269] width 500 height 44
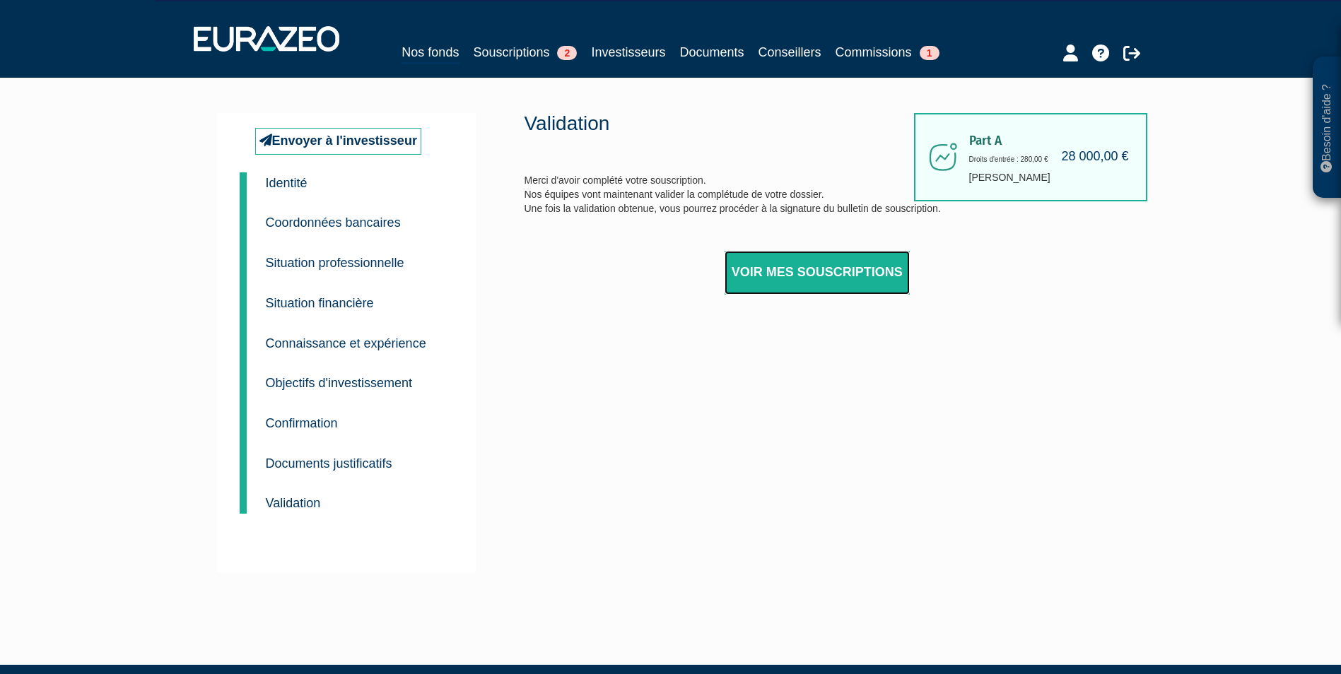
click at [871, 278] on link "Voir mes souscriptions" at bounding box center [816, 273] width 185 height 44
